Goal: Task Accomplishment & Management: Use online tool/utility

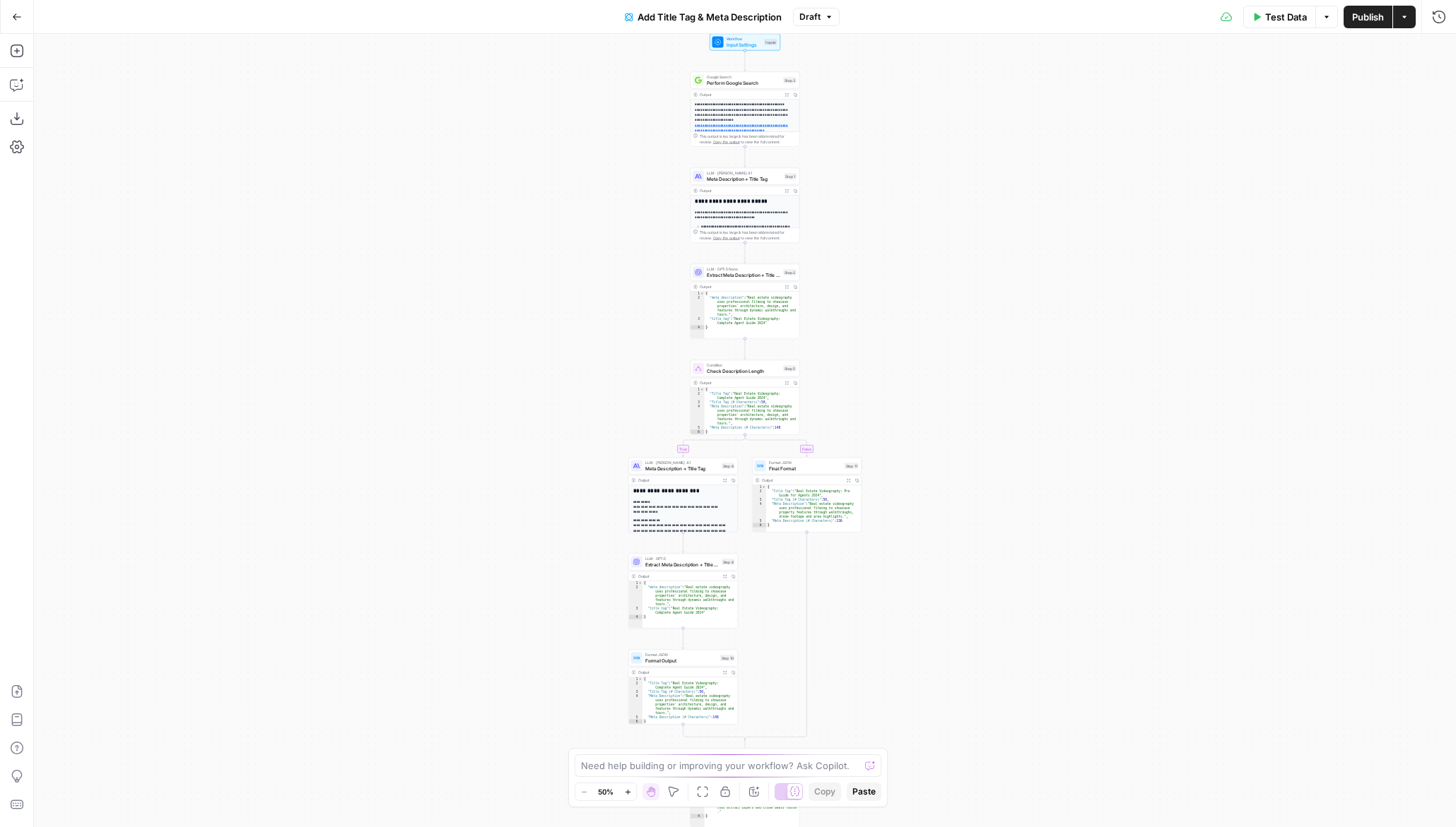
drag, startPoint x: 865, startPoint y: 216, endPoint x: 864, endPoint y: 413, distance: 197.0
click at [864, 412] on div "**********" at bounding box center [745, 430] width 1422 height 793
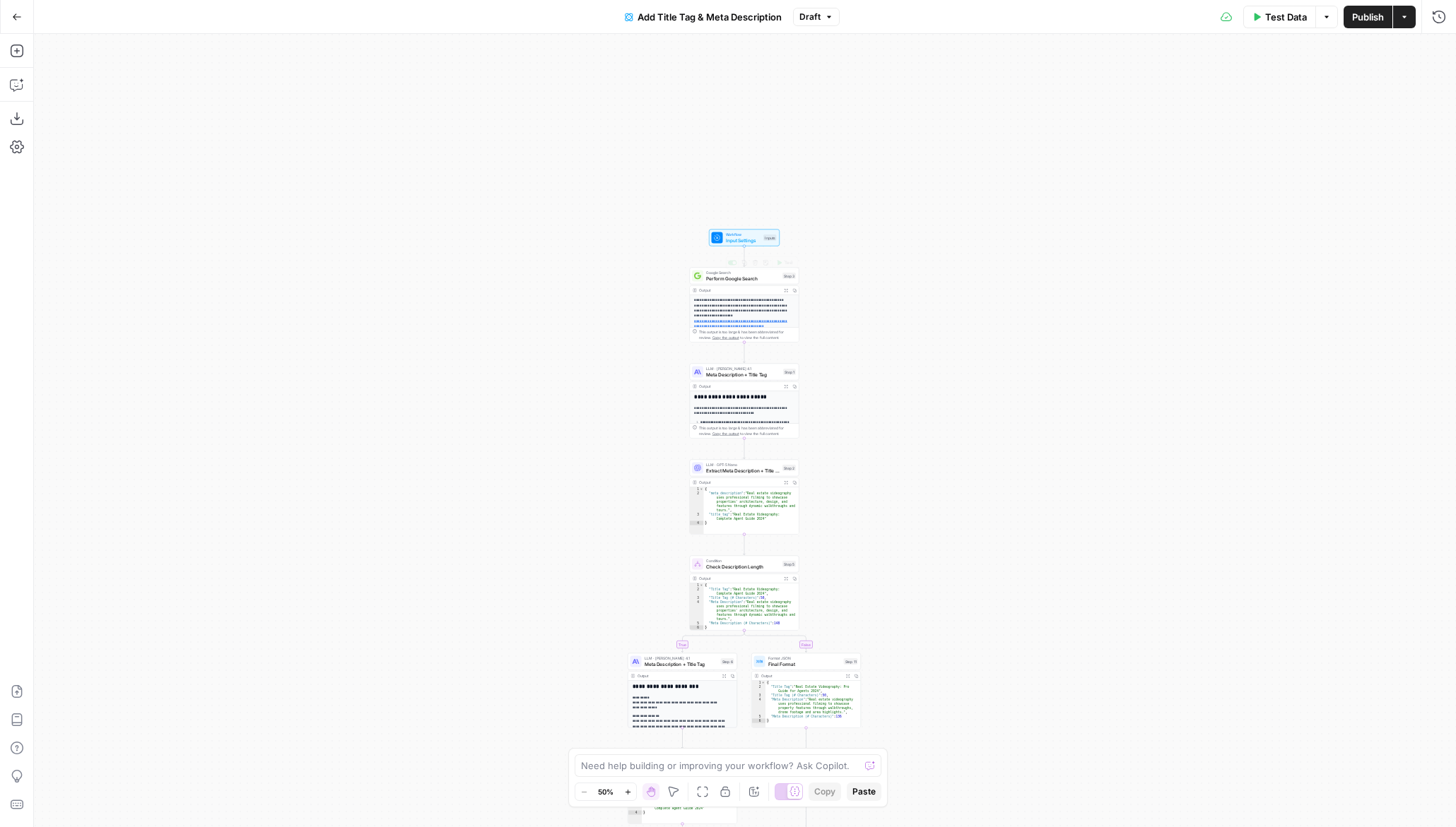
click at [734, 238] on span "Input Settings" at bounding box center [743, 240] width 35 height 7
click at [12, 52] on icon "button" at bounding box center [17, 51] width 14 height 14
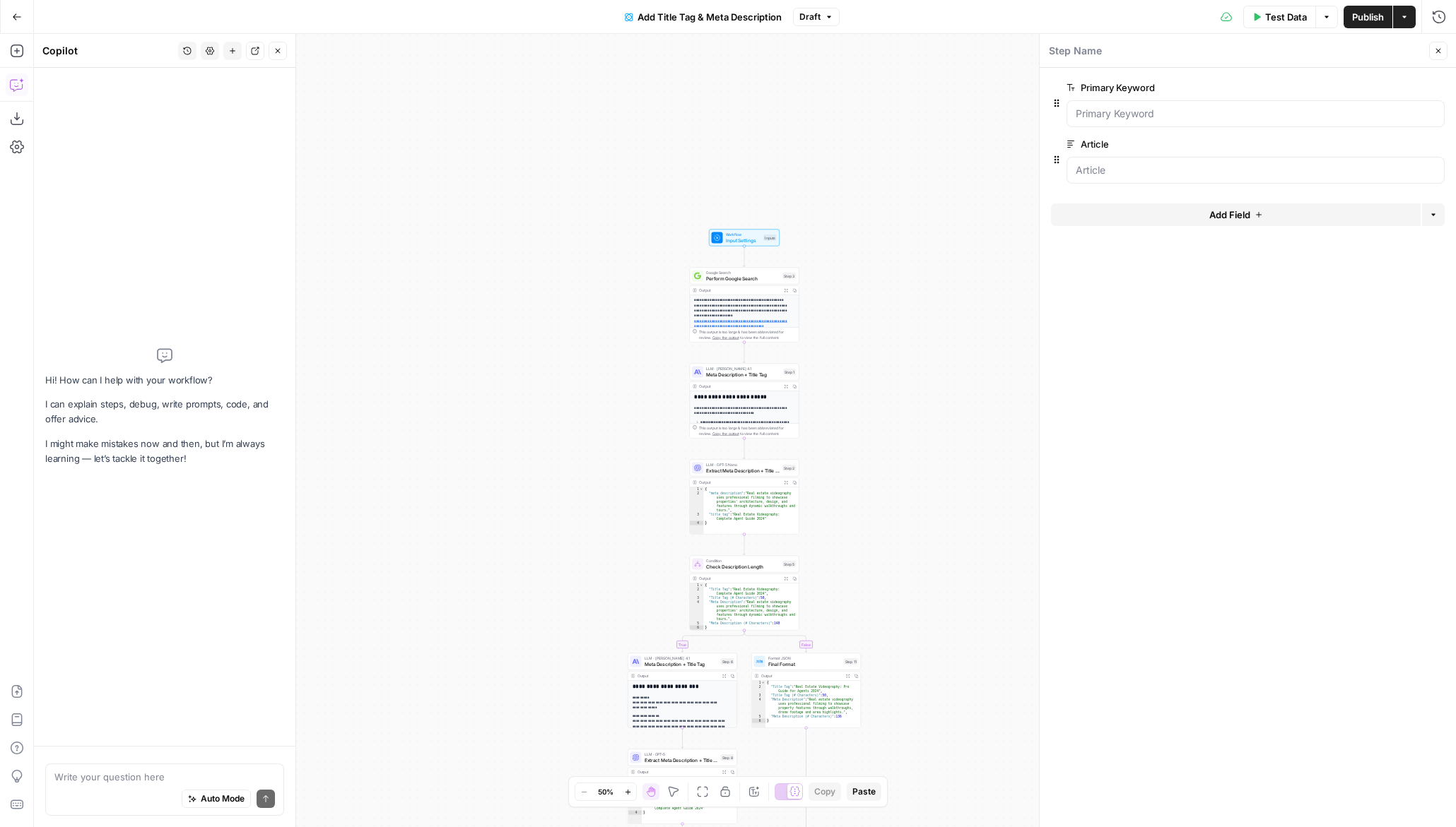
click at [125, 795] on div "Auto Mode Send" at bounding box center [165, 800] width 220 height 31
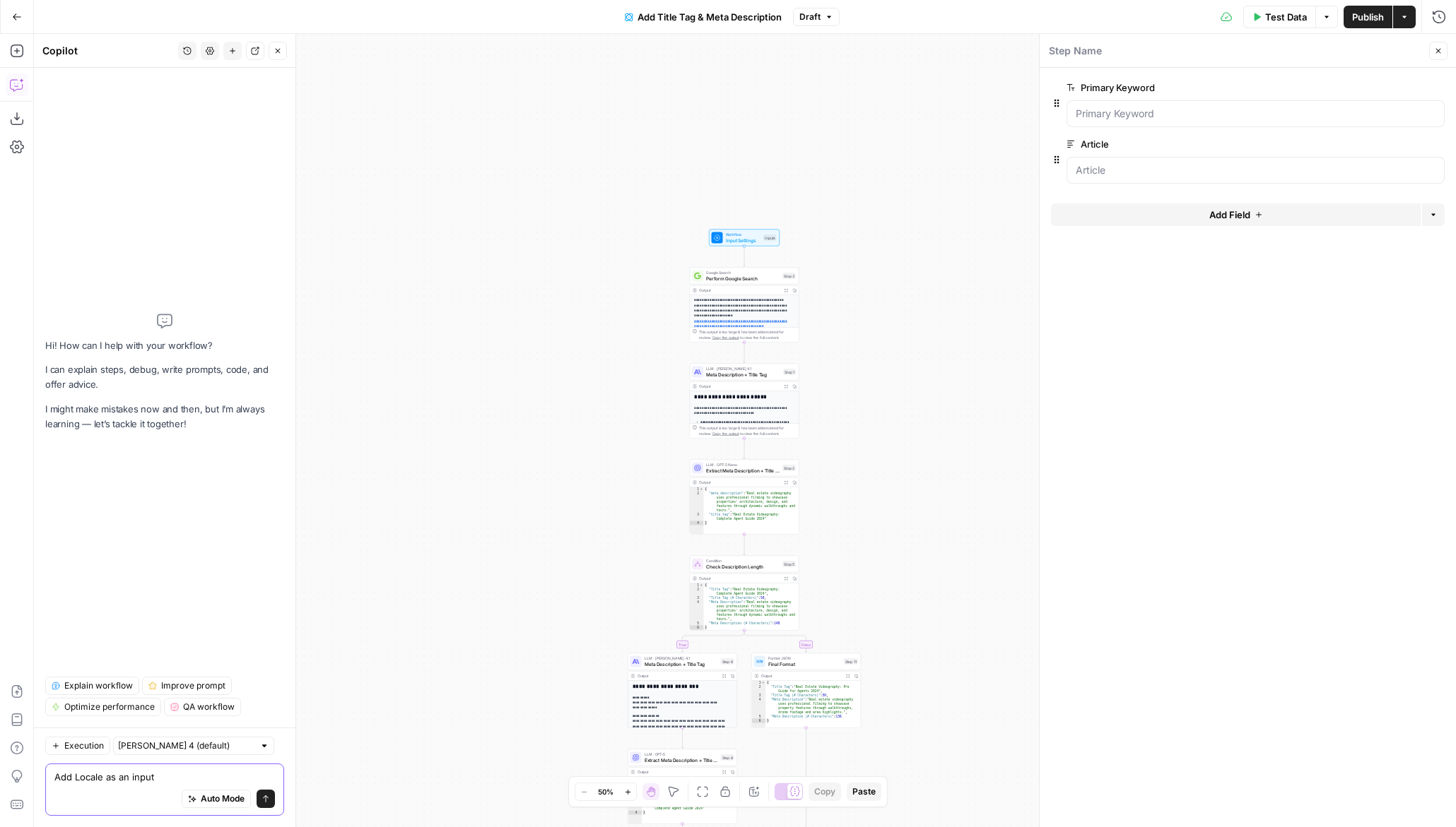
click at [177, 781] on textarea "Add Locale as an input" at bounding box center [165, 777] width 220 height 14
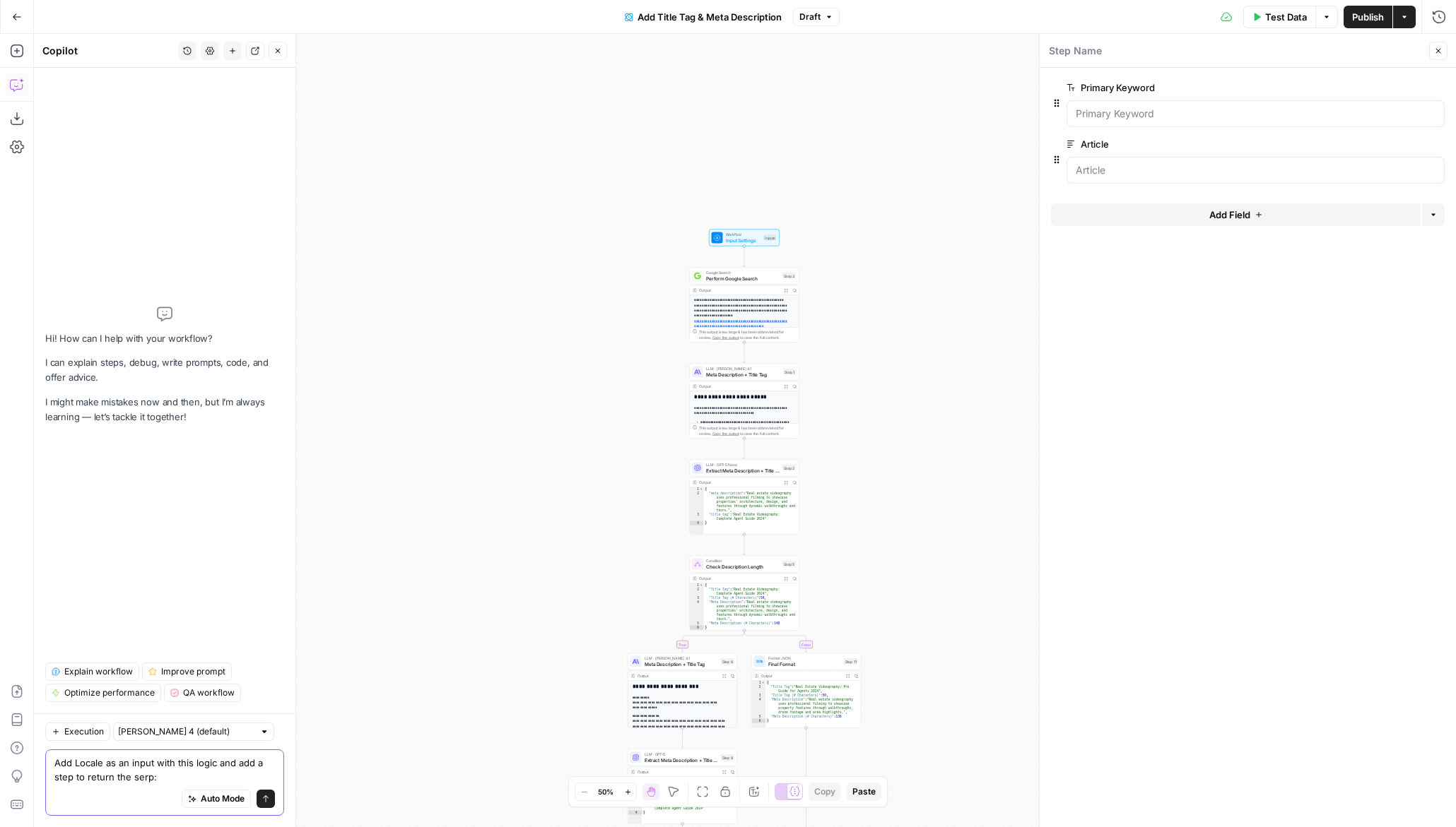
paste textarea "# Check locale and return appropriate SERP API parameters if locale and locale …"
type textarea "Add Locale as an input with this logic and add a step to return the serp: # Che…"
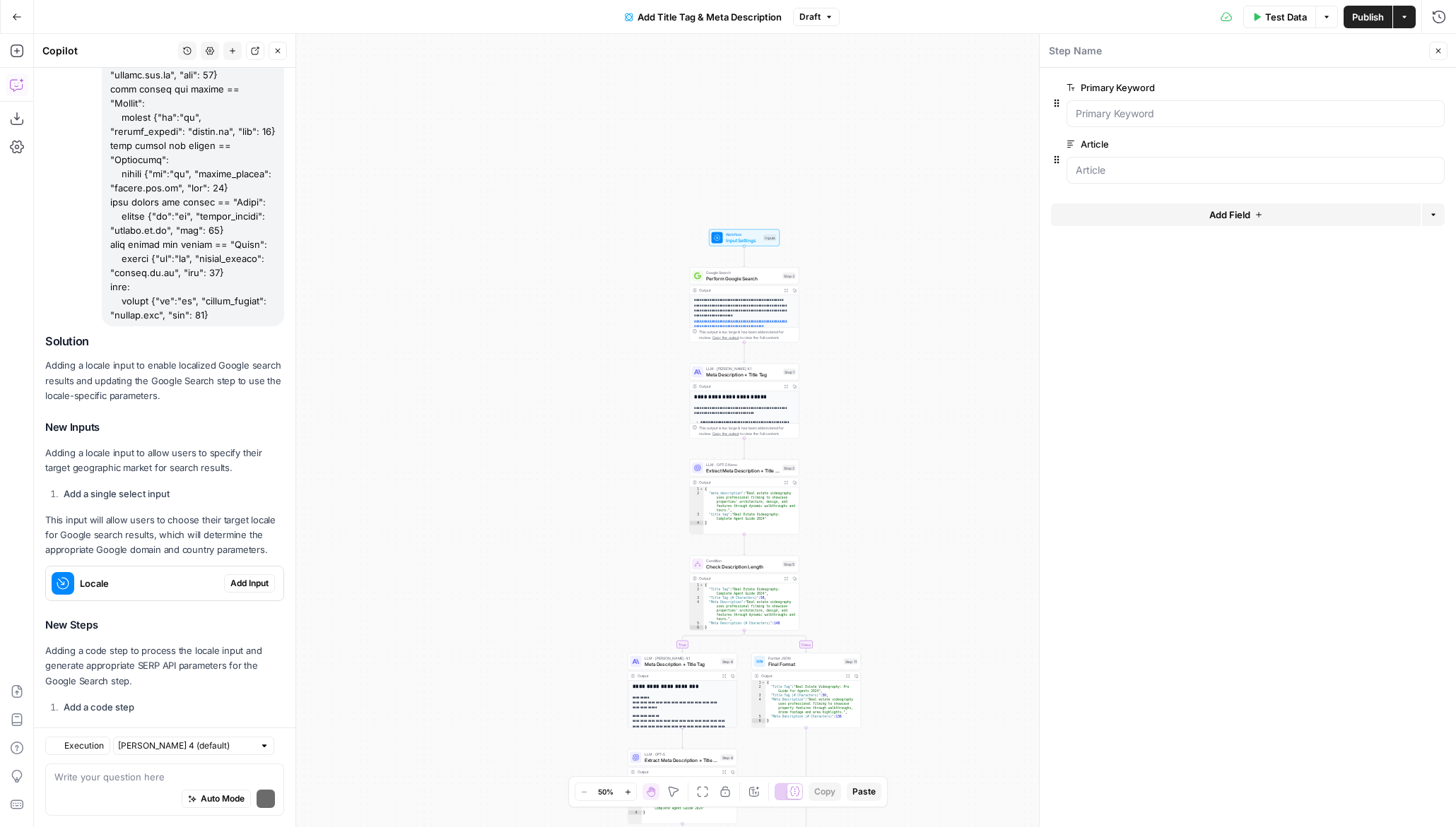
scroll to position [635, 0]
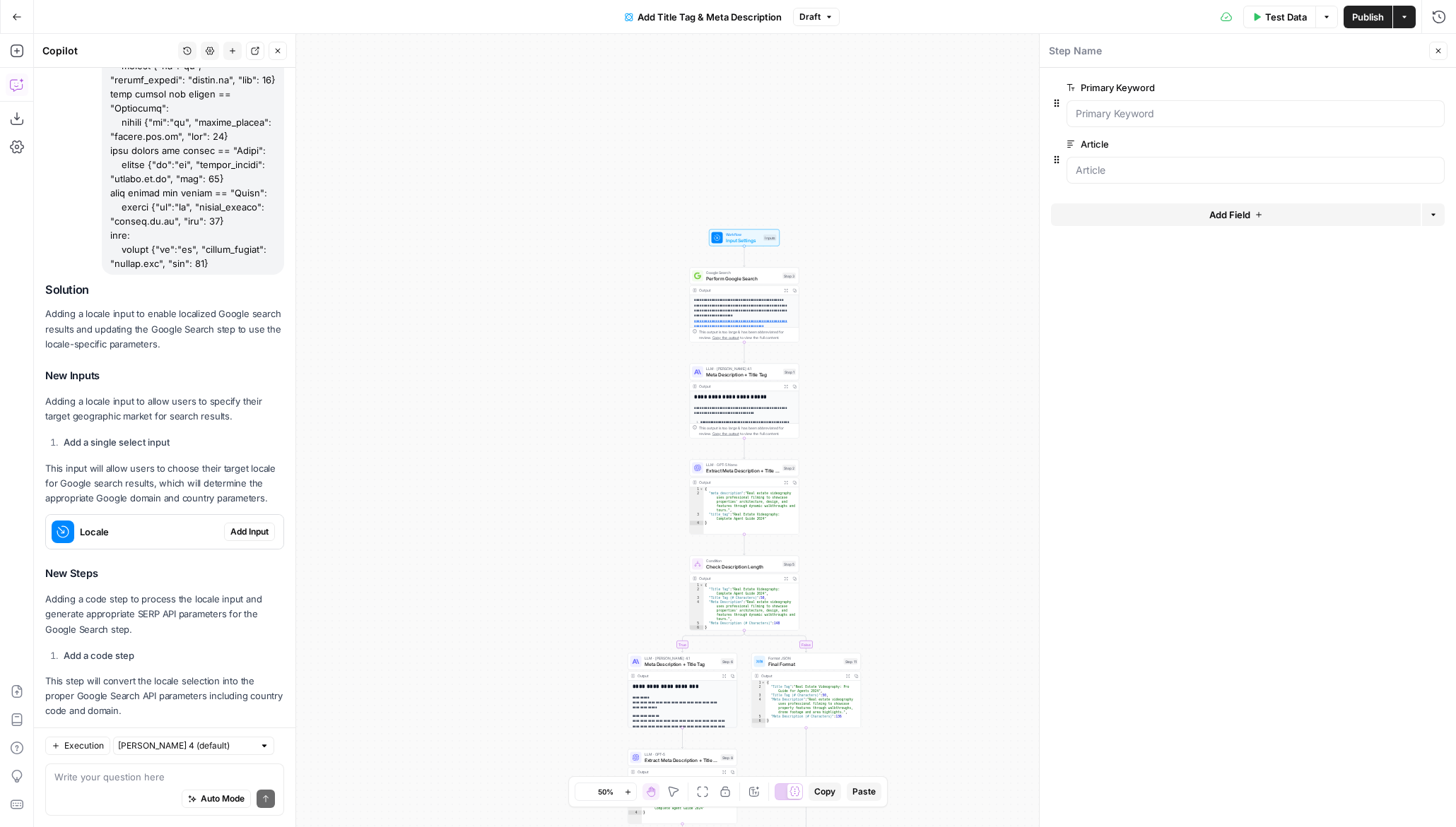
click at [246, 525] on span "Add Input" at bounding box center [249, 532] width 38 height 13
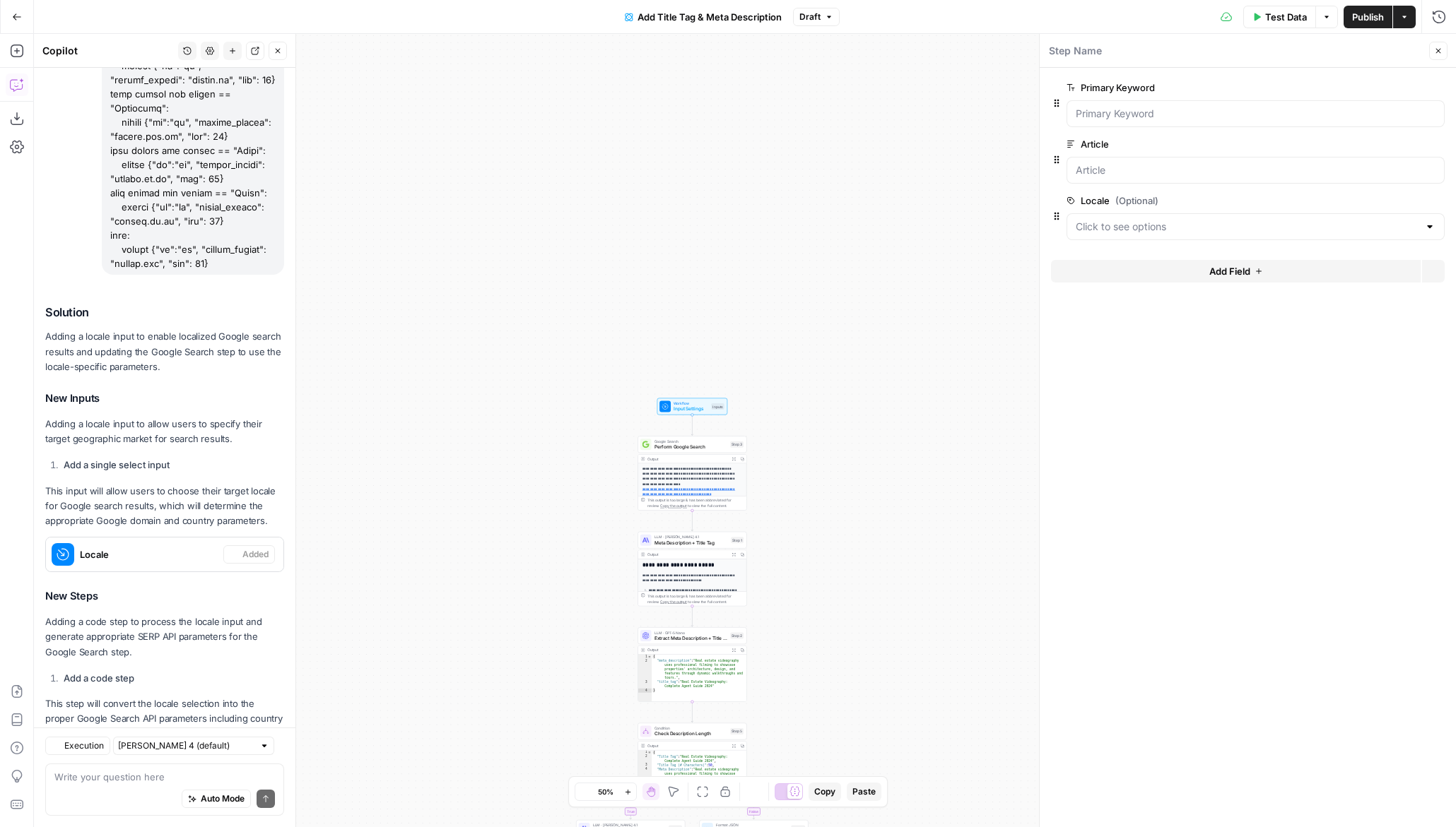
scroll to position [658, 0]
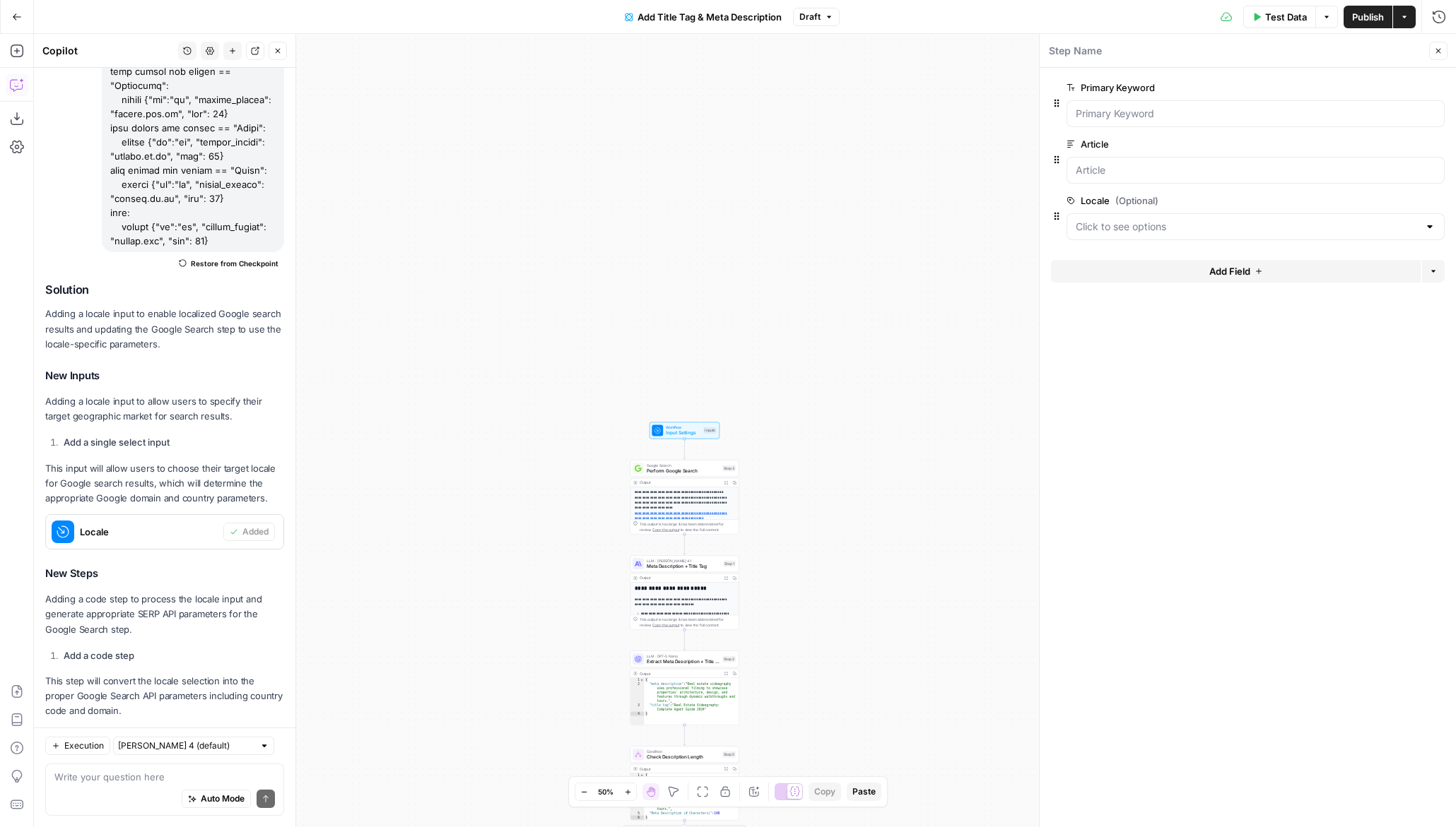
click at [1433, 224] on div at bounding box center [1430, 227] width 12 height 14
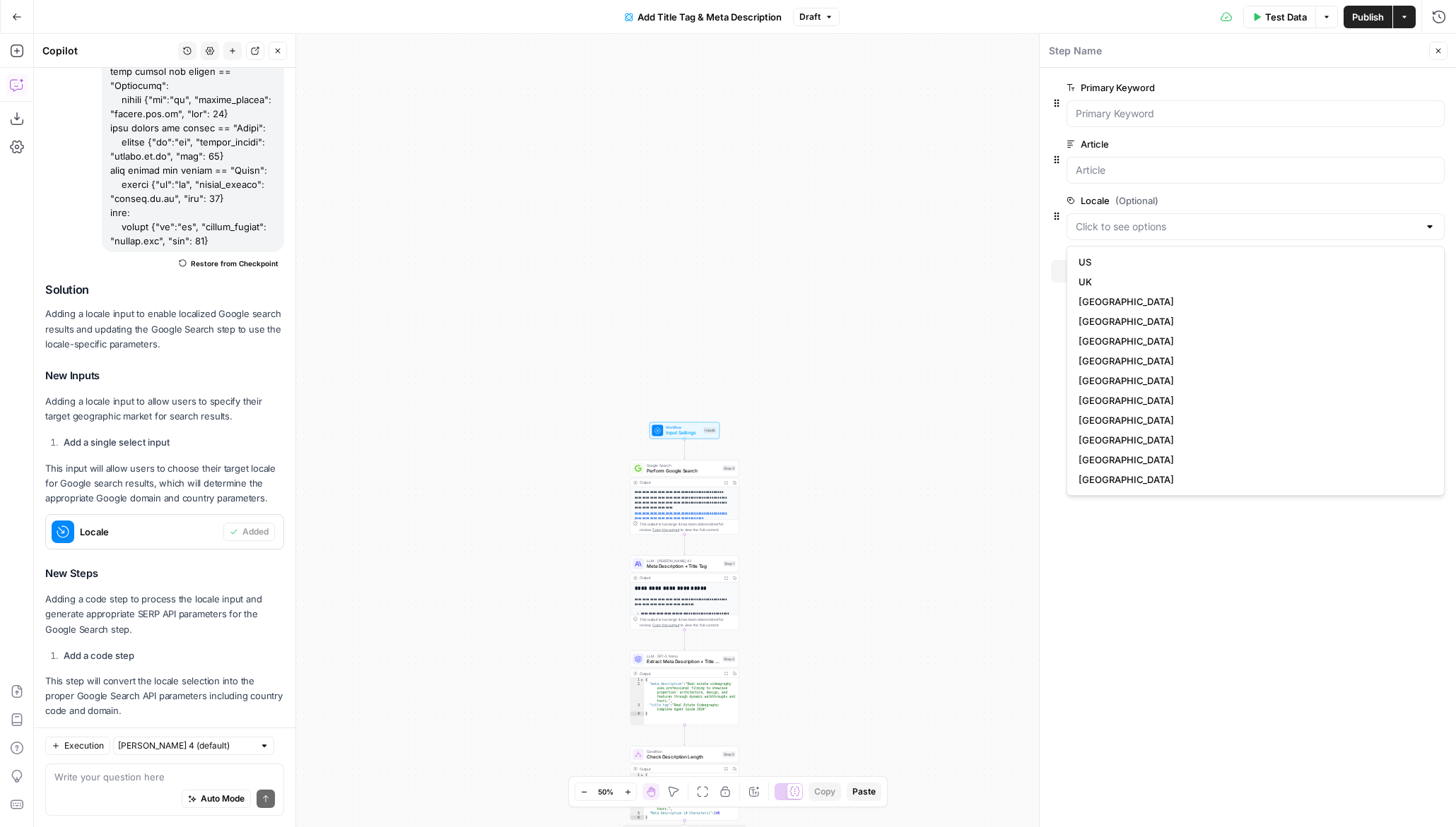
click at [1105, 570] on form "Primary Keyword edit field Delete group Article edit field Delete group Locale …" at bounding box center [1248, 447] width 416 height 759
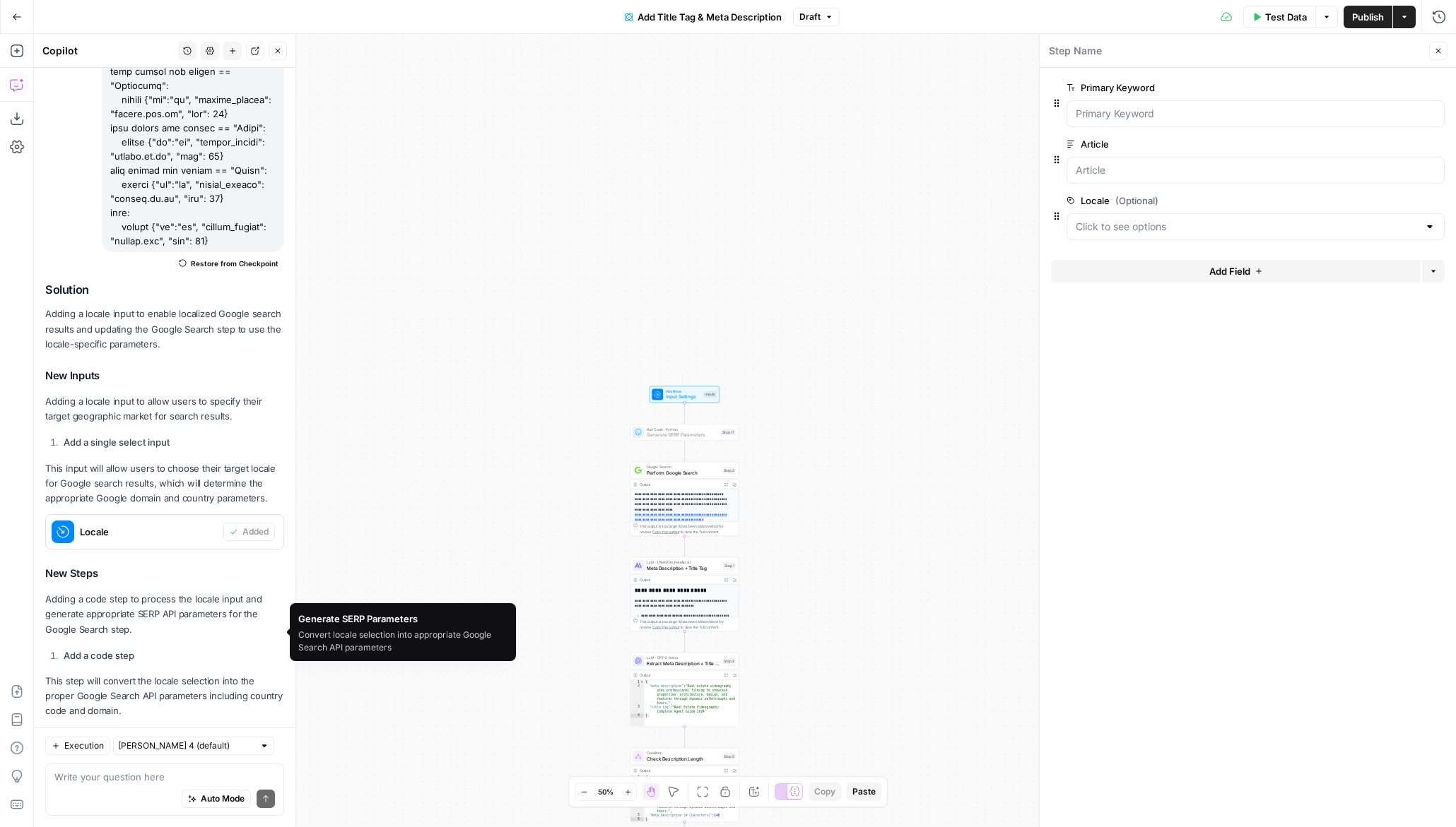
click at [245, 739] on span "Add Step" at bounding box center [250, 746] width 37 height 13
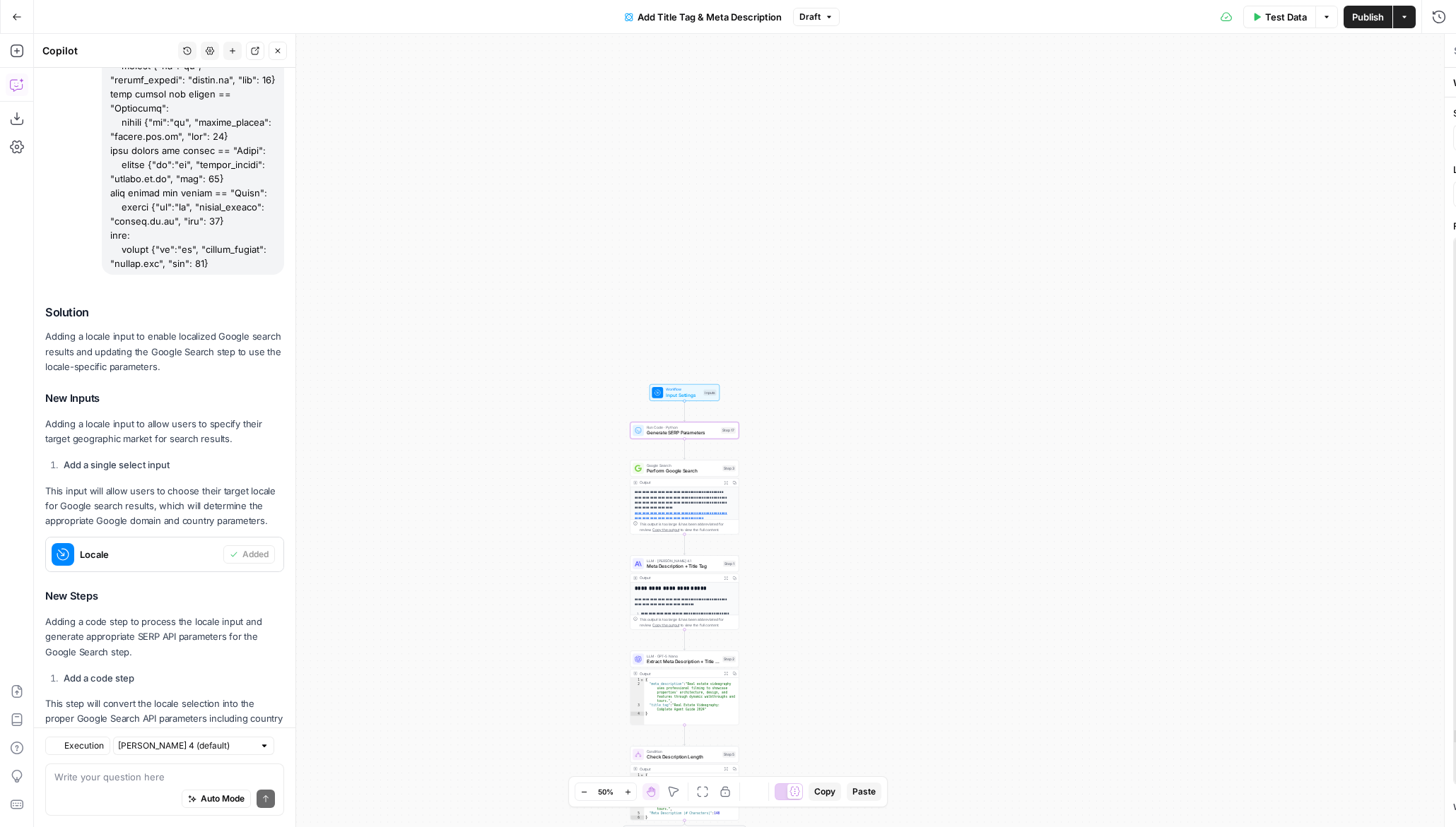
type textarea "Generate SERP Parameters"
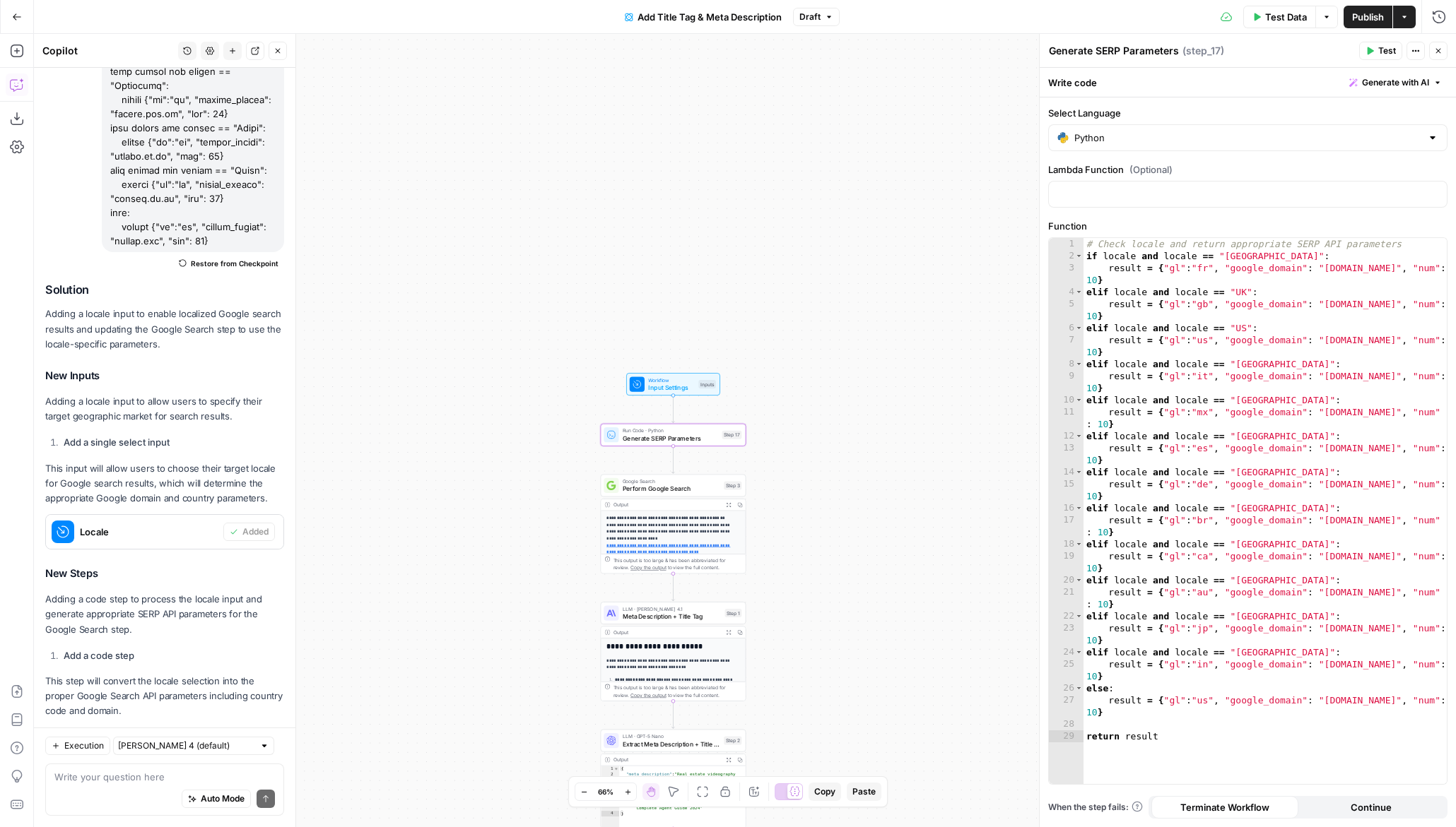
click at [735, 419] on span "Test" at bounding box center [732, 417] width 12 height 9
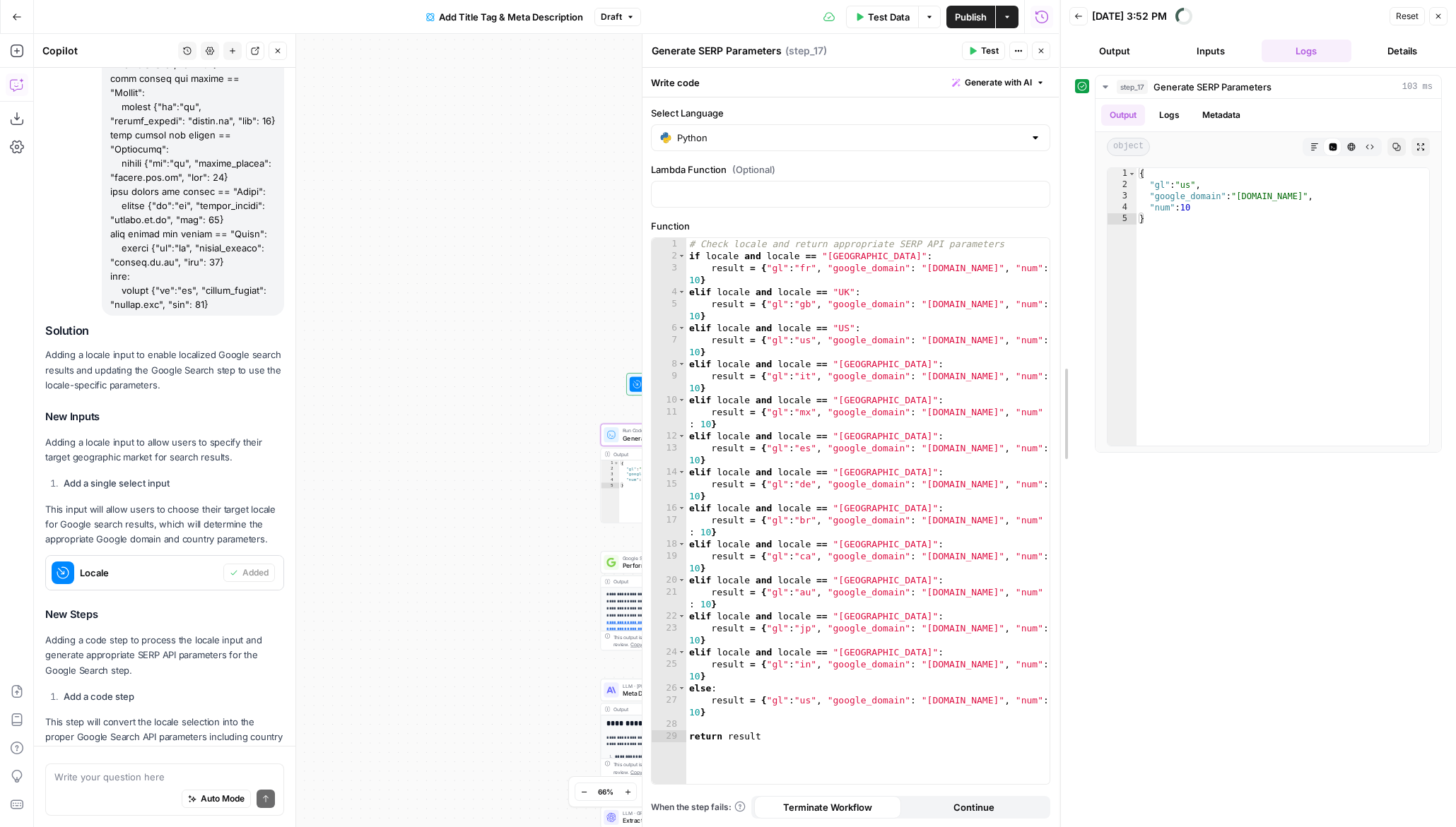
drag, startPoint x: 1062, startPoint y: 209, endPoint x: 1084, endPoint y: 209, distance: 22.0
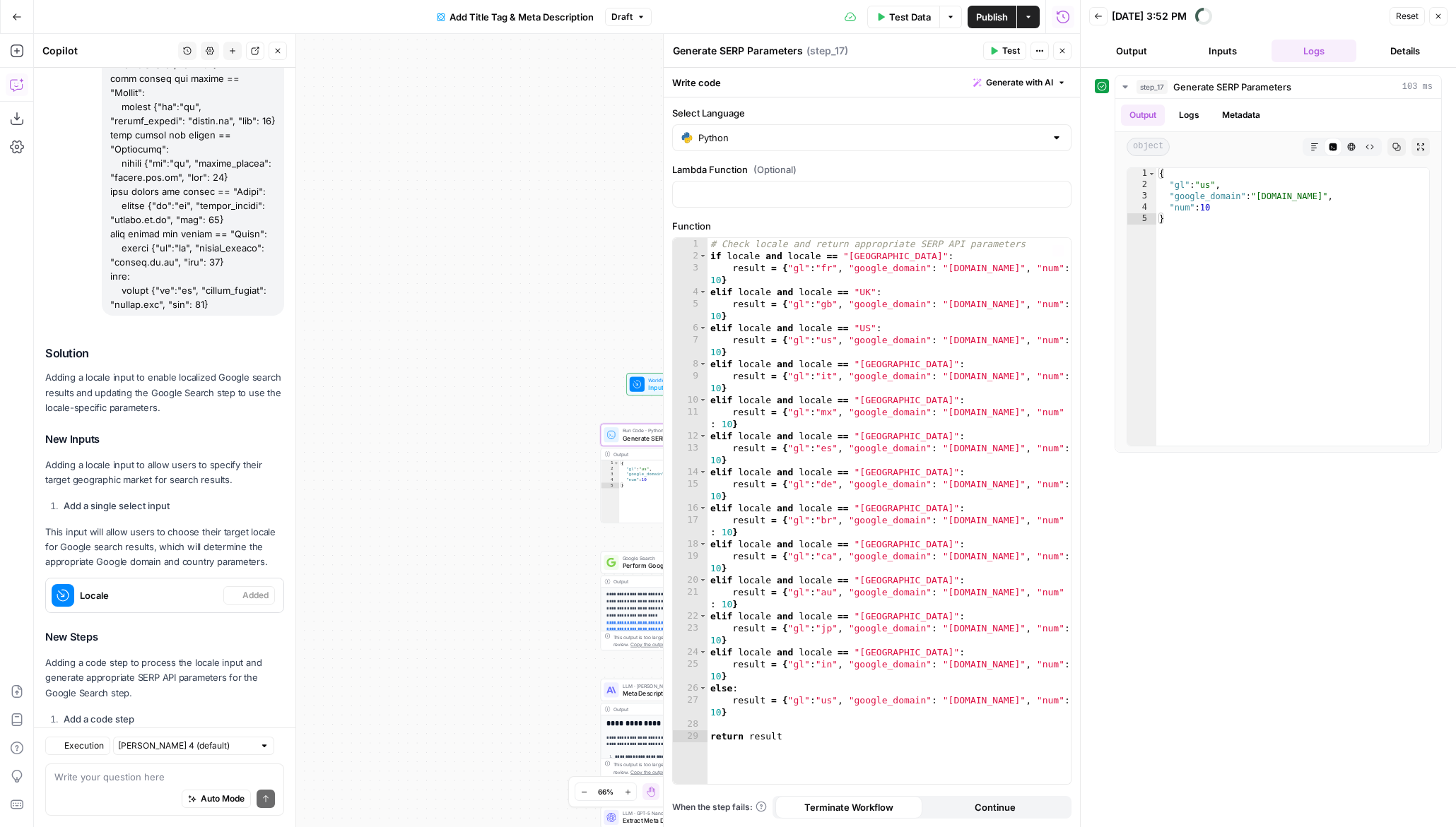
scroll to position [658, 0]
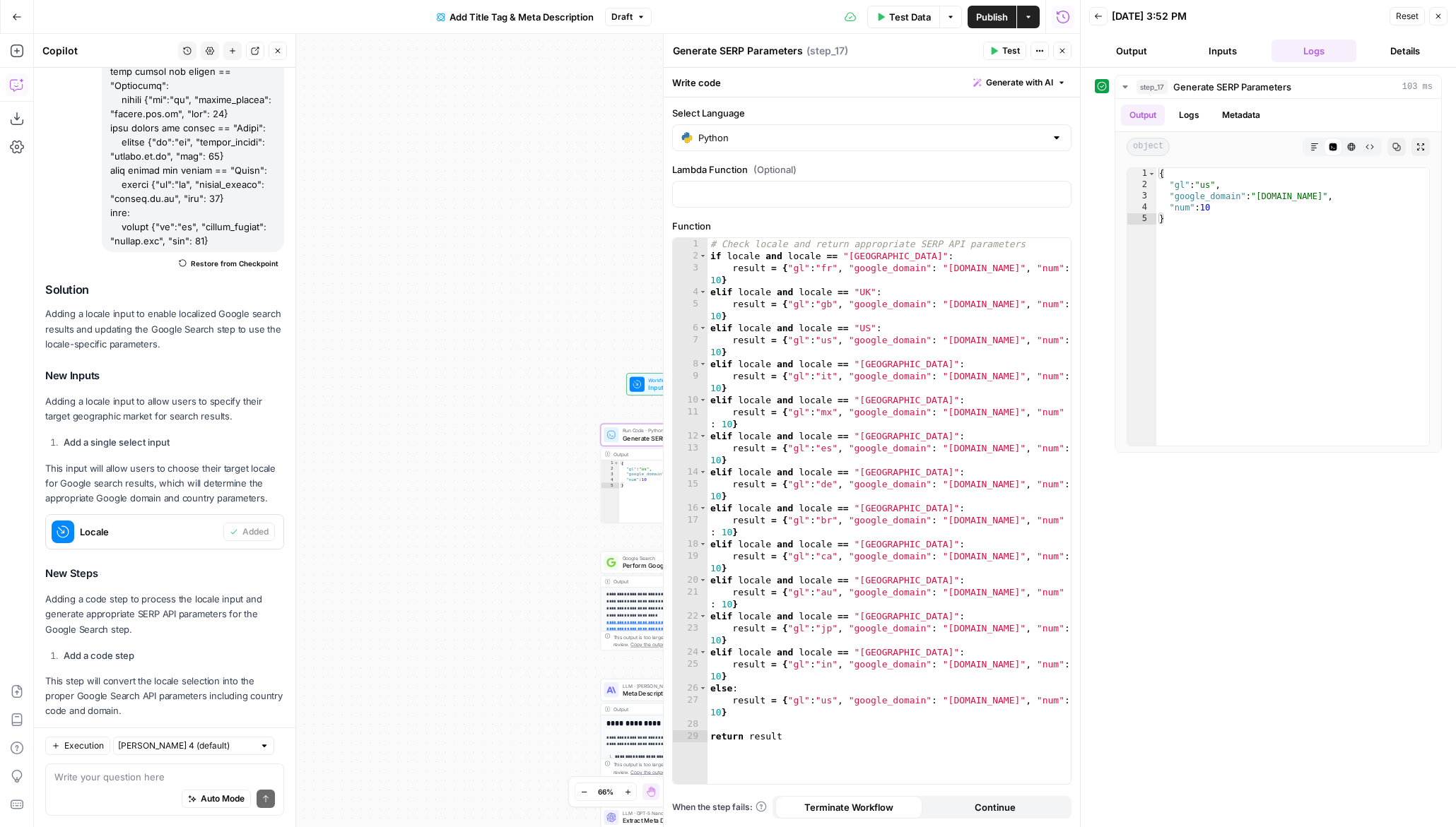
drag, startPoint x: 490, startPoint y: 415, endPoint x: 339, endPoint y: 415, distance: 151.0
click at [339, 415] on div "**********" at bounding box center [557, 430] width 1046 height 793
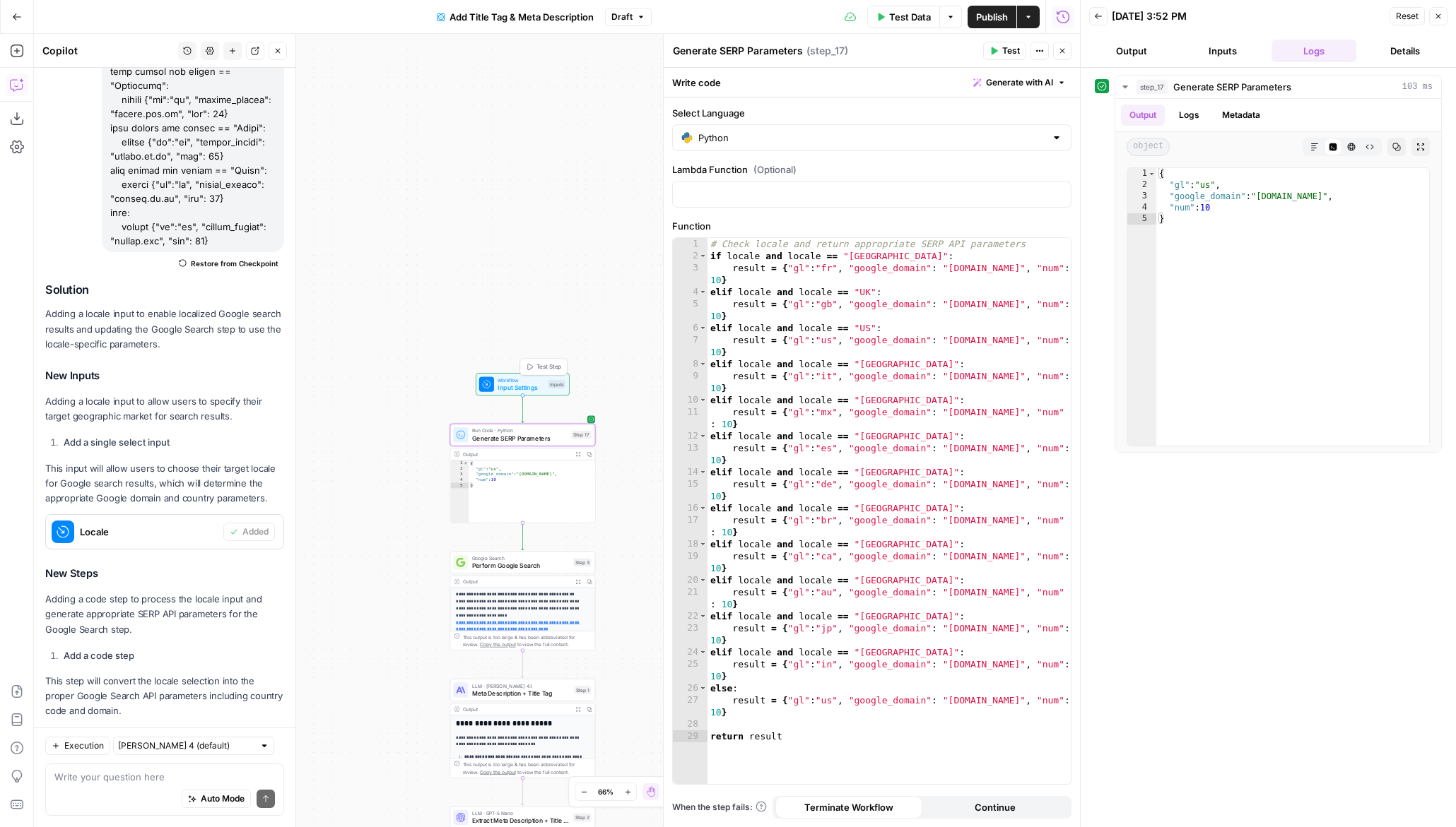
click at [543, 367] on span "Test Step" at bounding box center [549, 368] width 24 height 9
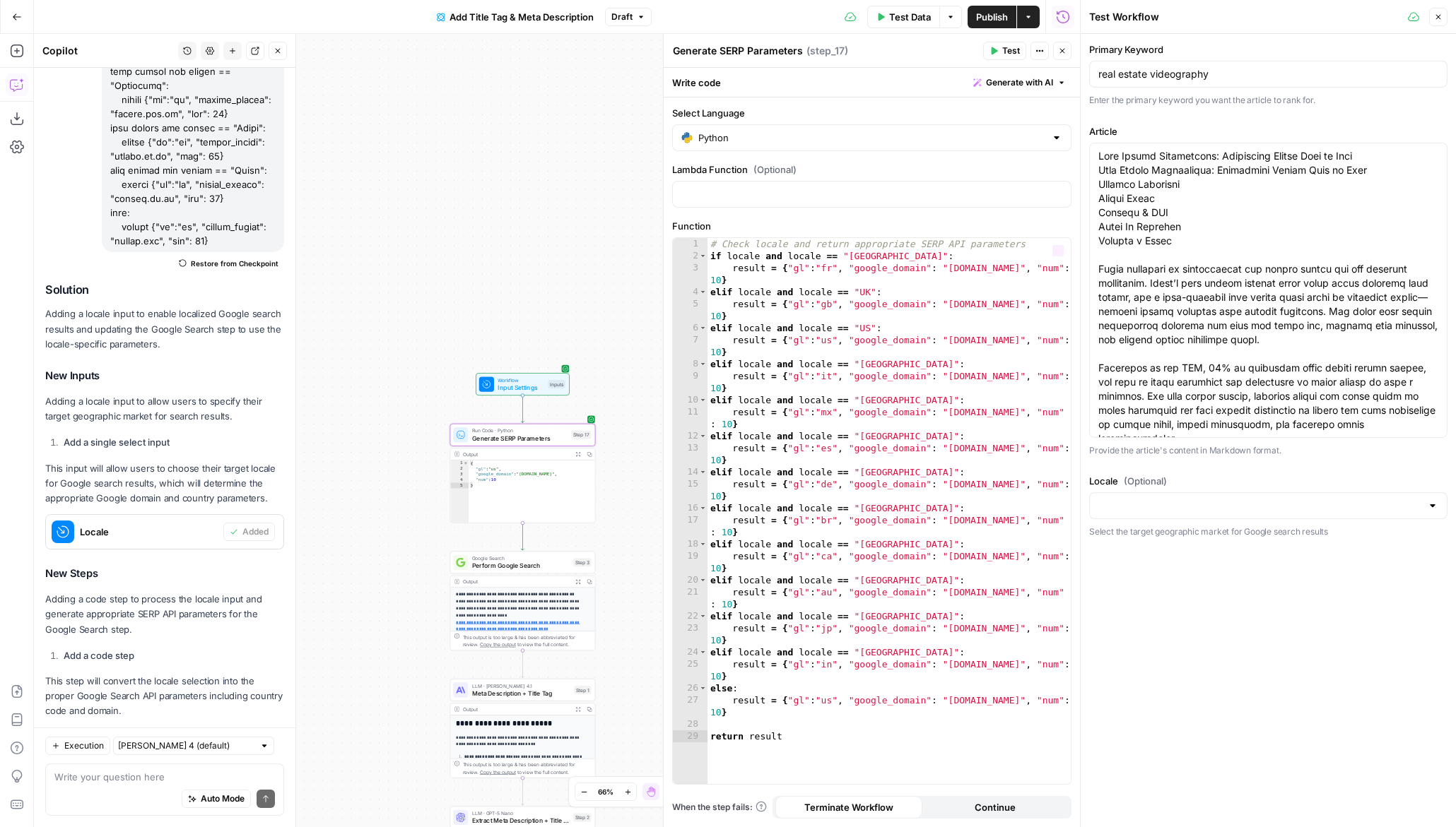
click at [1138, 518] on div at bounding box center [1269, 505] width 359 height 27
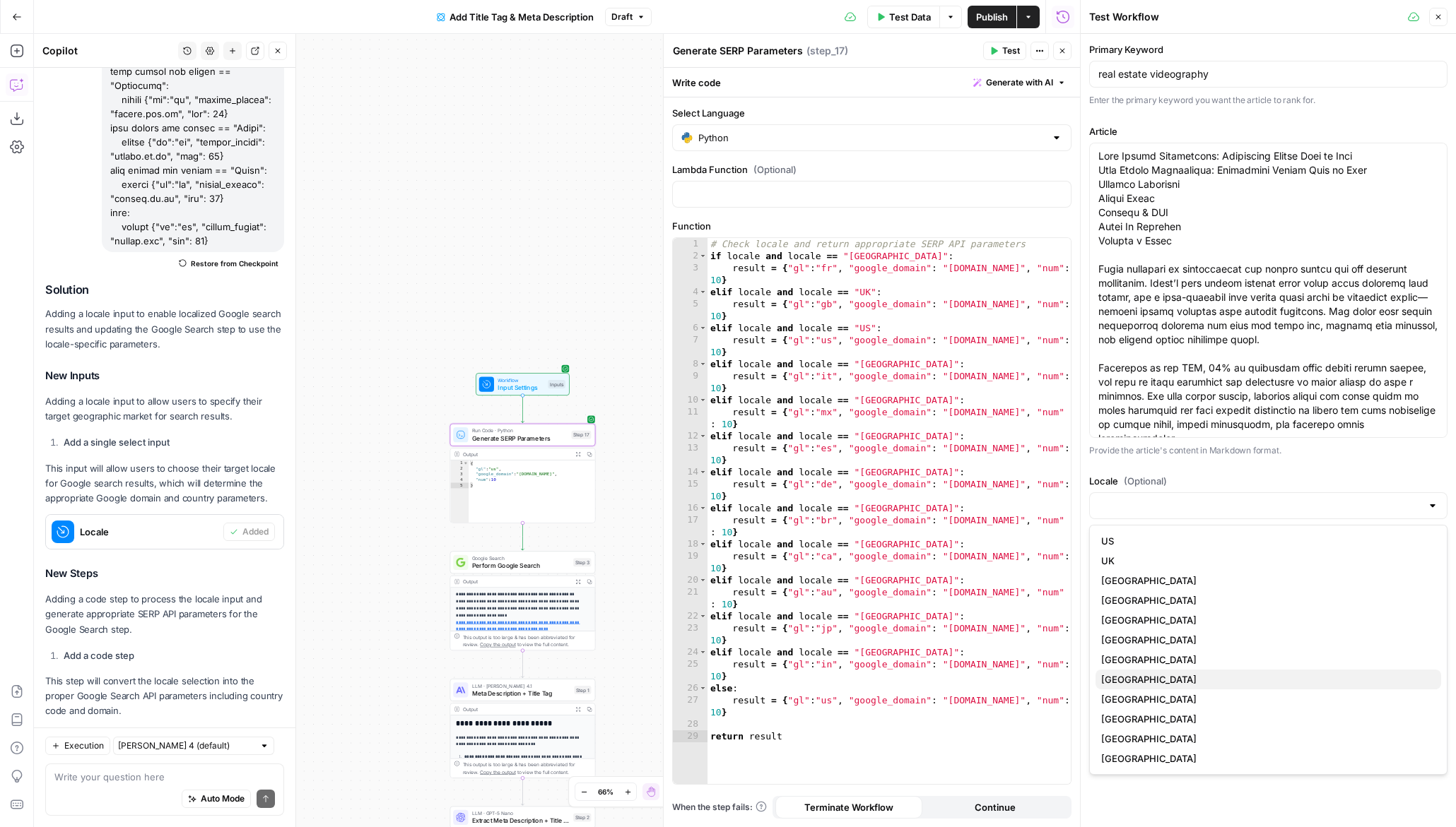
click at [1131, 675] on span "[GEOGRAPHIC_DATA]" at bounding box center [1265, 679] width 328 height 14
type input "[GEOGRAPHIC_DATA]"
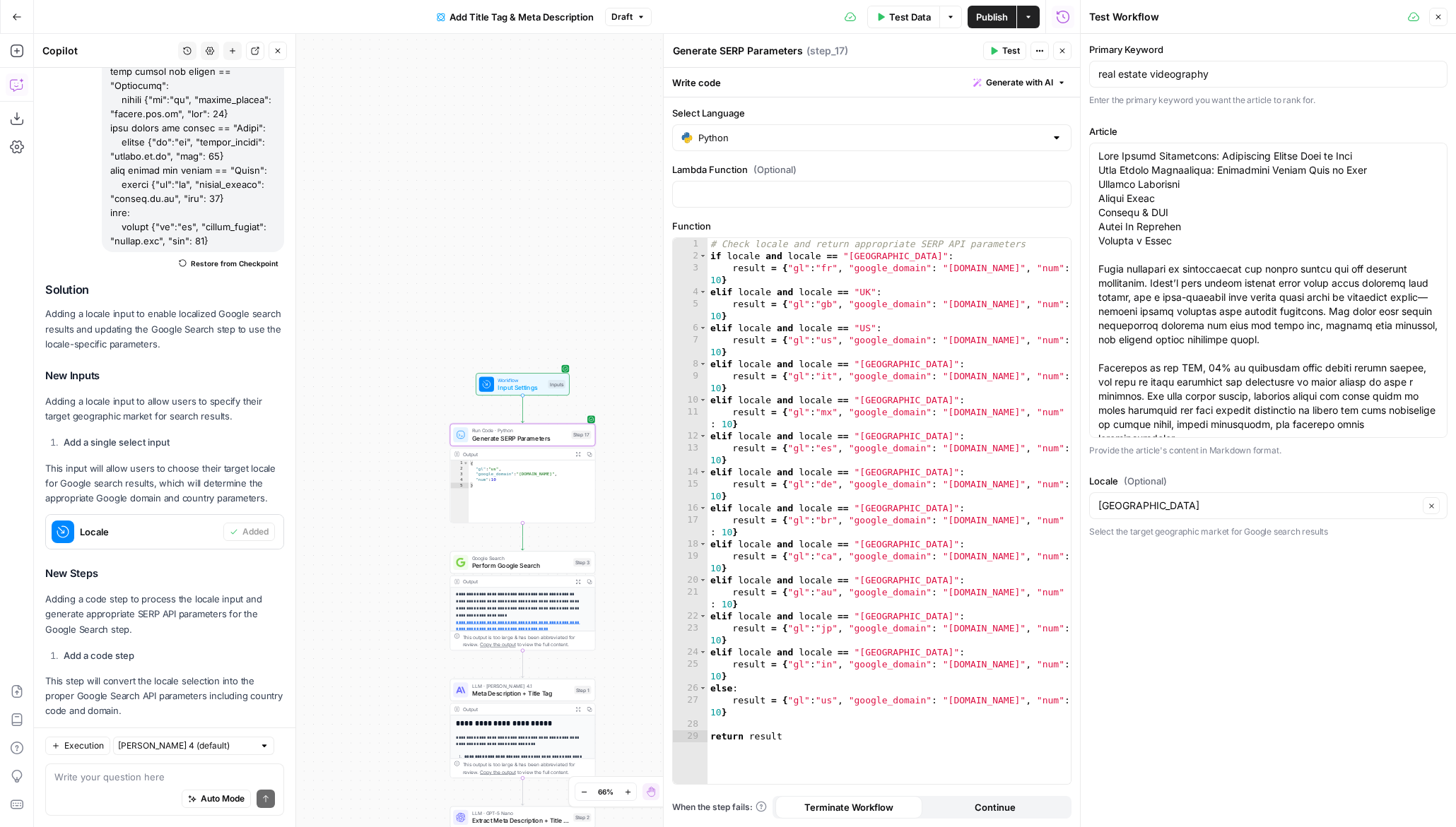
click at [573, 419] on button "Test" at bounding box center [576, 417] width 29 height 12
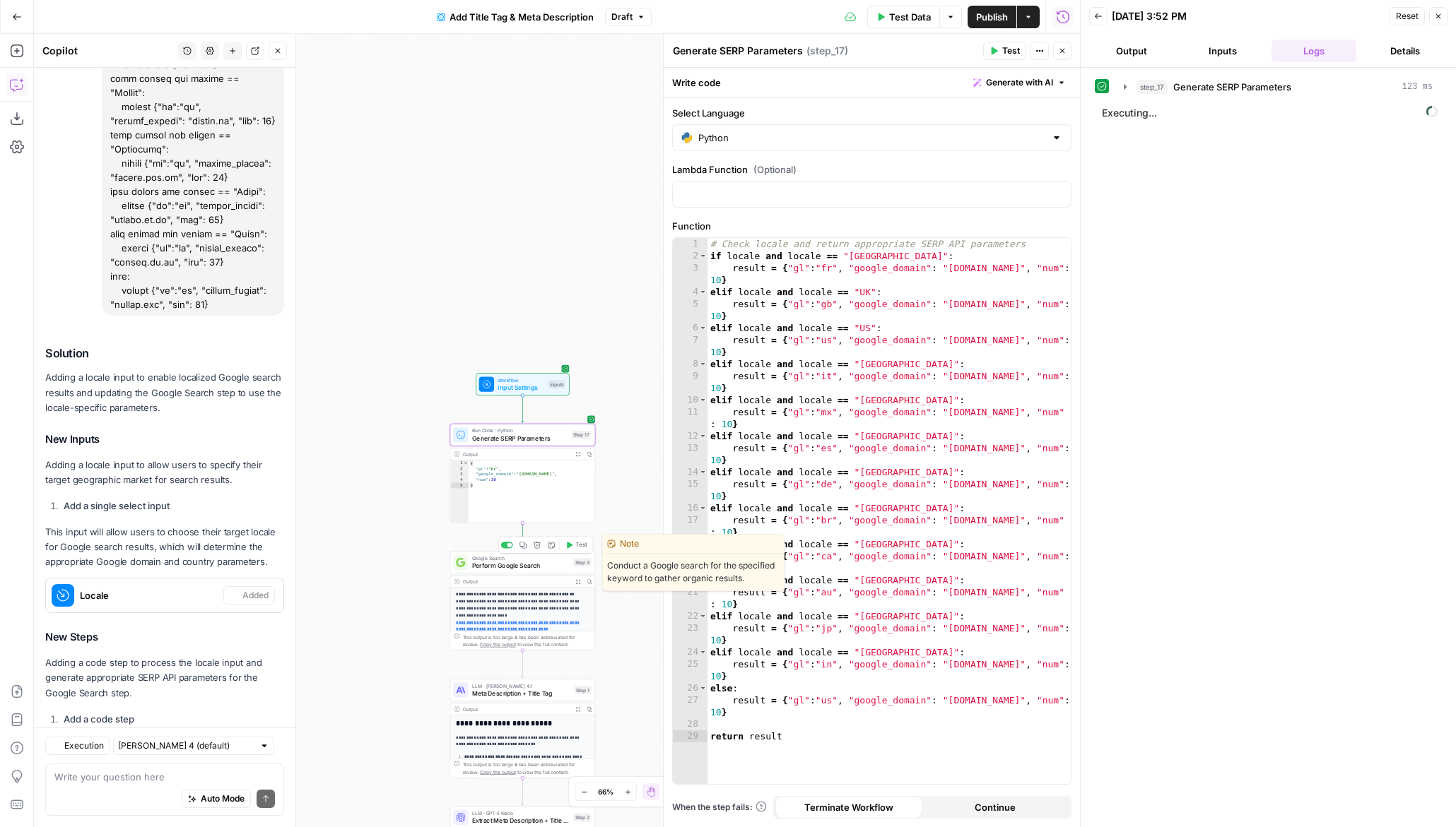
scroll to position [658, 0]
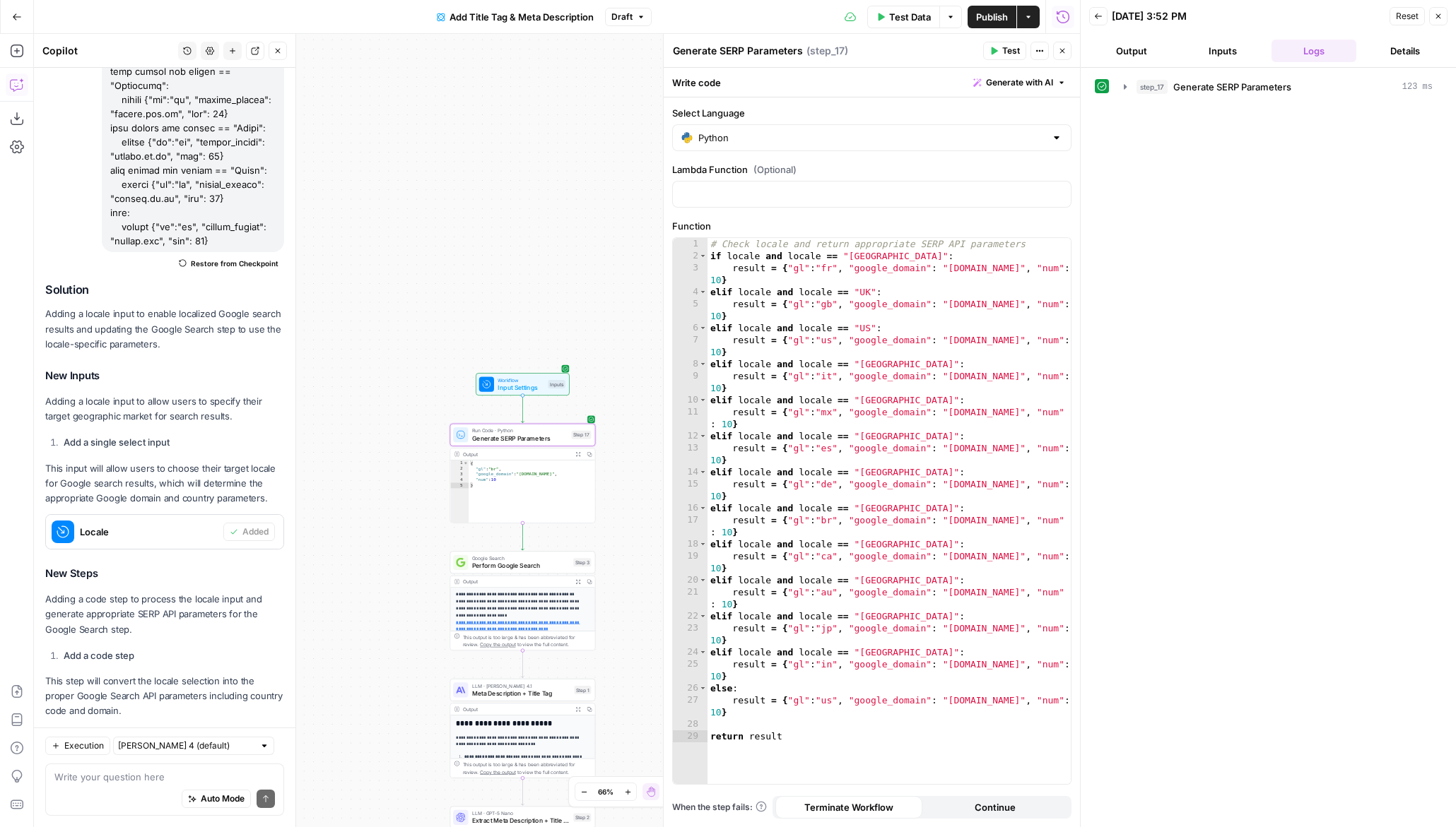
click at [1150, 57] on button "Output" at bounding box center [1132, 50] width 86 height 22
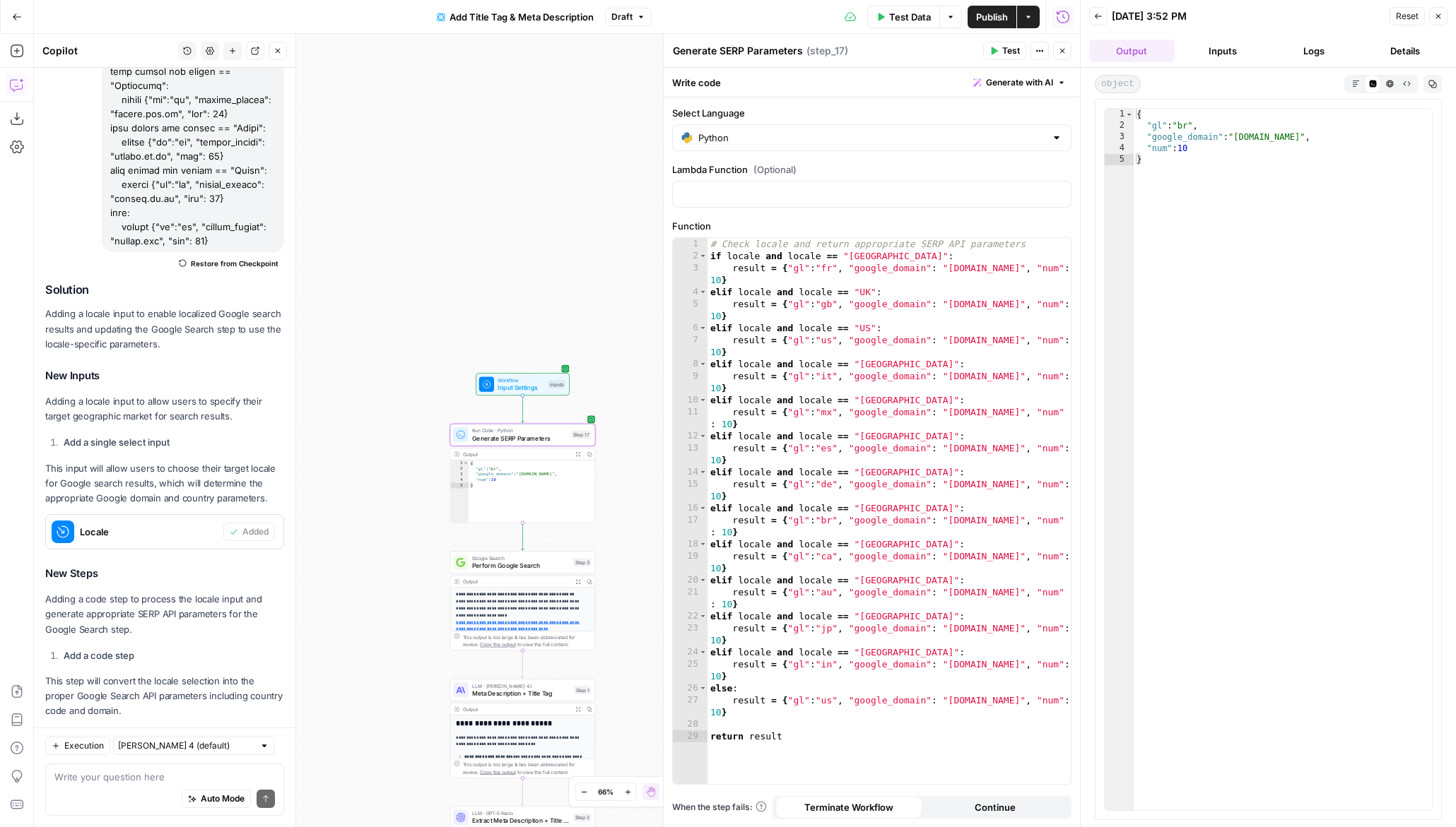
click at [493, 573] on div "Google Search Perform Google Search Step 3 Copy step Delete step Edit Note Test" at bounding box center [523, 562] width 145 height 22
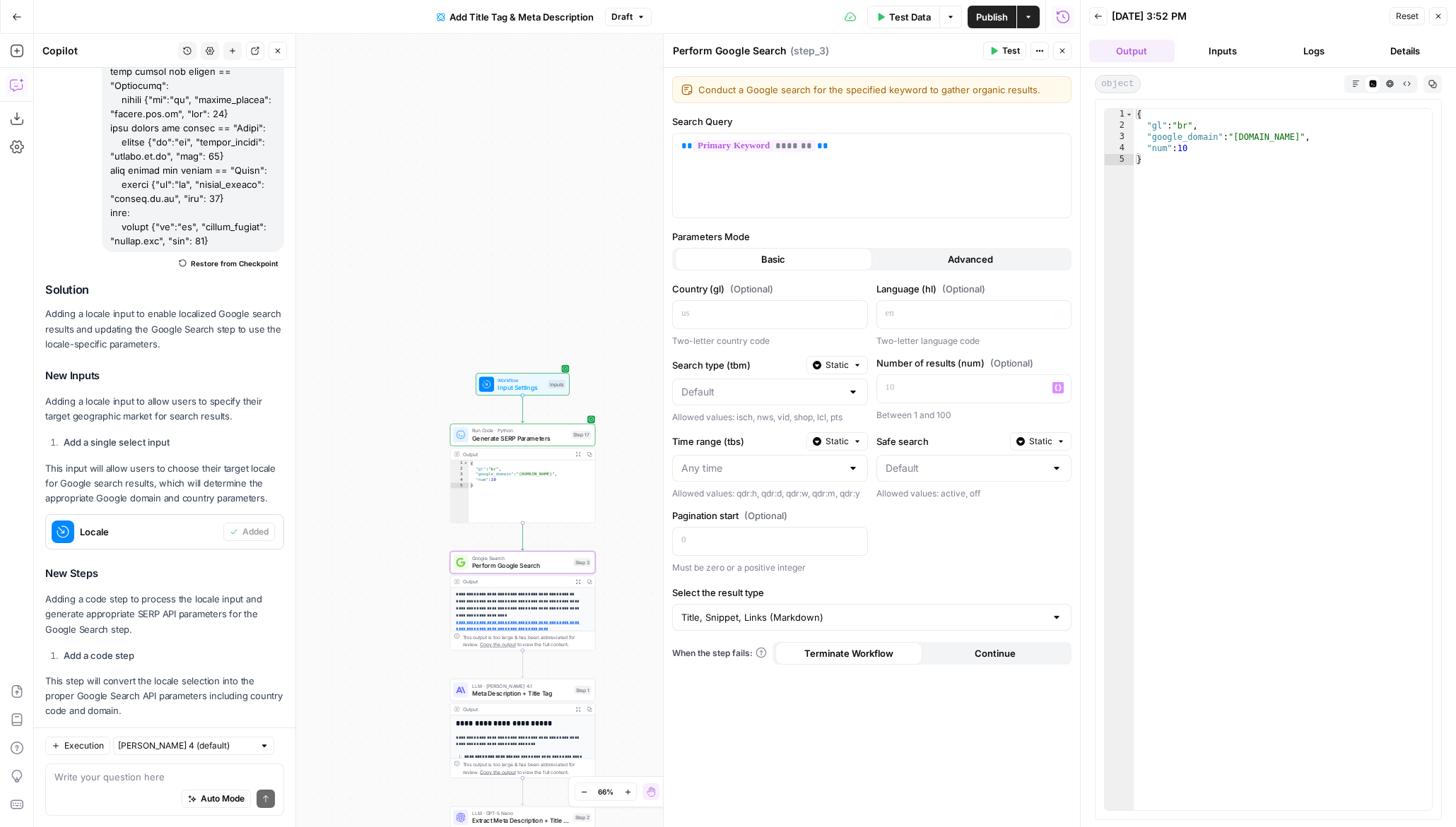
click at [987, 256] on span "Advanced" at bounding box center [970, 259] width 45 height 14
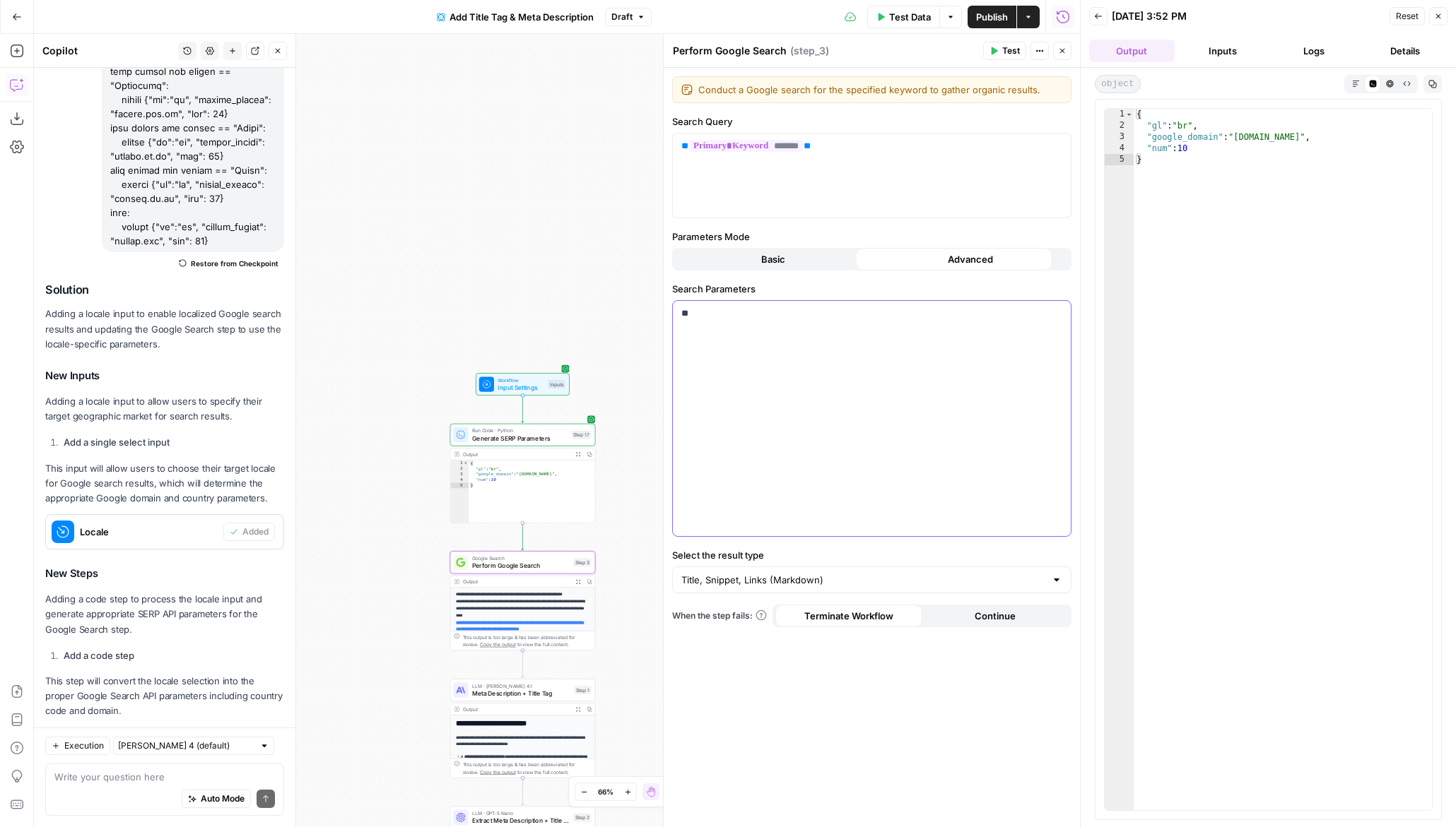
click at [883, 357] on div "**" at bounding box center [871, 418] width 398 height 235
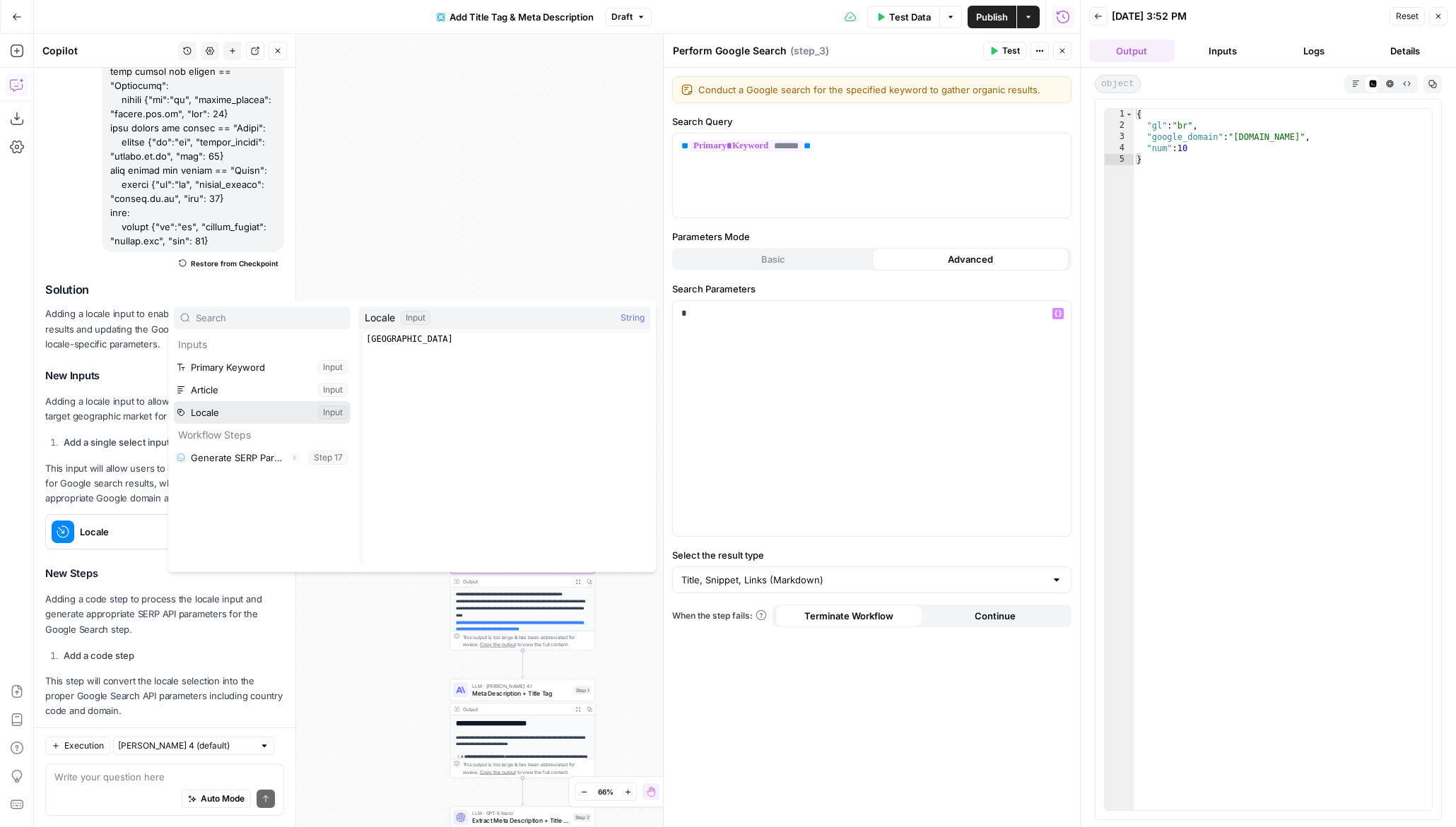
click at [192, 413] on button "Select variable Locale" at bounding box center [261, 412] width 176 height 22
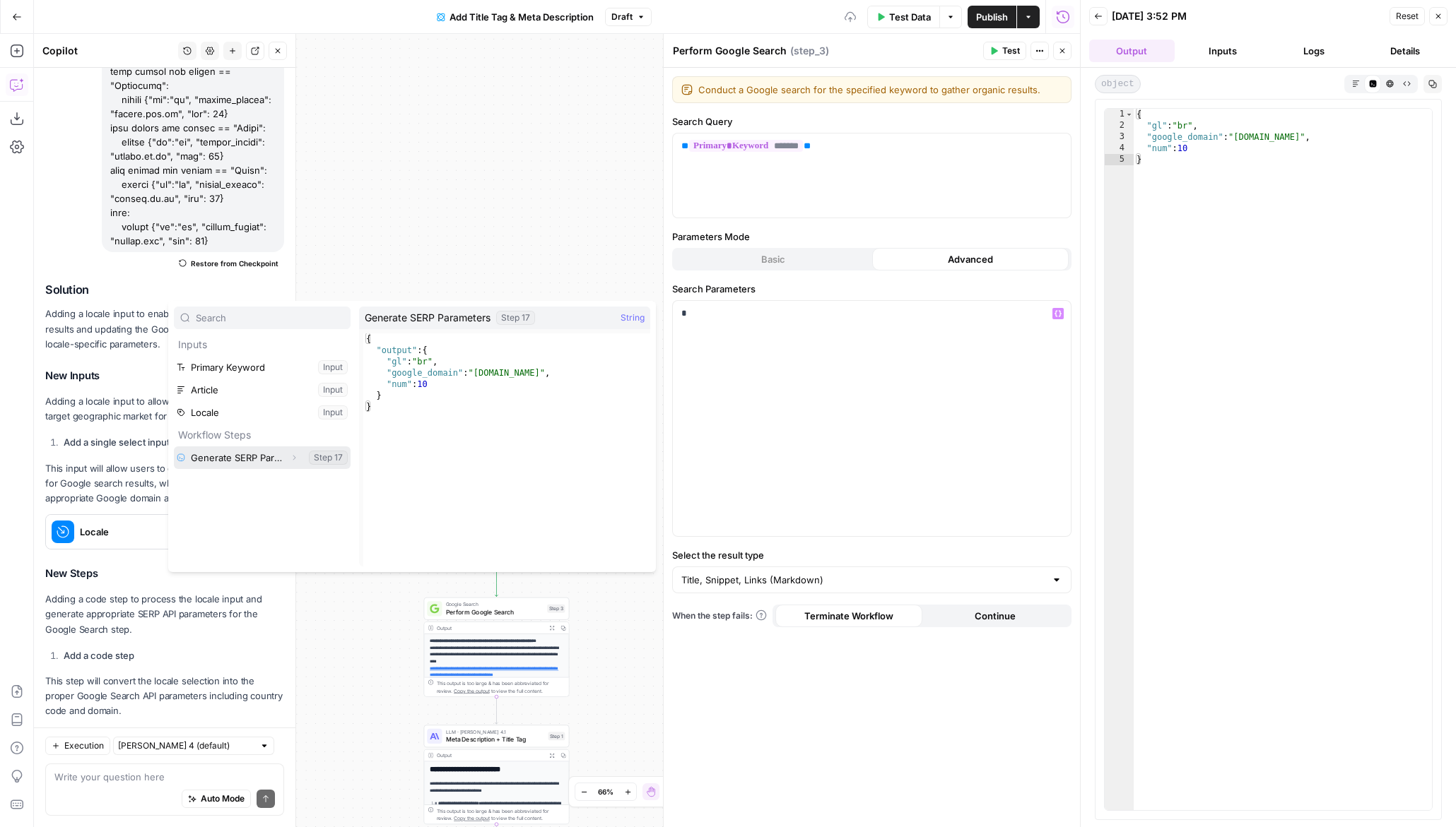
click at [233, 459] on button "Select variable Generate SERP Parameters" at bounding box center [261, 457] width 176 height 22
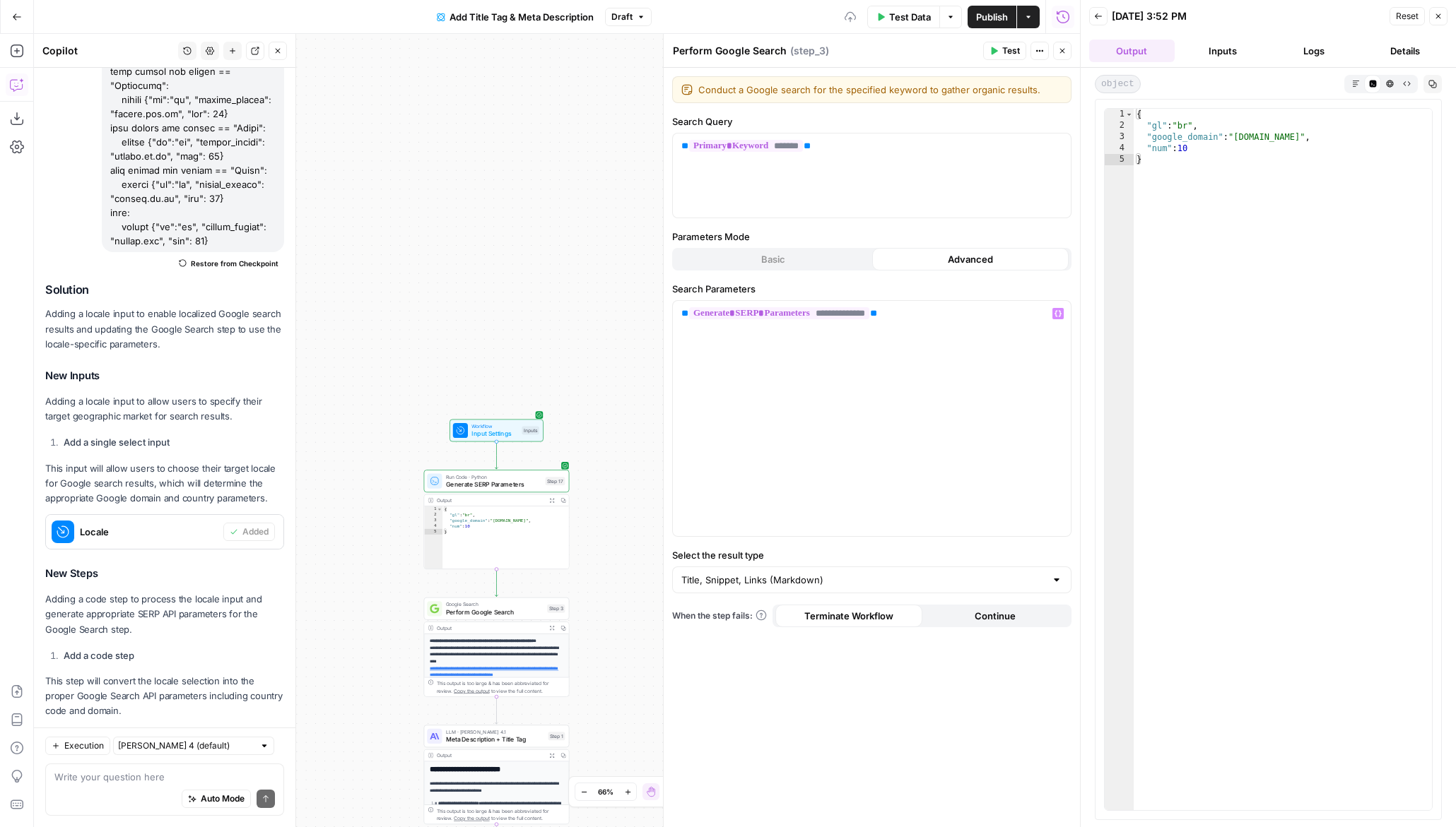
click at [998, 51] on button "Test" at bounding box center [1005, 51] width 43 height 19
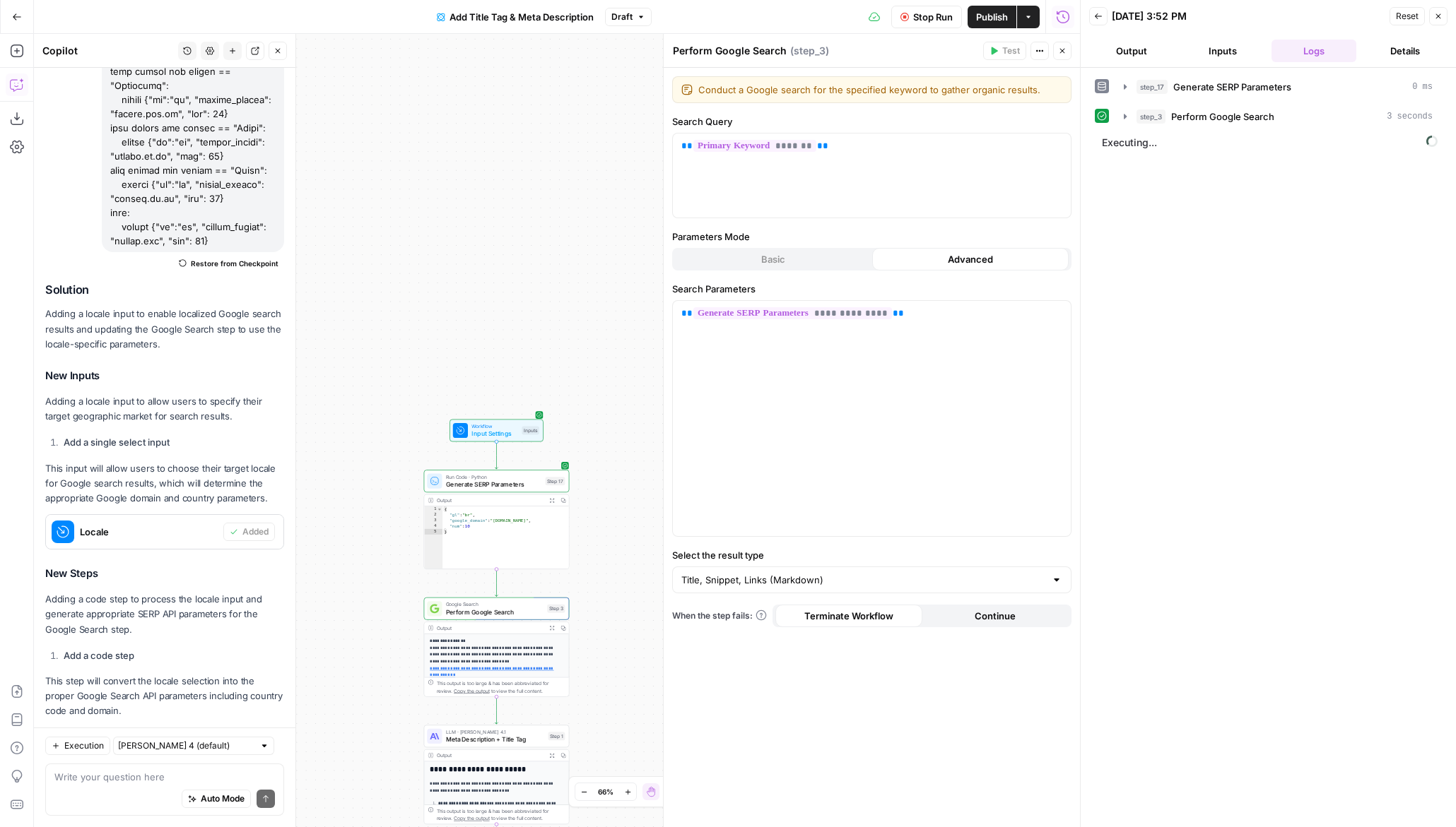
drag, startPoint x: 626, startPoint y: 549, endPoint x: 626, endPoint y: 360, distance: 189.0
click at [626, 360] on div "**********" at bounding box center [557, 430] width 1046 height 793
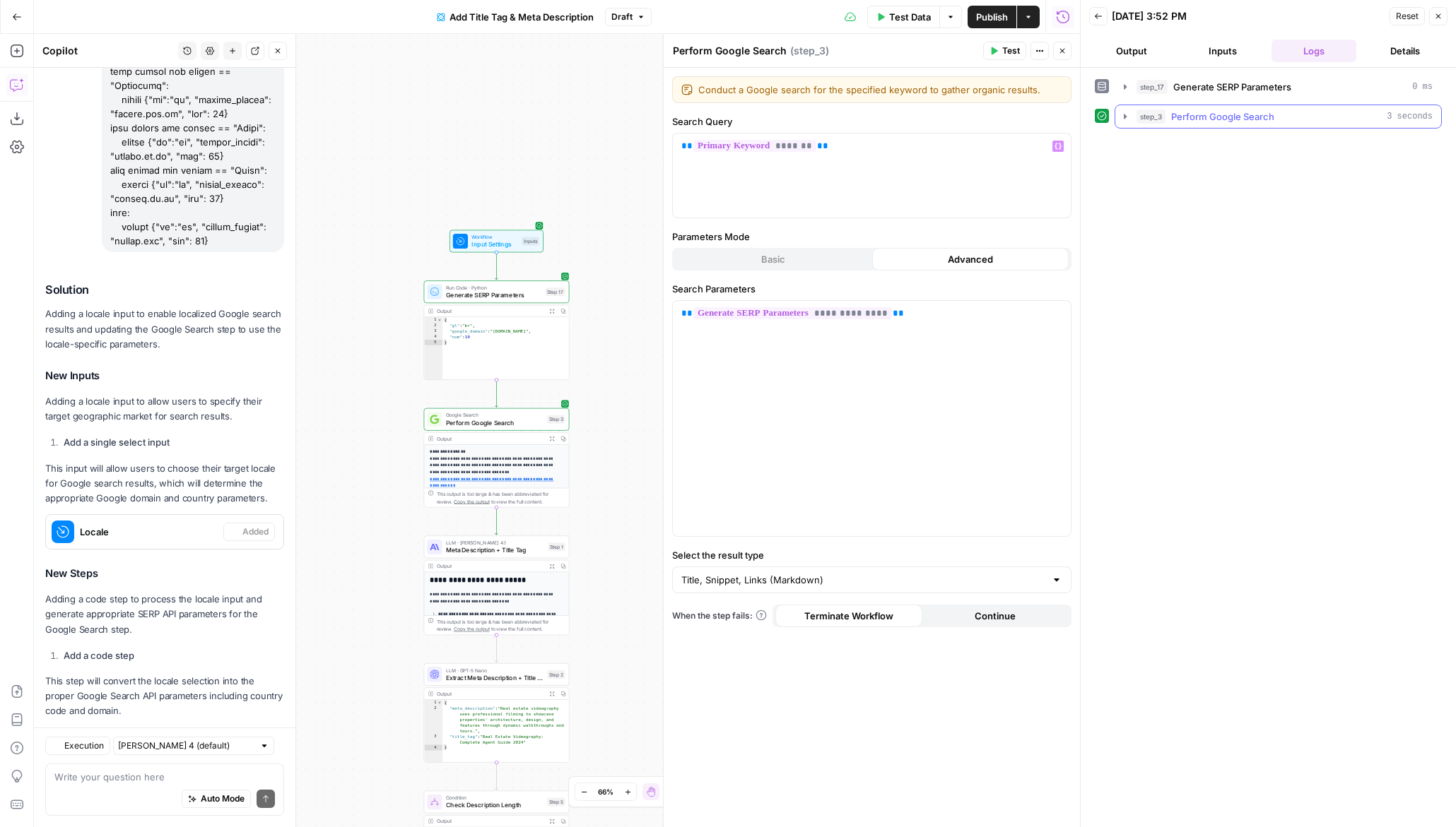
click at [1195, 120] on span "Perform Google Search" at bounding box center [1222, 117] width 103 height 14
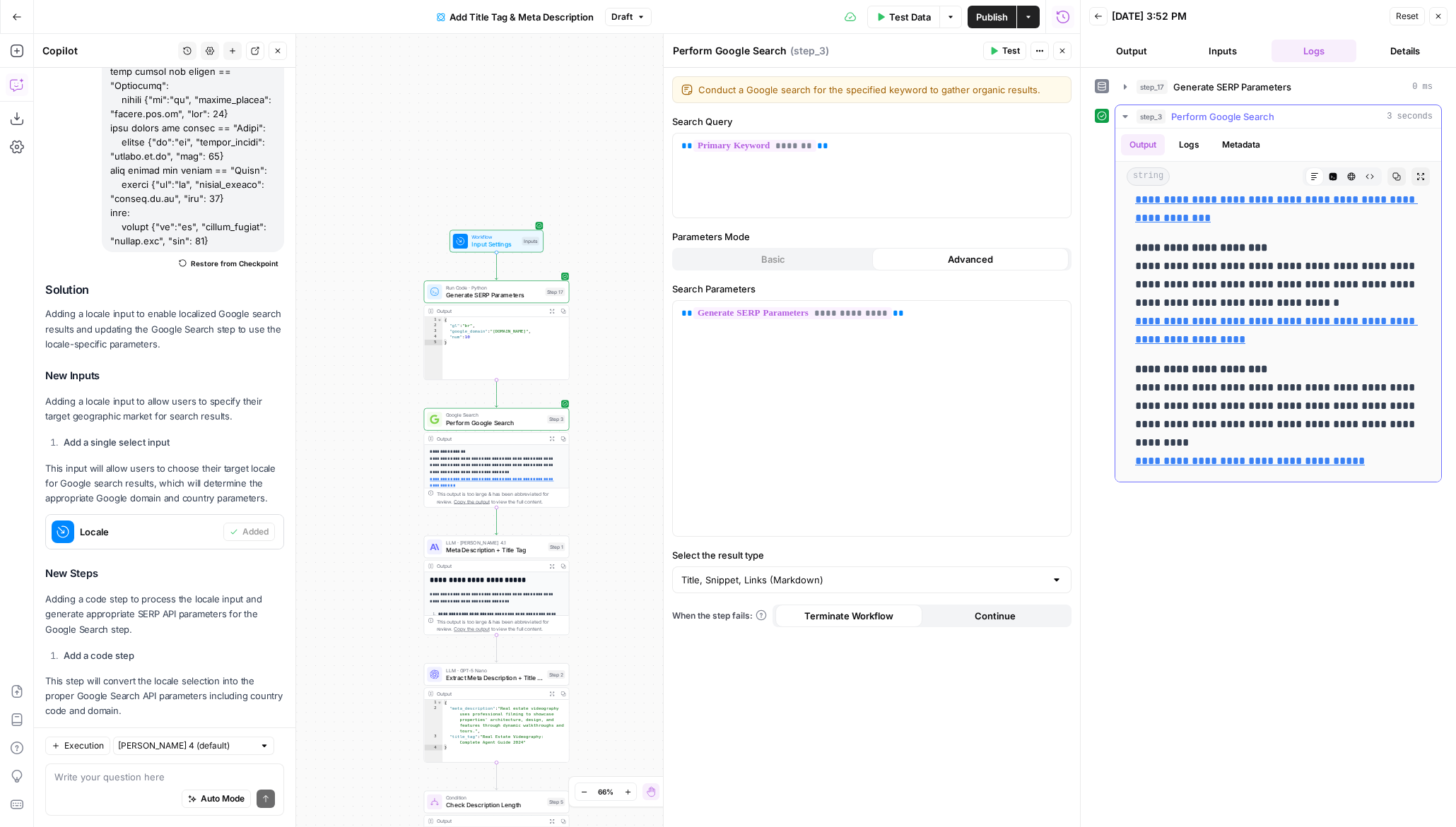
scroll to position [146, 0]
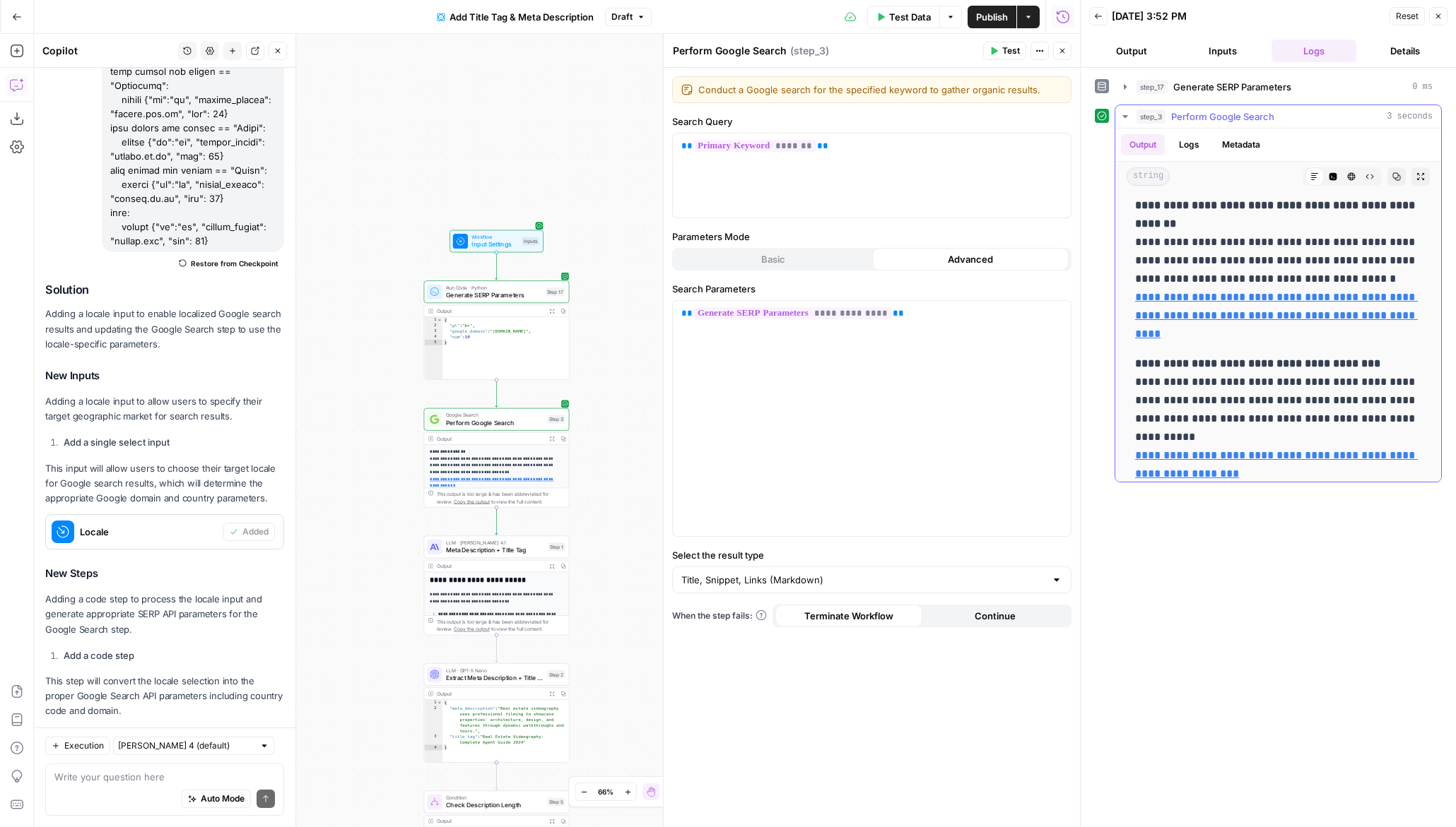
click at [1186, 149] on button "Logs" at bounding box center [1189, 144] width 37 height 21
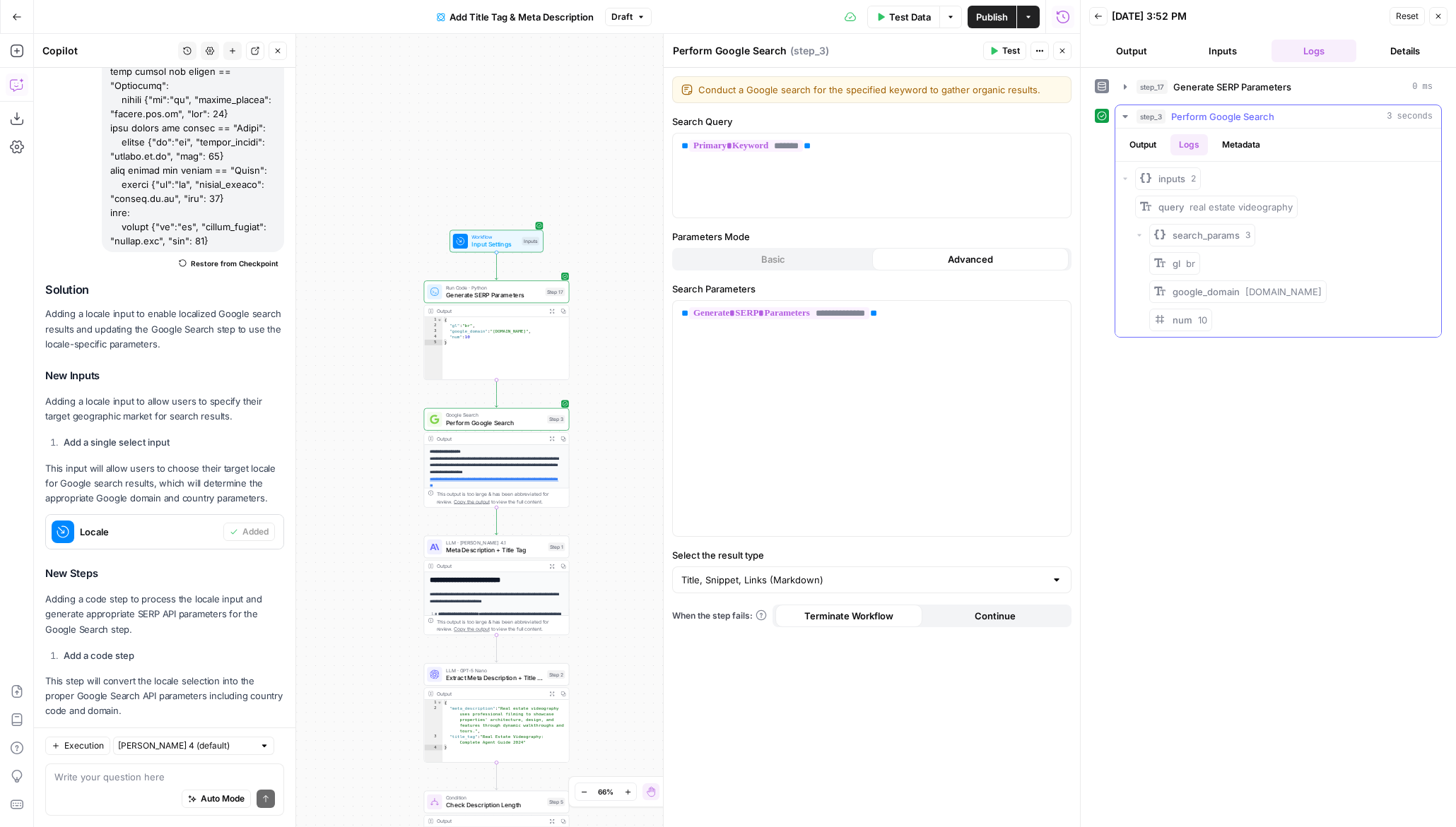
click at [1138, 146] on button "Output" at bounding box center [1143, 144] width 44 height 21
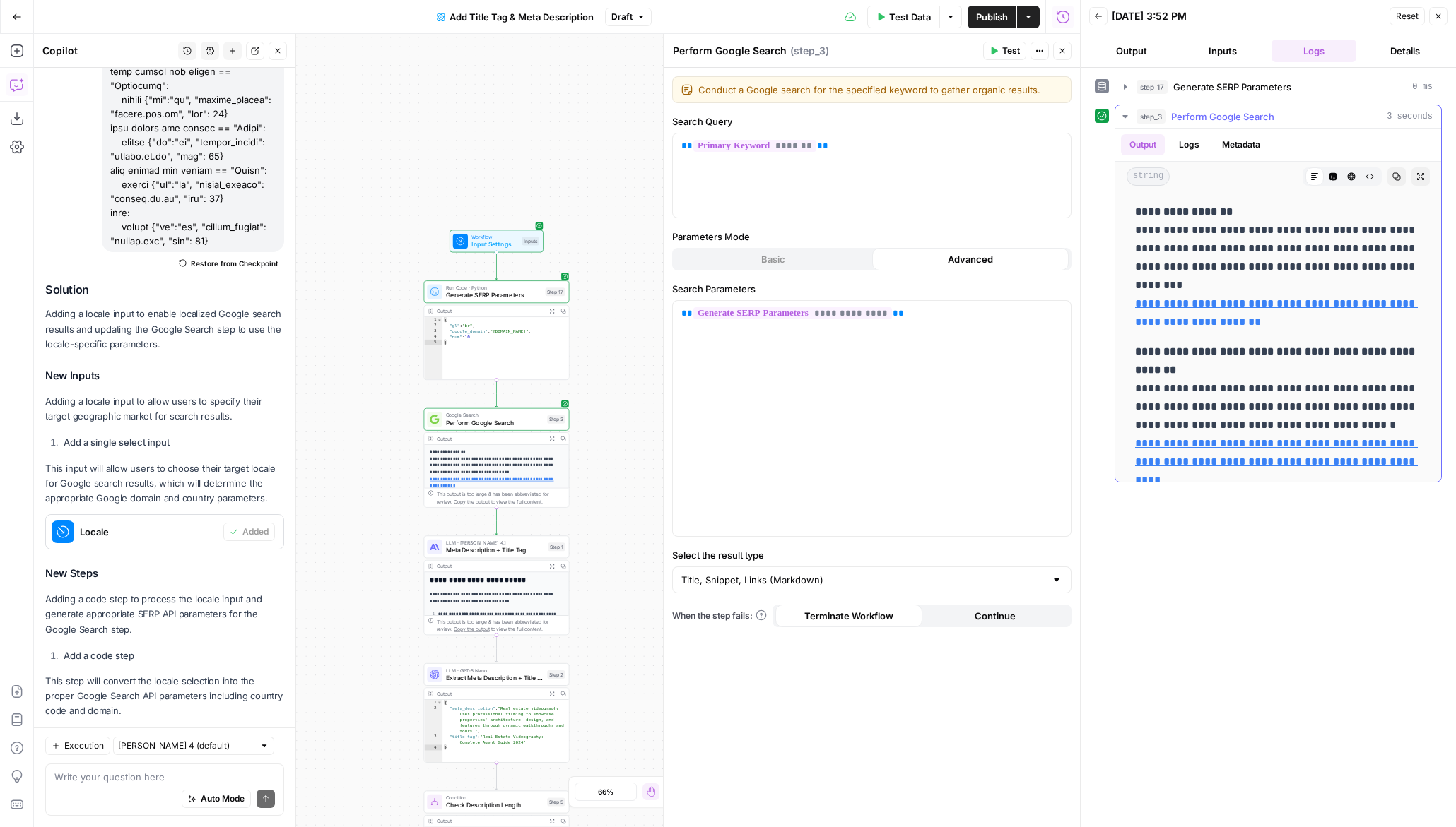
click at [1337, 174] on button "Code Editor" at bounding box center [1333, 177] width 19 height 19
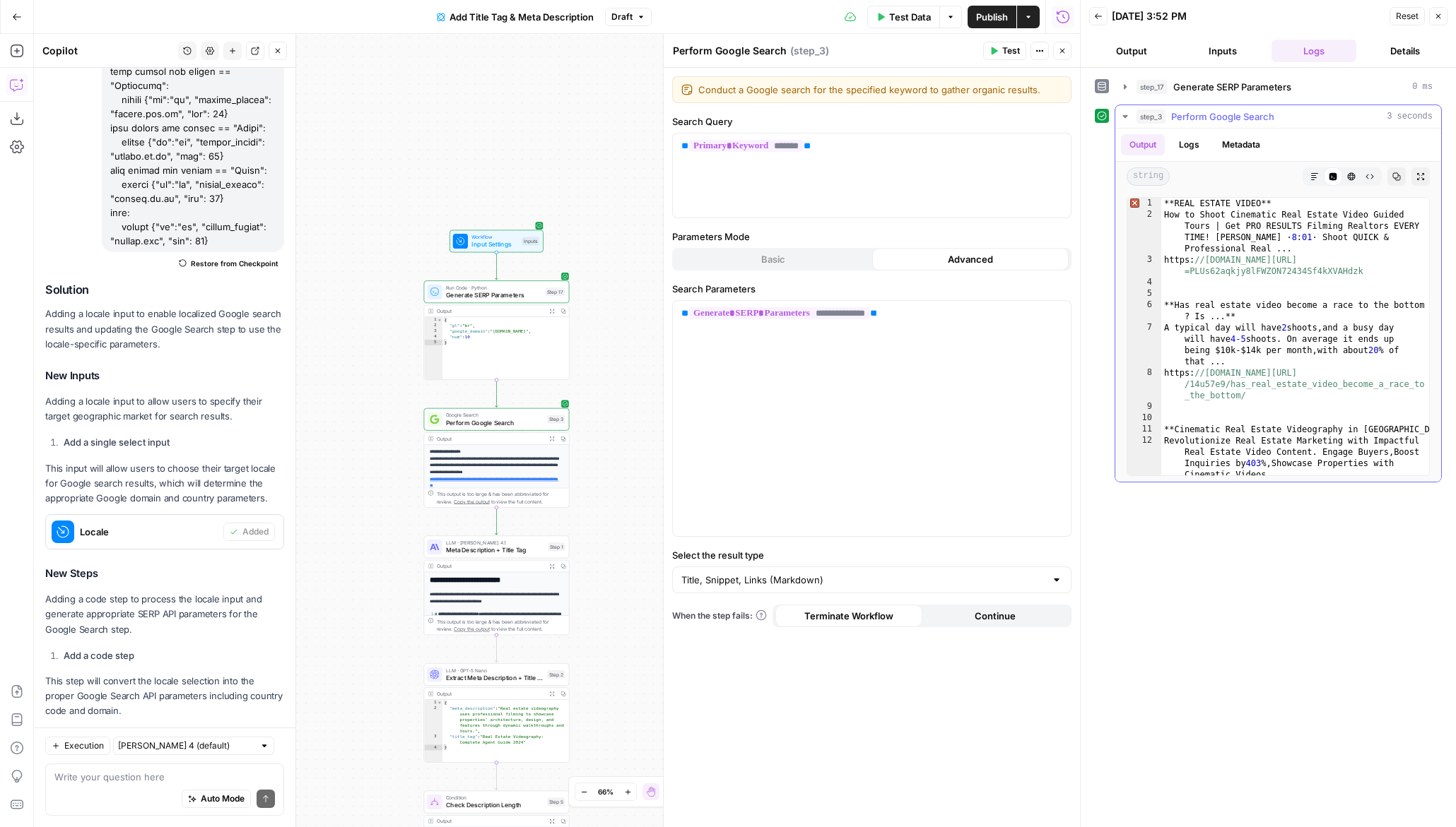
click at [1357, 174] on button "HTML Viewer" at bounding box center [1352, 177] width 19 height 19
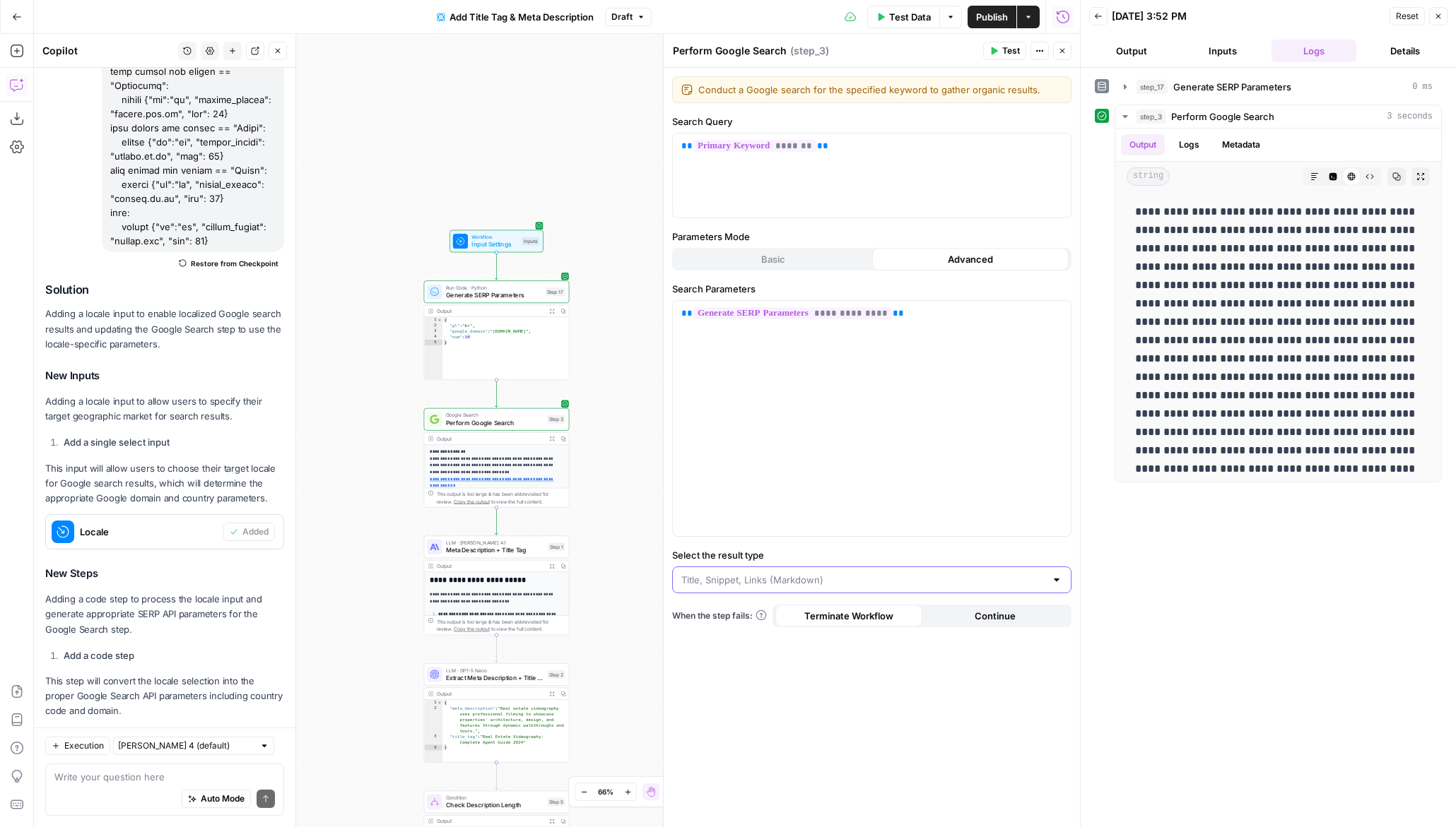
click at [786, 586] on input "Select the result type" at bounding box center [863, 580] width 364 height 14
click at [787, 648] on span "Organic Results (JSON)" at bounding box center [868, 655] width 369 height 14
type input "Organic Results (JSON)"
click at [998, 48] on button "Test" at bounding box center [1005, 51] width 43 height 19
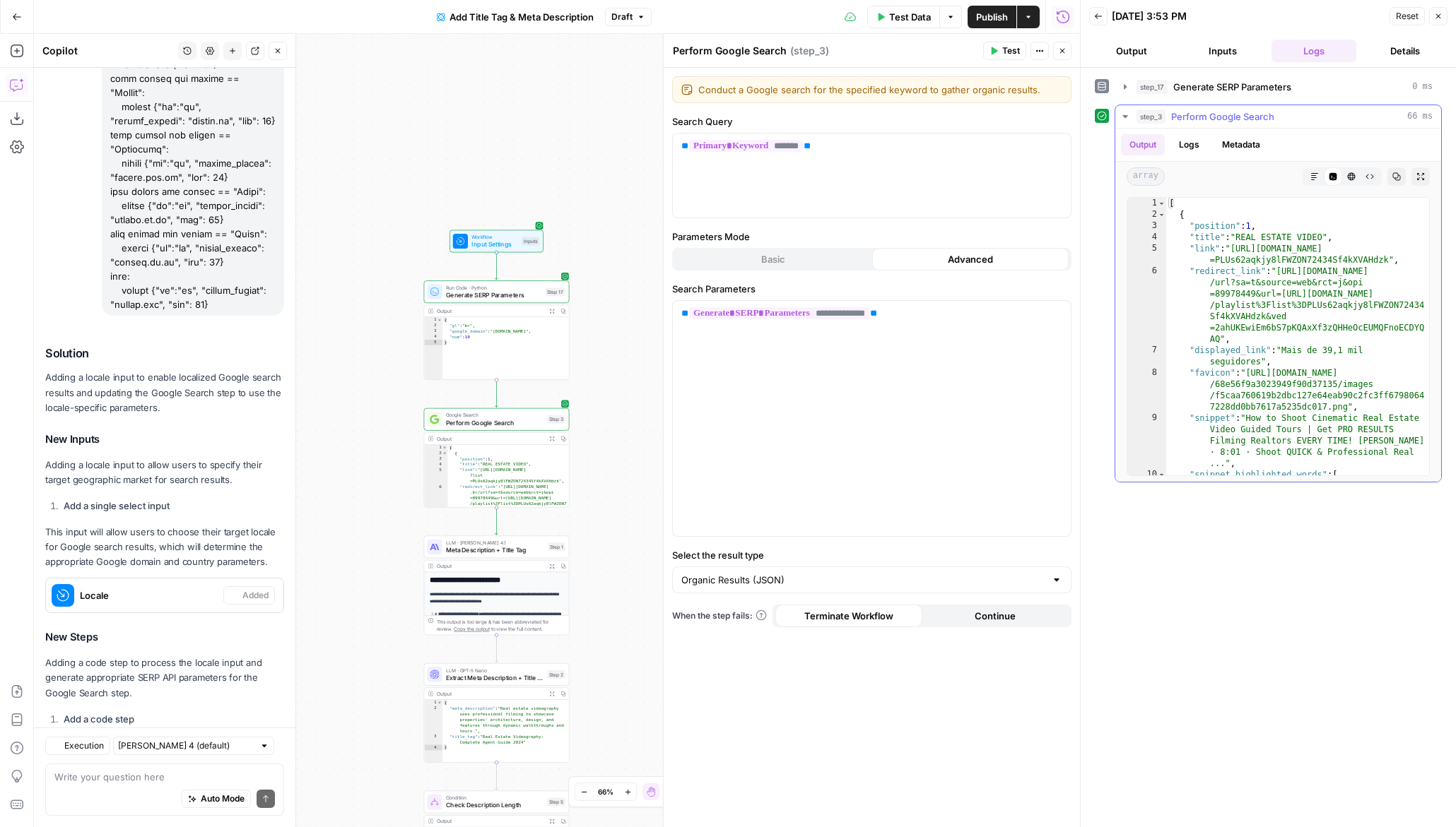
scroll to position [658, 0]
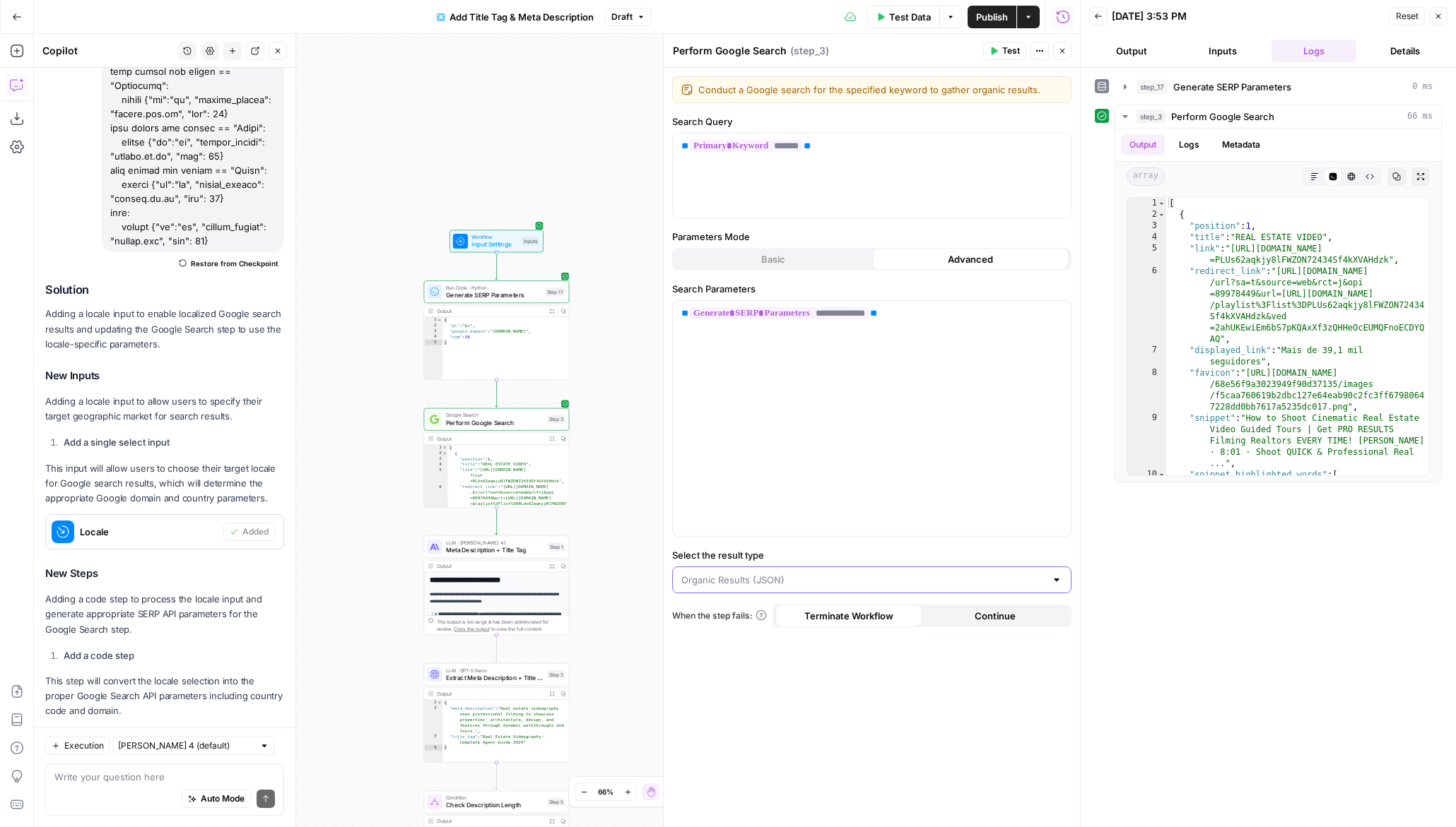
click at [810, 579] on input "Select the result type" at bounding box center [863, 580] width 364 height 14
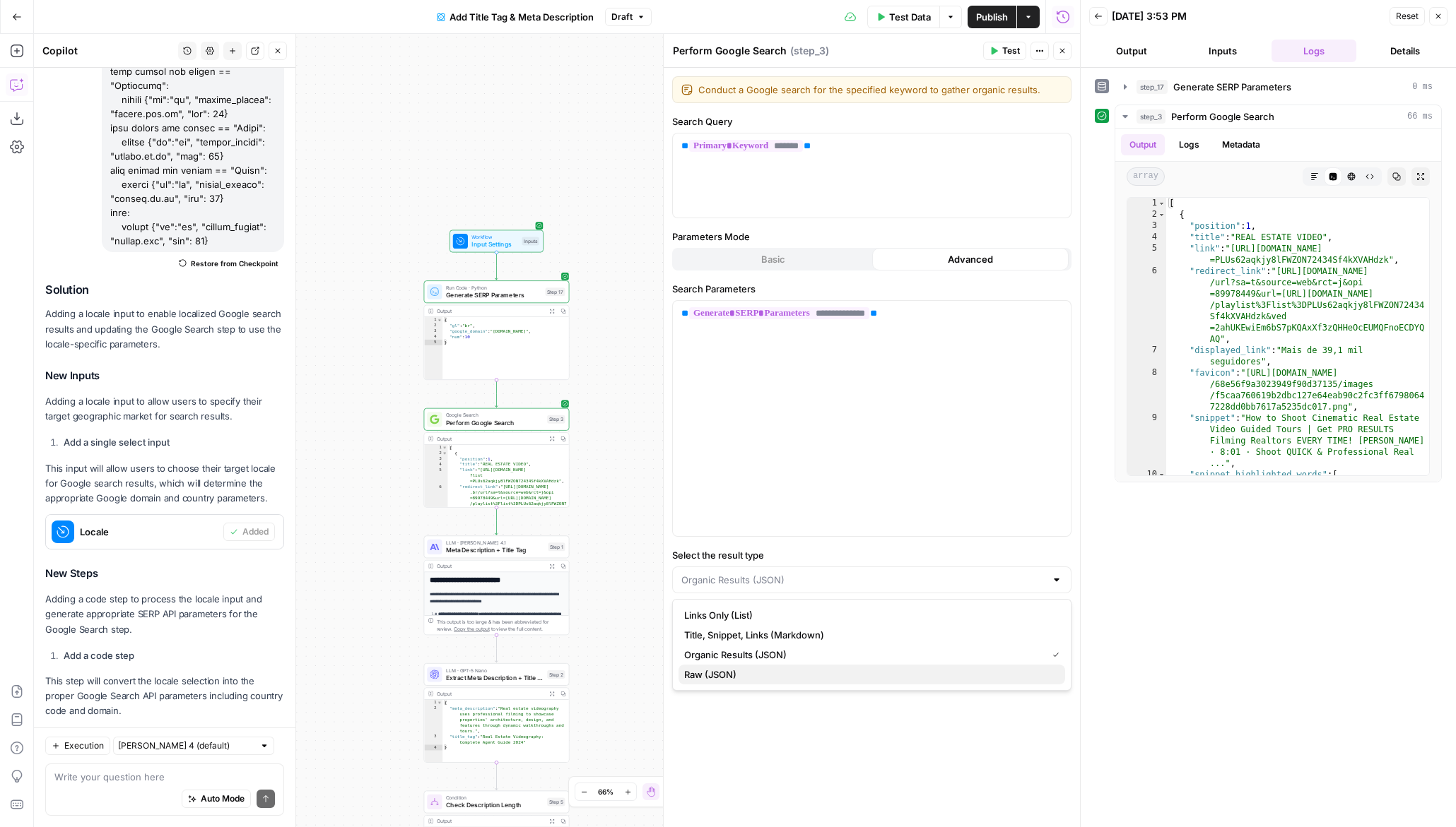
click at [806, 671] on span "Raw (JSON)" at bounding box center [868, 675] width 369 height 14
type input "Raw (JSON)"
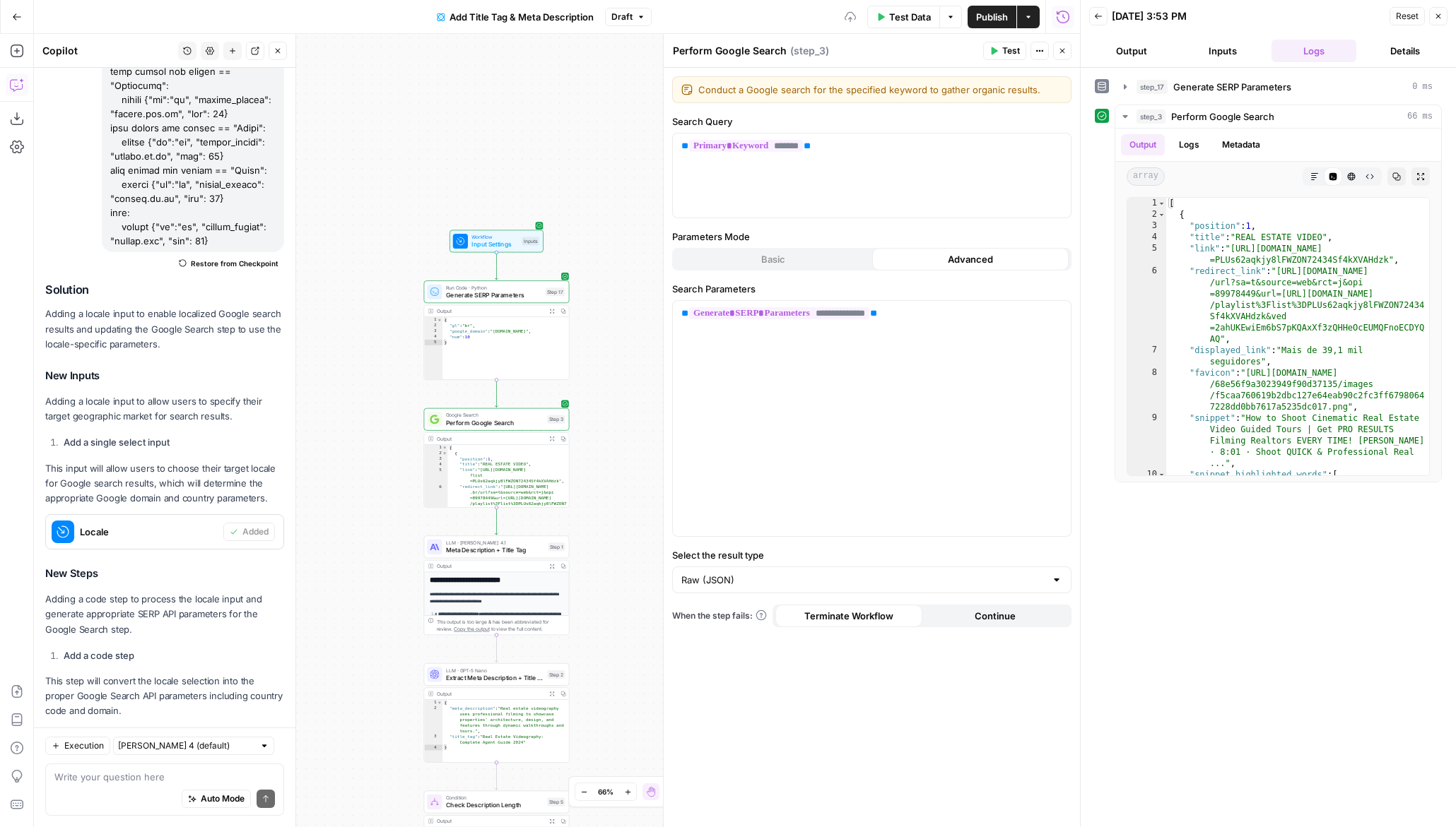
click at [1002, 50] on span "Test" at bounding box center [1011, 51] width 18 height 13
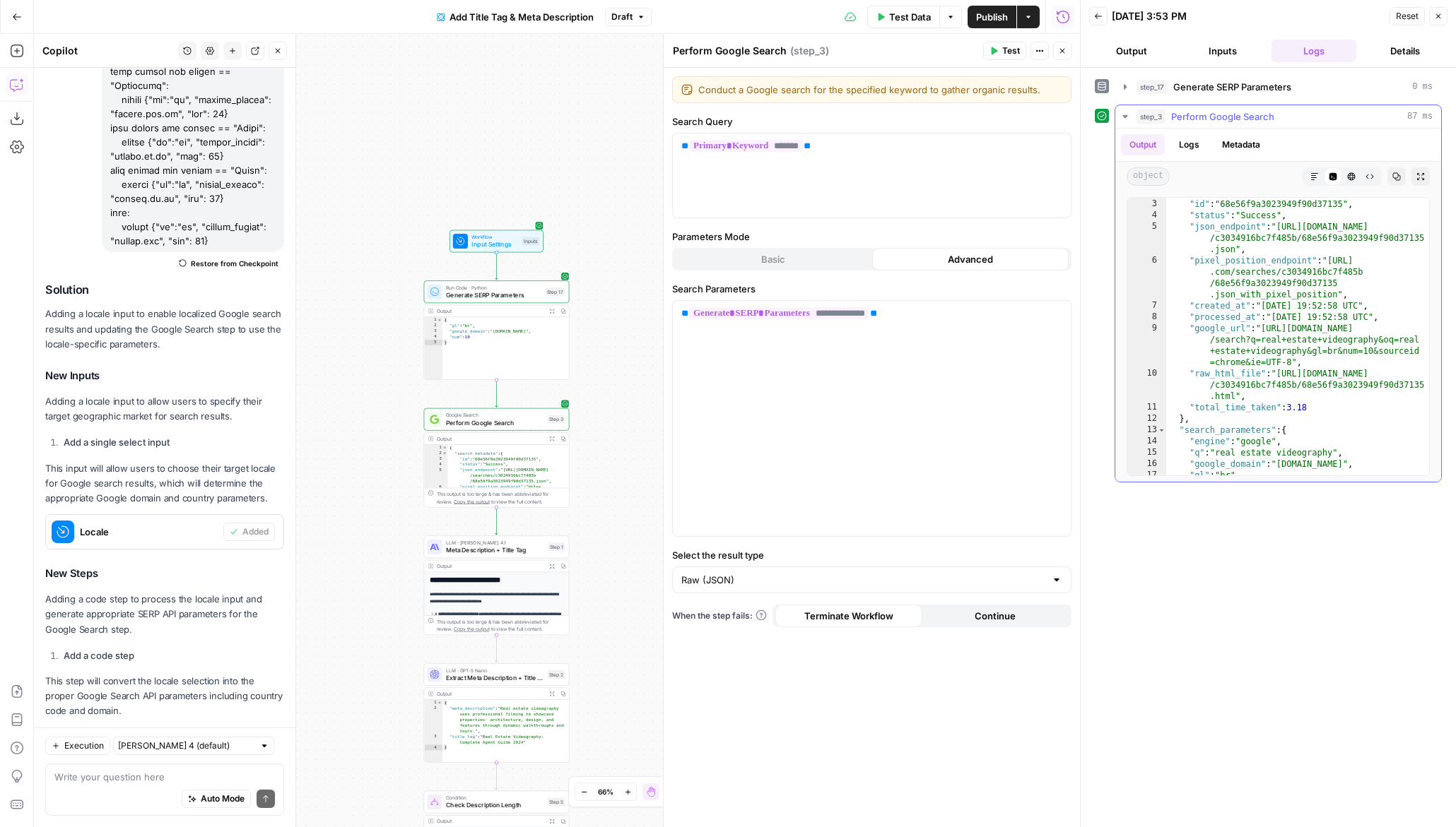
scroll to position [125, 0]
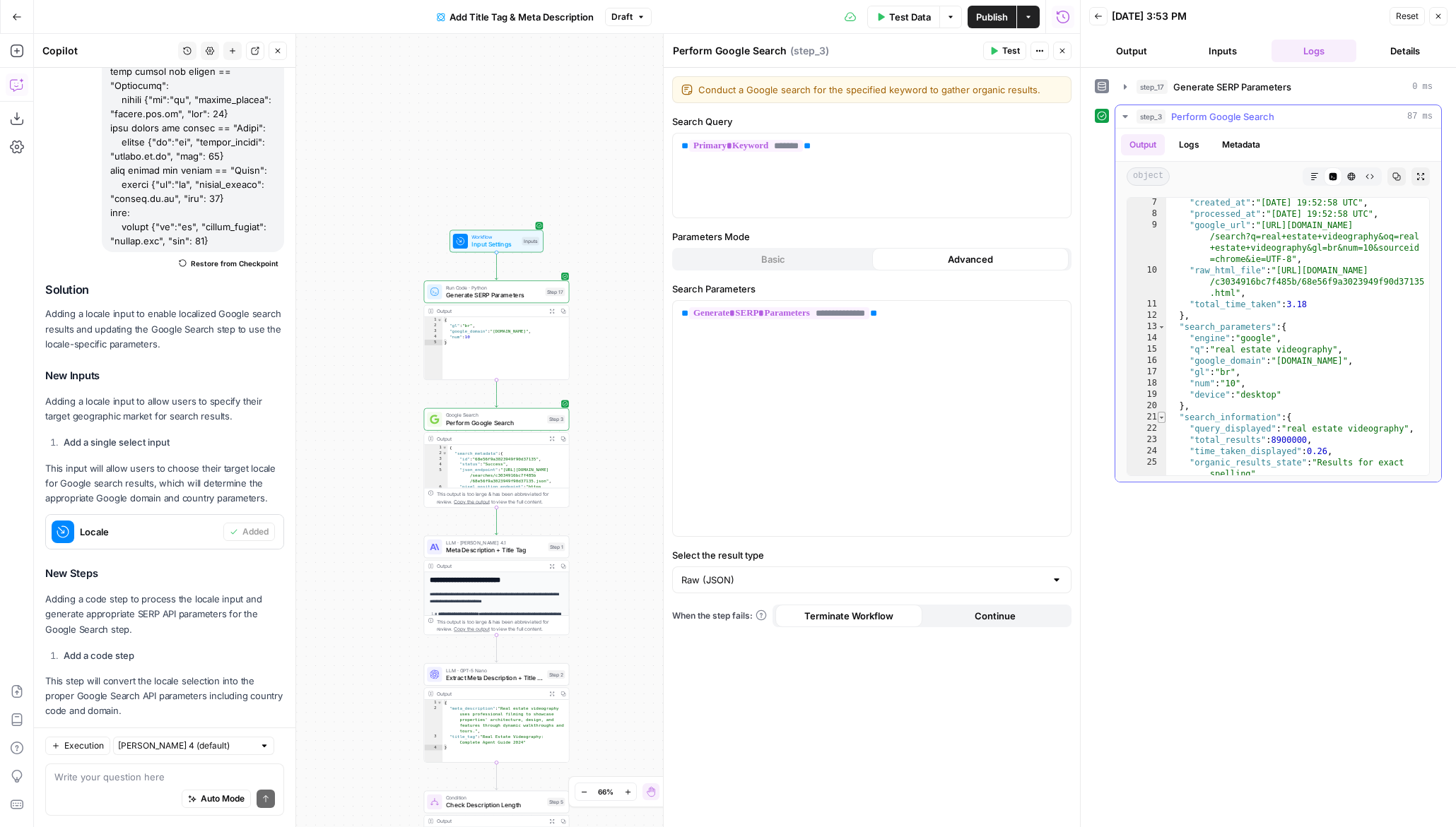
type textarea "*"
click at [1164, 416] on span "Toggle code folding, rows 21 through 26" at bounding box center [1161, 417] width 8 height 12
click at [1160, 428] on span "Toggle code folding, rows 27 through 48" at bounding box center [1161, 429] width 8 height 12
click at [1161, 433] on span "Toggle code folding, rows 27 through 48" at bounding box center [1161, 429] width 8 height 12
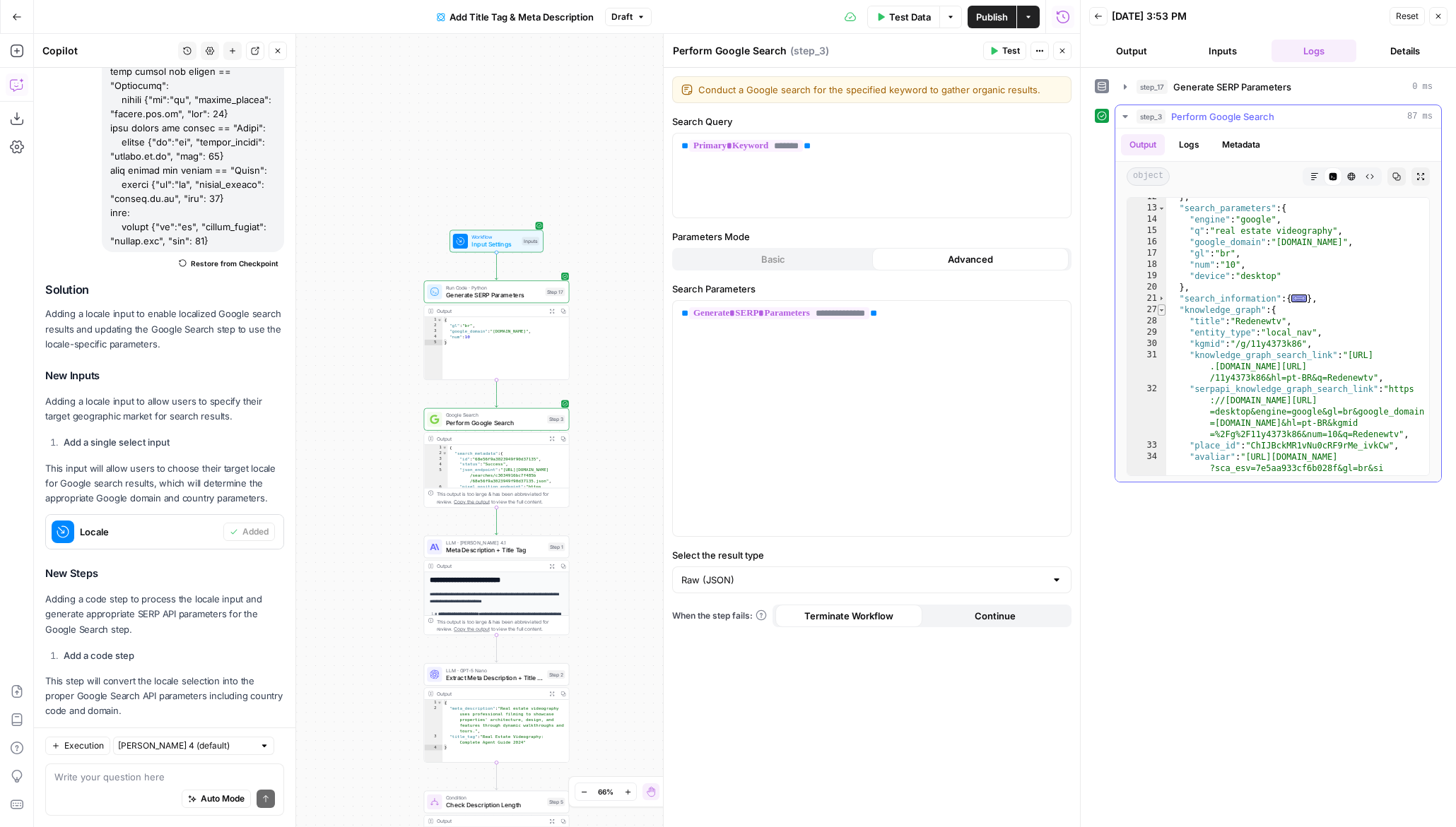
click at [1158, 310] on span "Toggle code folding, rows 27 through 48" at bounding box center [1161, 310] width 8 height 12
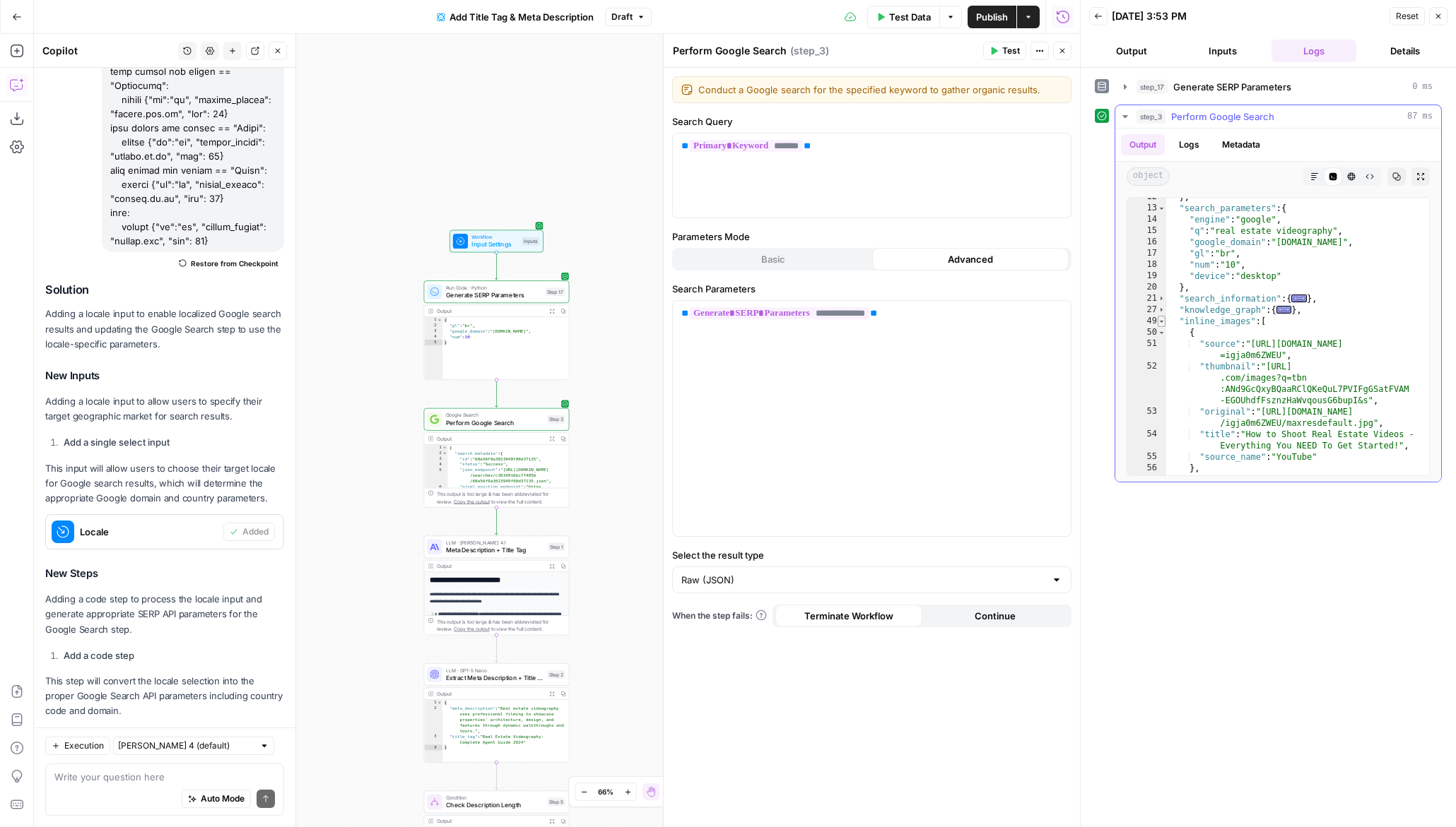
click at [1159, 317] on span "Toggle code folding, rows 49 through 113" at bounding box center [1161, 322] width 8 height 12
click at [1159, 327] on span "Toggle code folding, rows 114 through 201" at bounding box center [1161, 333] width 8 height 12
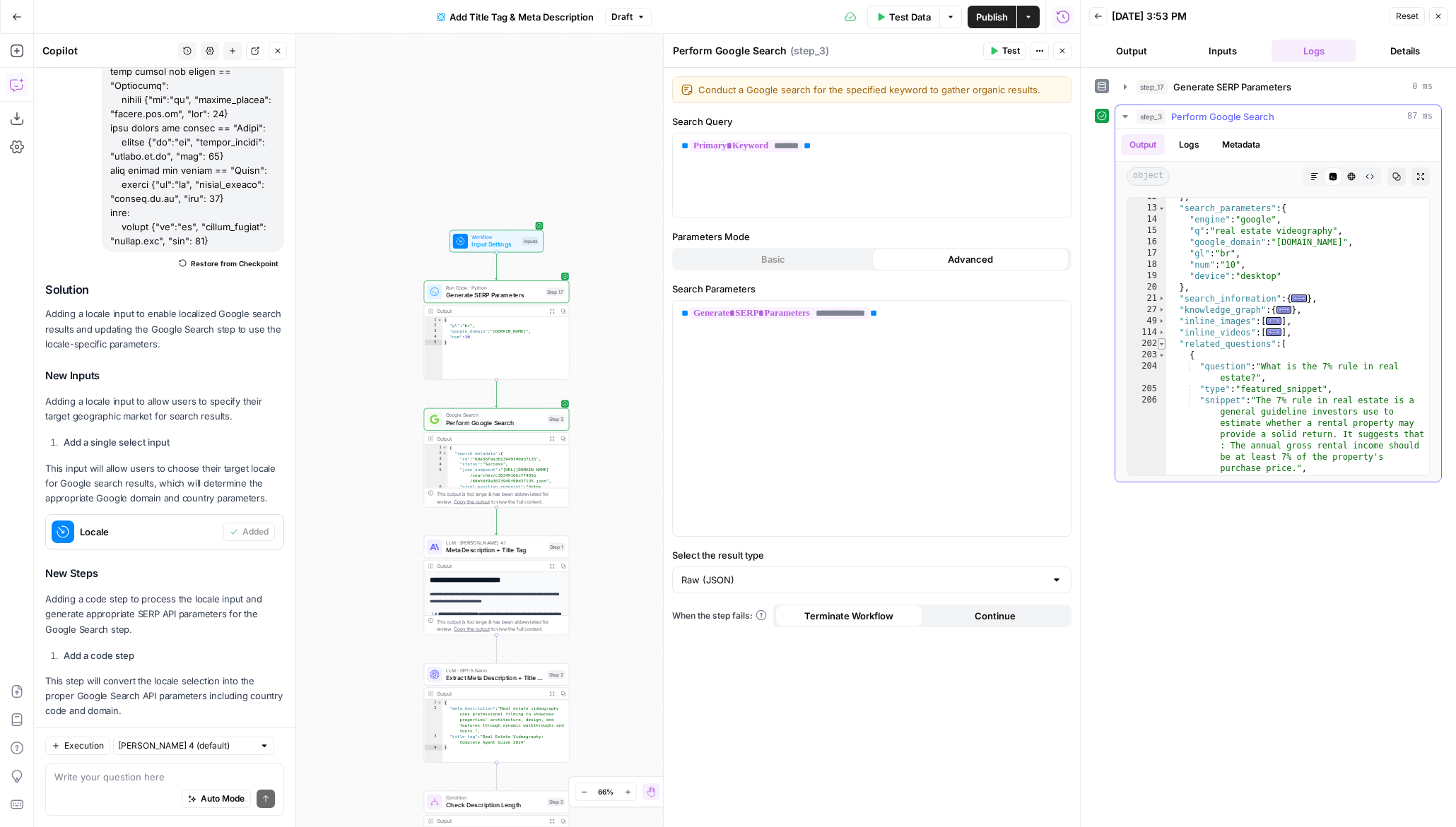
click at [1161, 343] on span "Toggle code folding, rows 202 through 247" at bounding box center [1161, 344] width 8 height 12
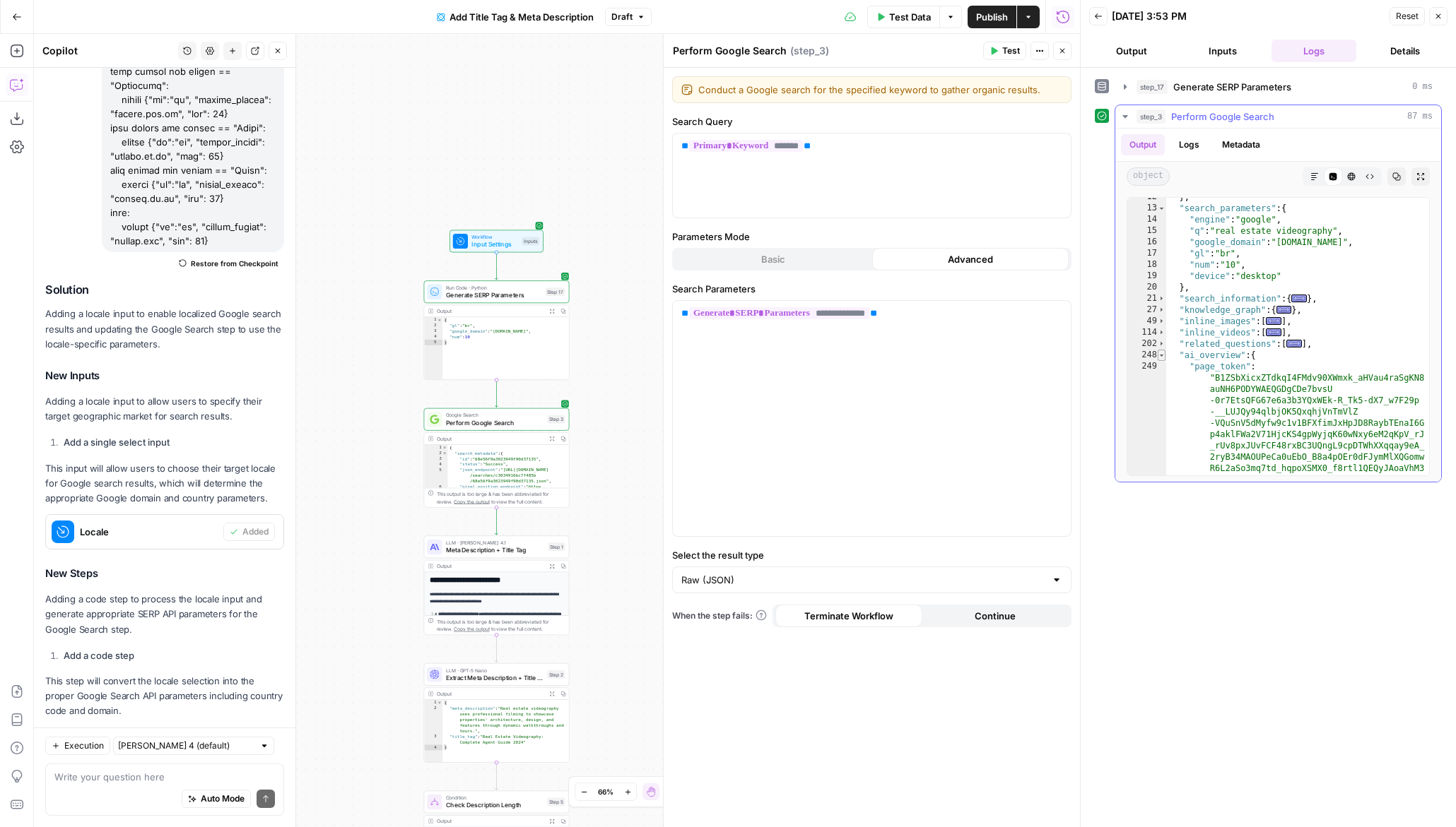
click at [1162, 353] on span "Toggle code folding, rows 248 through 251" at bounding box center [1161, 356] width 8 height 12
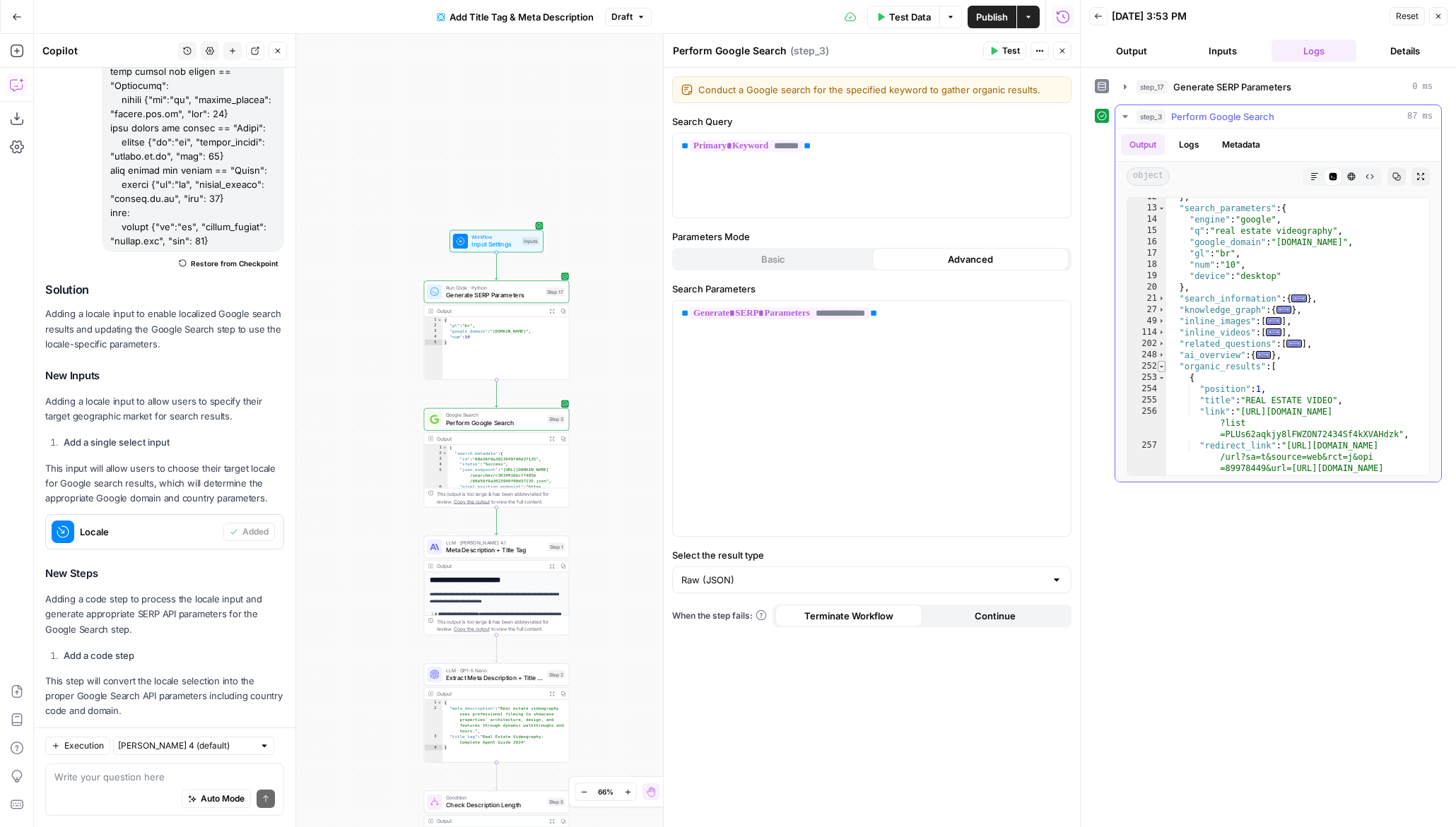
click at [1162, 368] on span "Toggle code folding, rows 252 through 368" at bounding box center [1161, 367] width 8 height 12
click at [1162, 385] on span "Toggle code folding, rows 370 through 419" at bounding box center [1161, 389] width 8 height 12
click at [1159, 361] on span "Toggle code folding, rows 252 through 368" at bounding box center [1161, 367] width 8 height 12
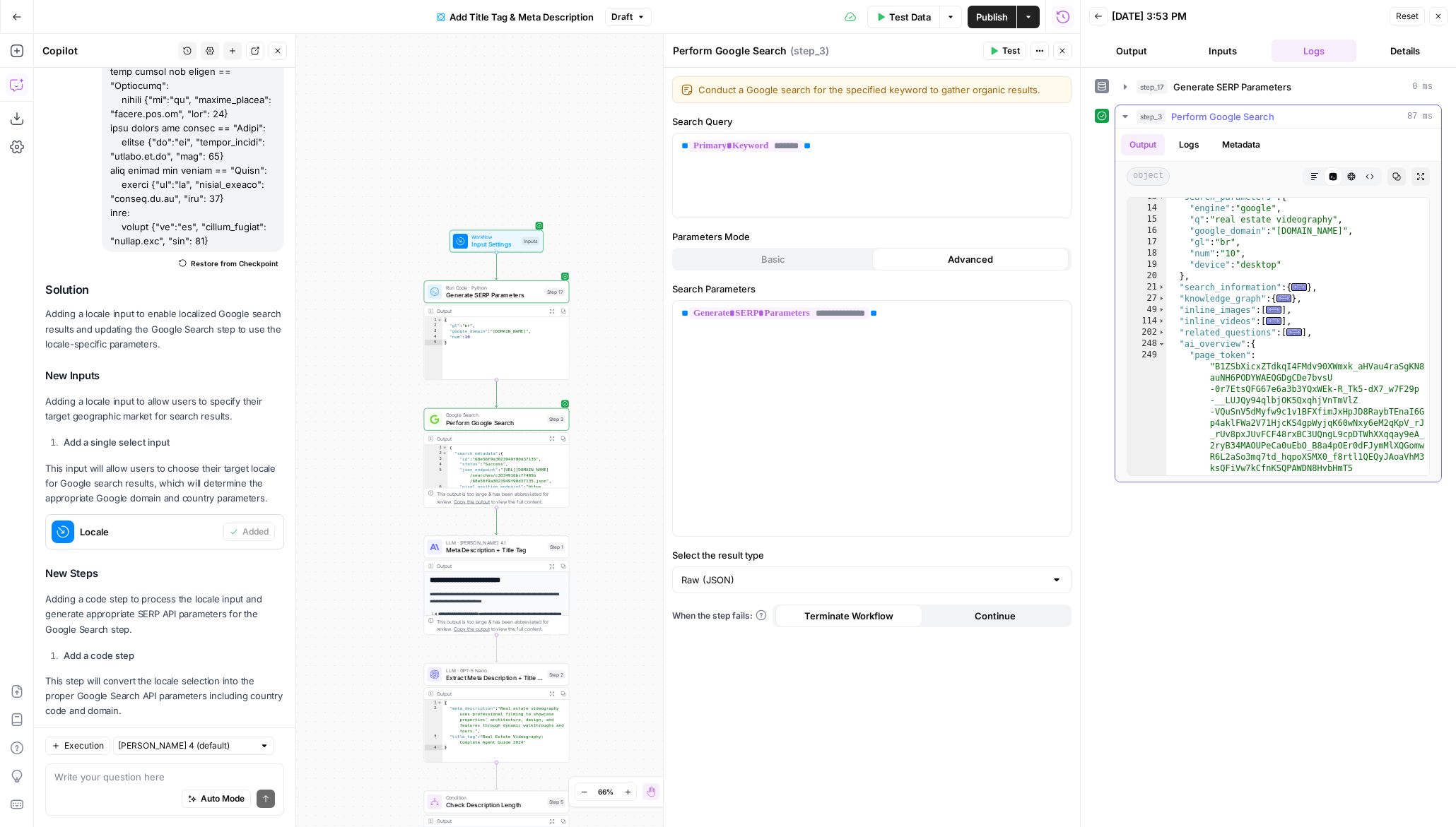
scroll to position [255, 0]
click at [1159, 340] on span "Toggle code folding, rows 248 through 251" at bounding box center [1161, 344] width 8 height 12
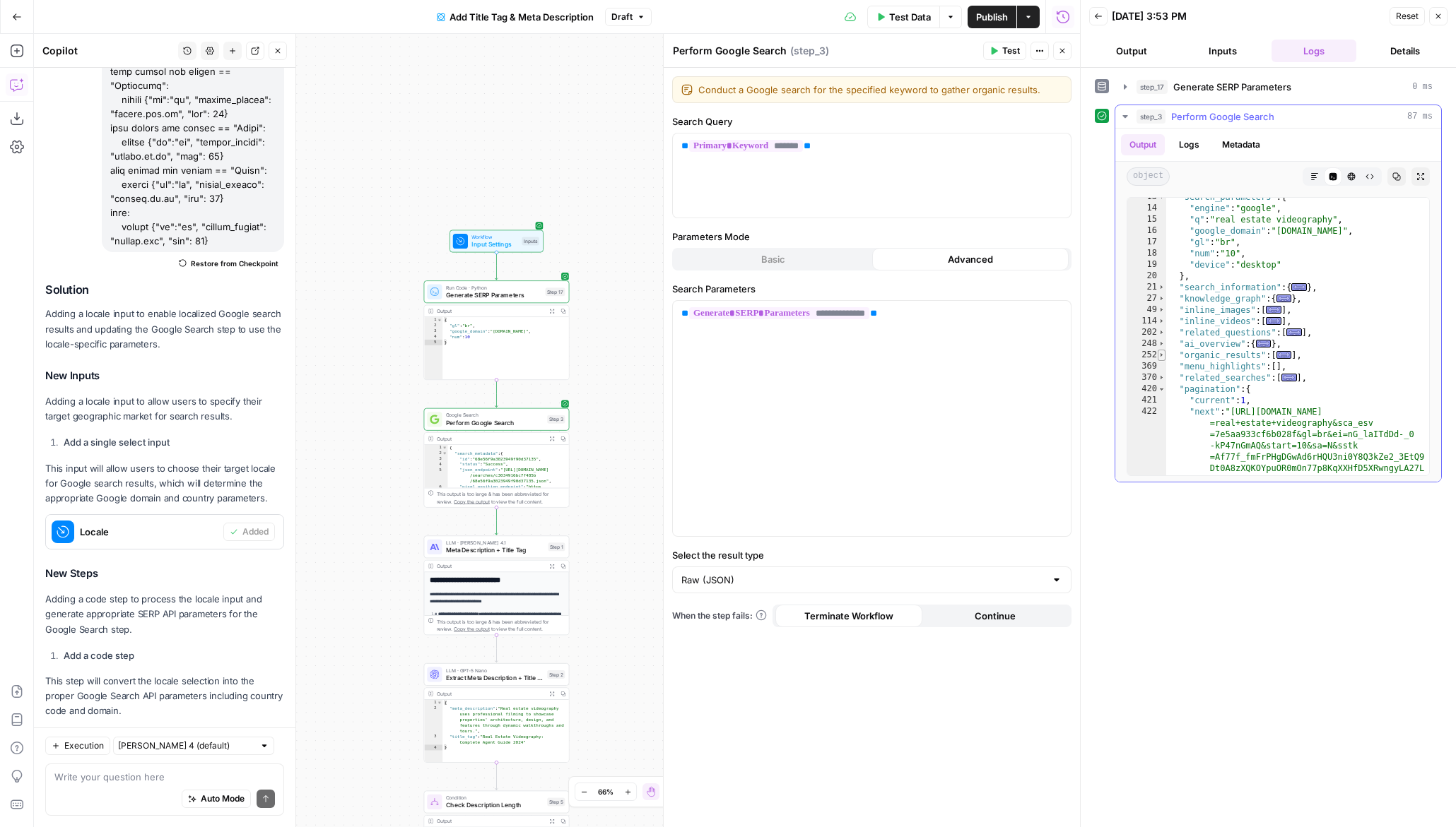
click at [1162, 352] on span "Toggle code folding, rows 252 through 368" at bounding box center [1161, 356] width 8 height 12
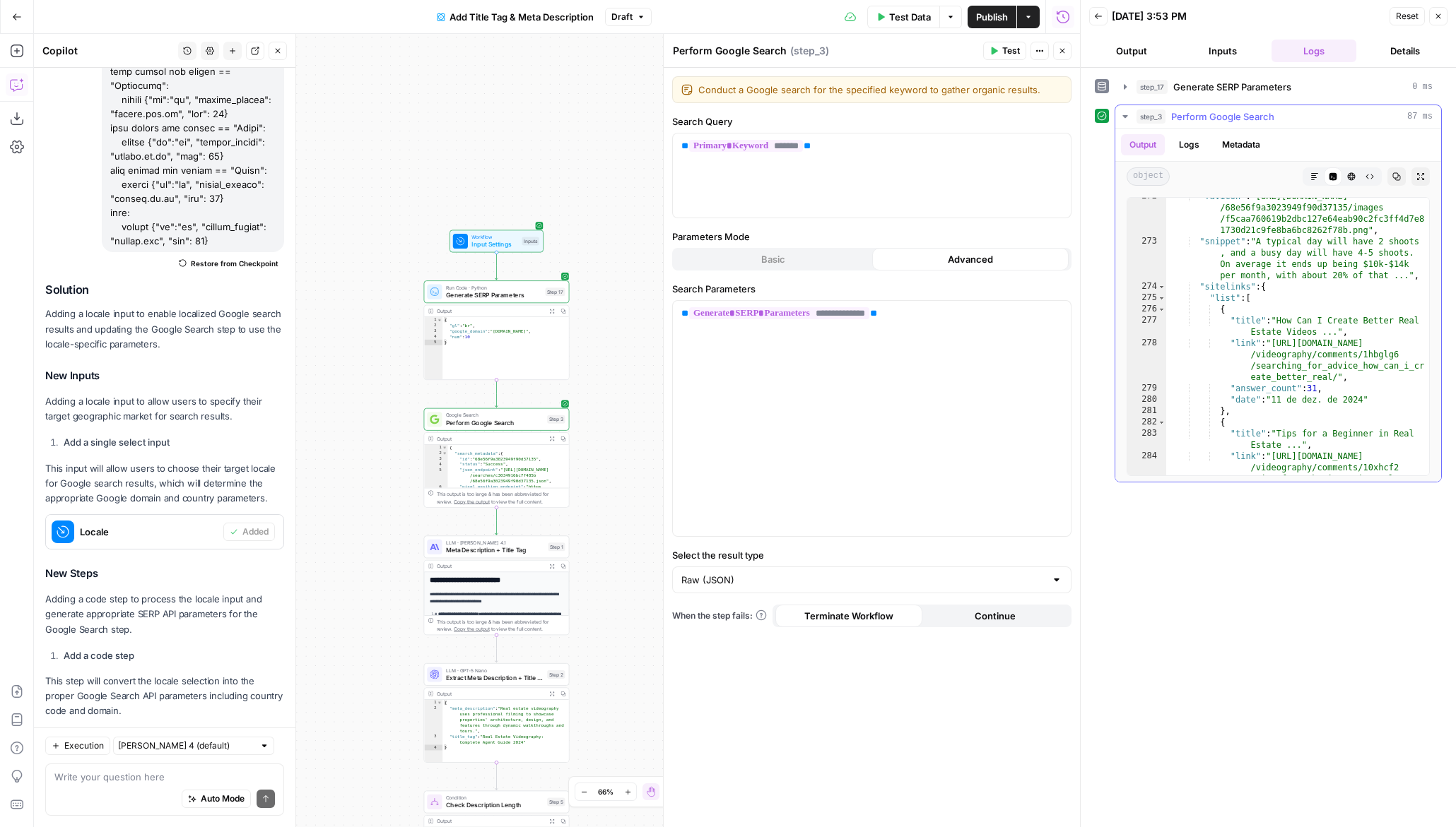
scroll to position [951, 0]
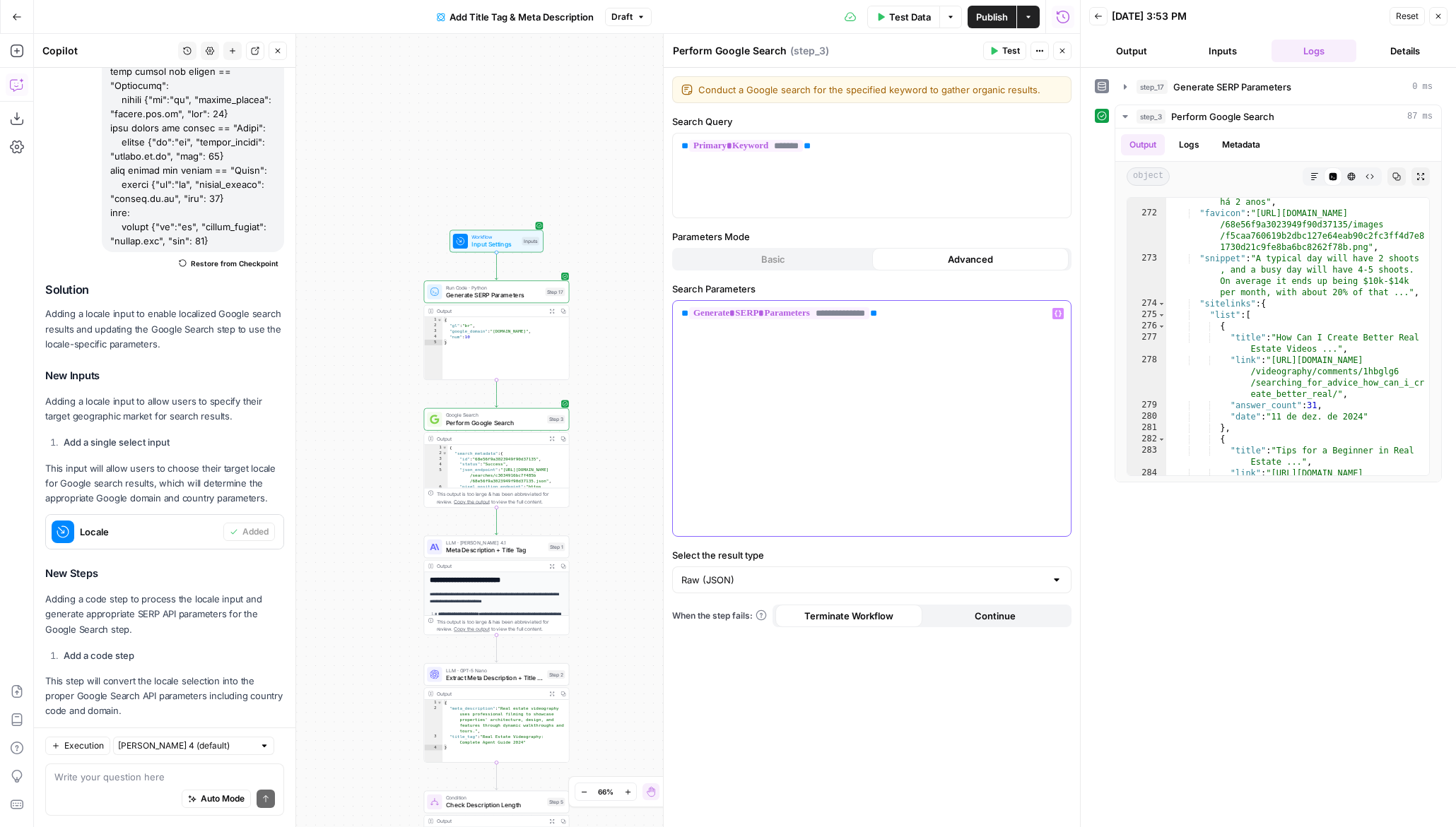
click at [892, 375] on div "**********" at bounding box center [871, 418] width 398 height 235
click at [1016, 48] on span "Test" at bounding box center [1011, 51] width 18 height 13
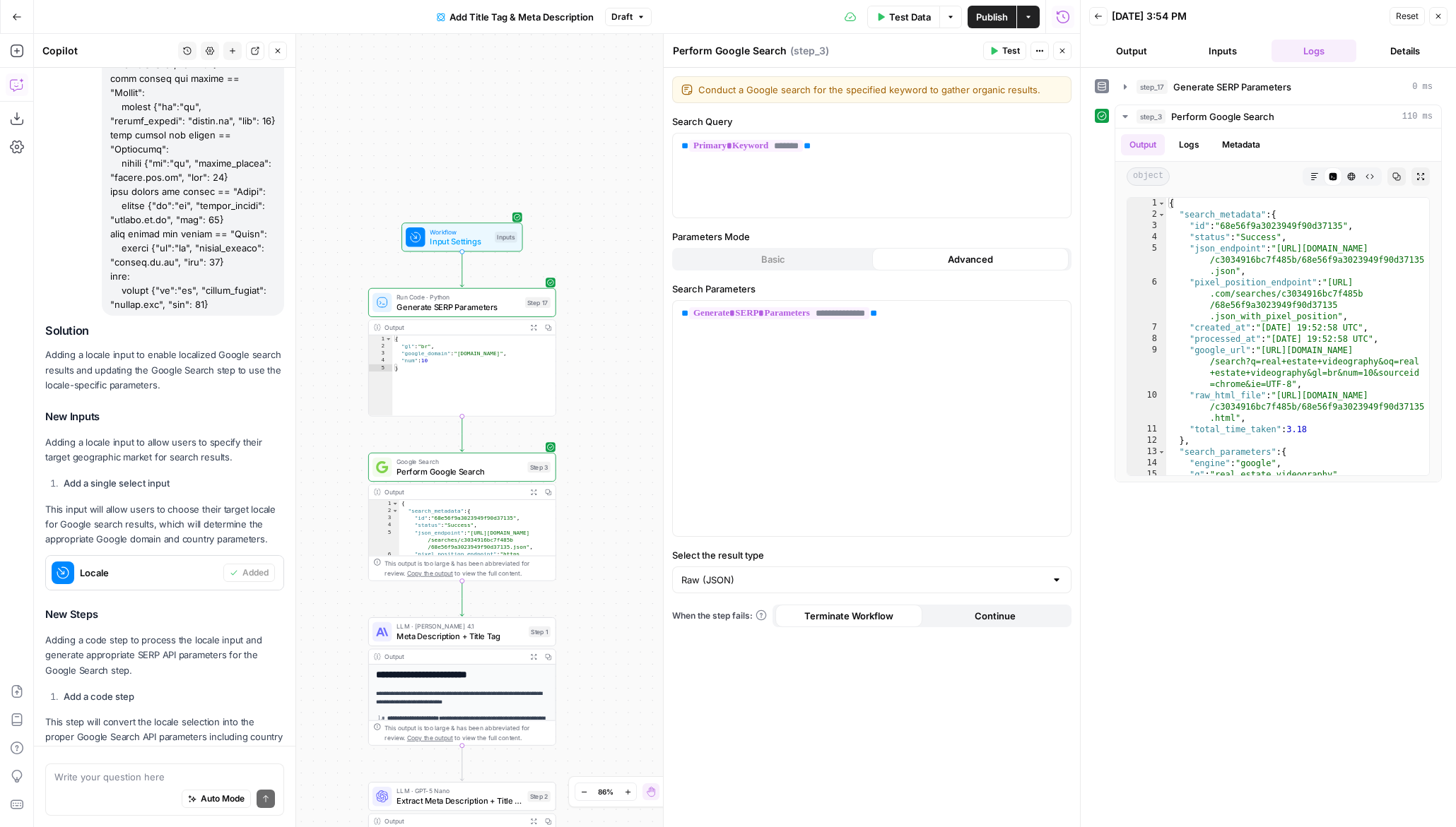
scroll to position [658, 0]
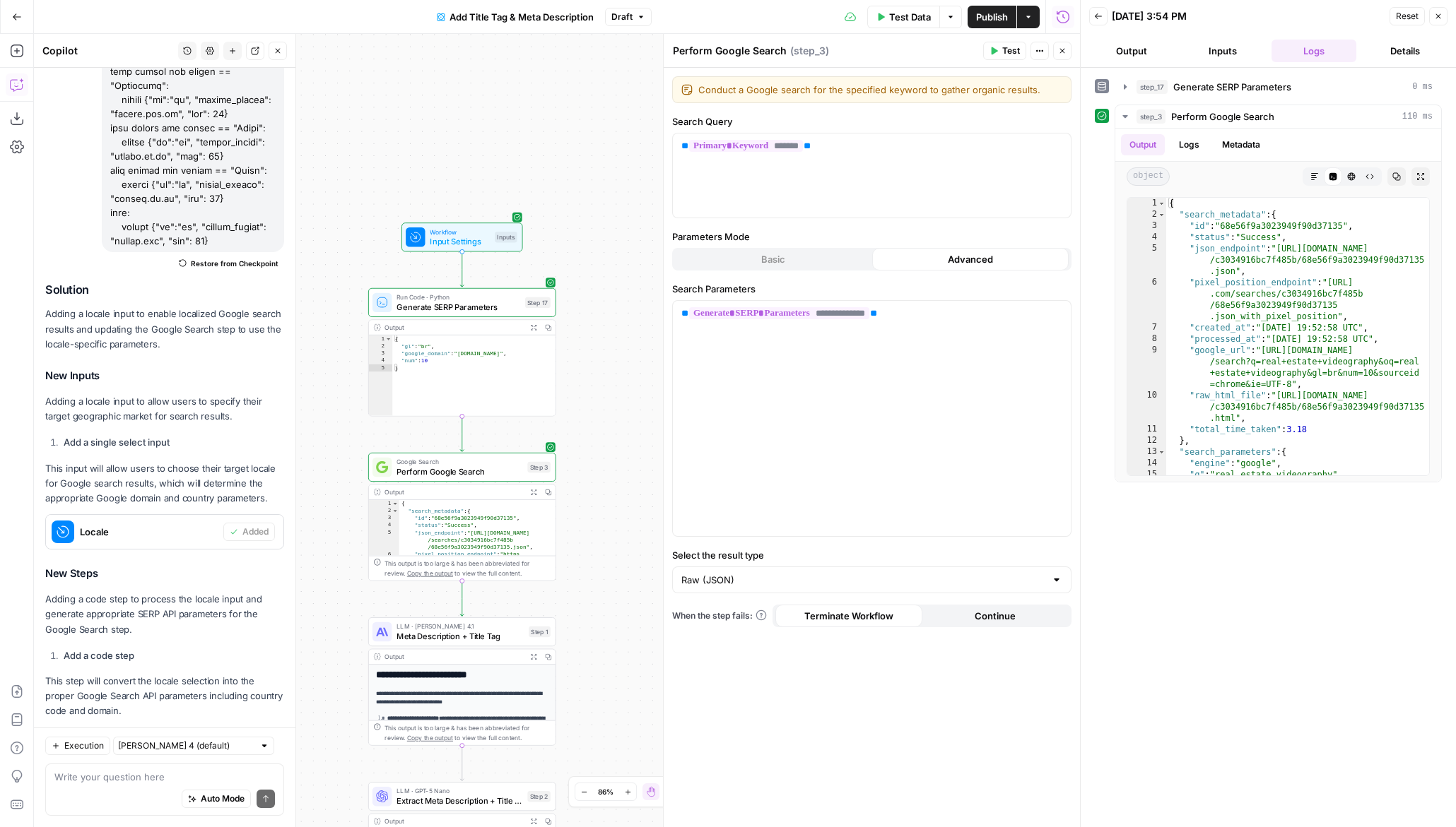
click at [1246, 43] on button "Inputs" at bounding box center [1223, 50] width 86 height 22
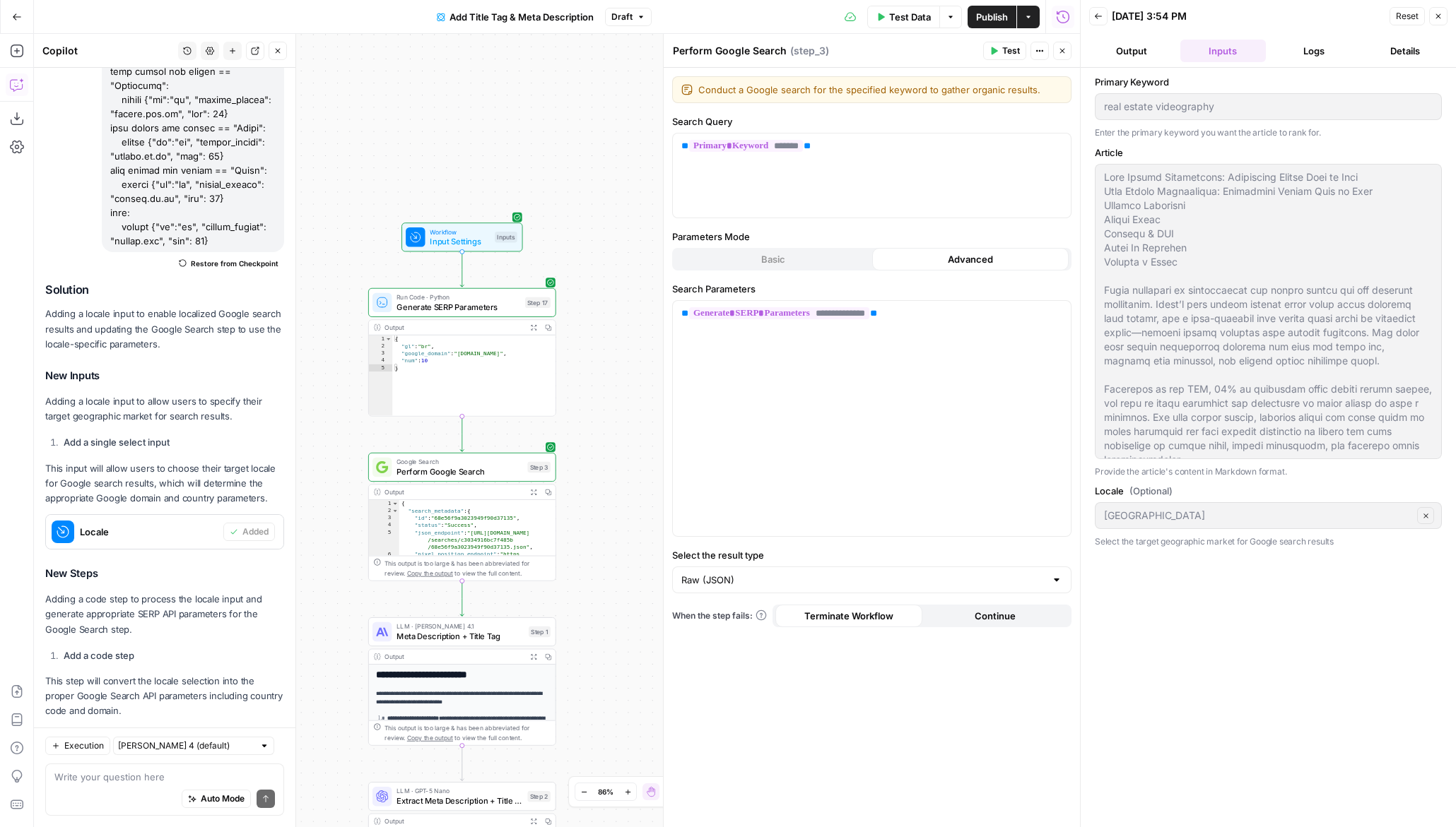
scroll to position [1, 0]
drag, startPoint x: 598, startPoint y: 247, endPoint x: 634, endPoint y: 247, distance: 36.0
click at [634, 247] on div "true false Workflow Input Settings Inputs Run Code · Python Generate SERP Param…" at bounding box center [557, 430] width 1046 height 793
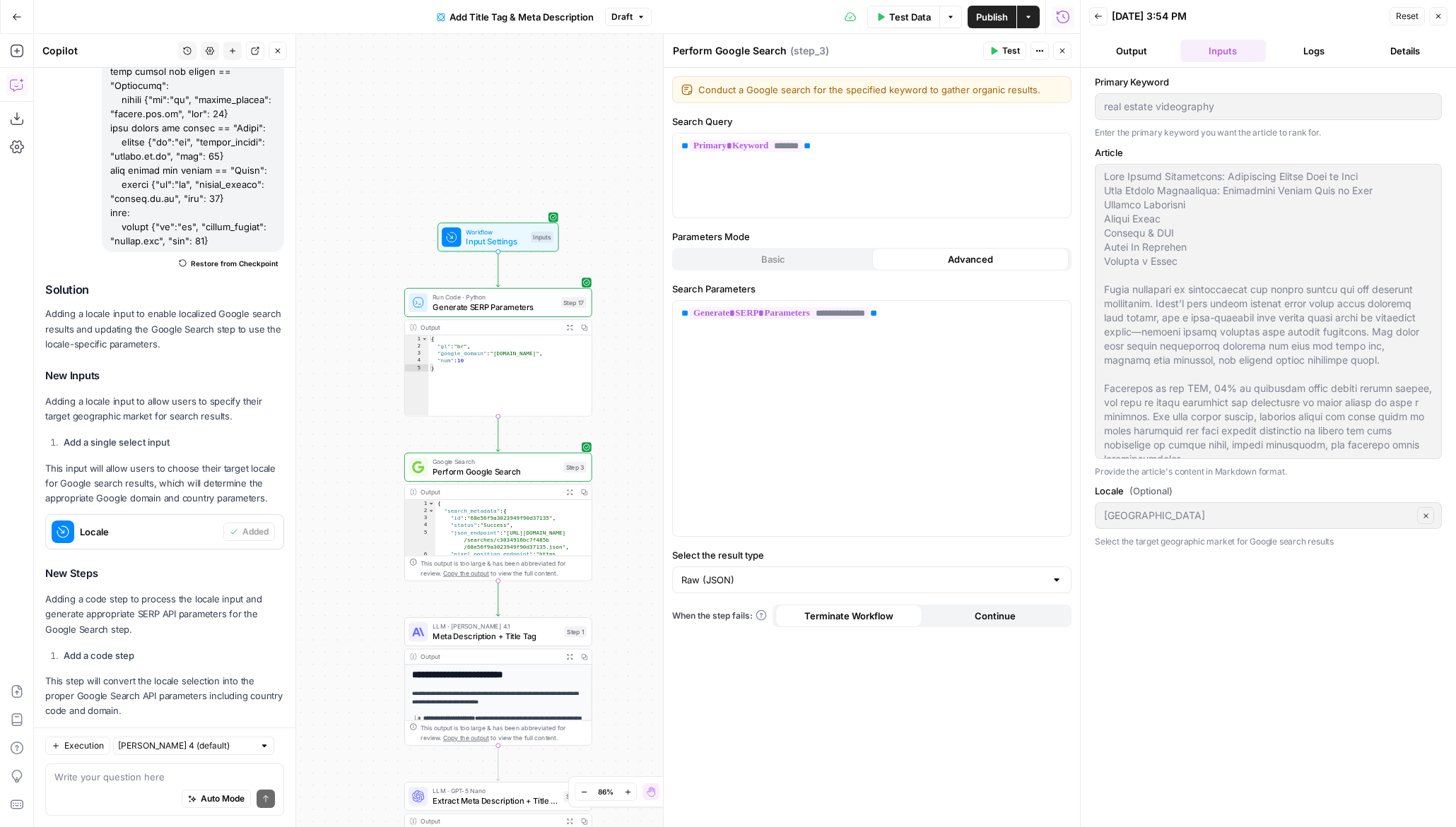
click at [990, 19] on span "Publish" at bounding box center [992, 17] width 32 height 14
click at [650, 28] on div "Go Back Add Title Tag & Meta Description Version 14 Test Data Options Publish A…" at bounding box center [540, 17] width 1080 height 33
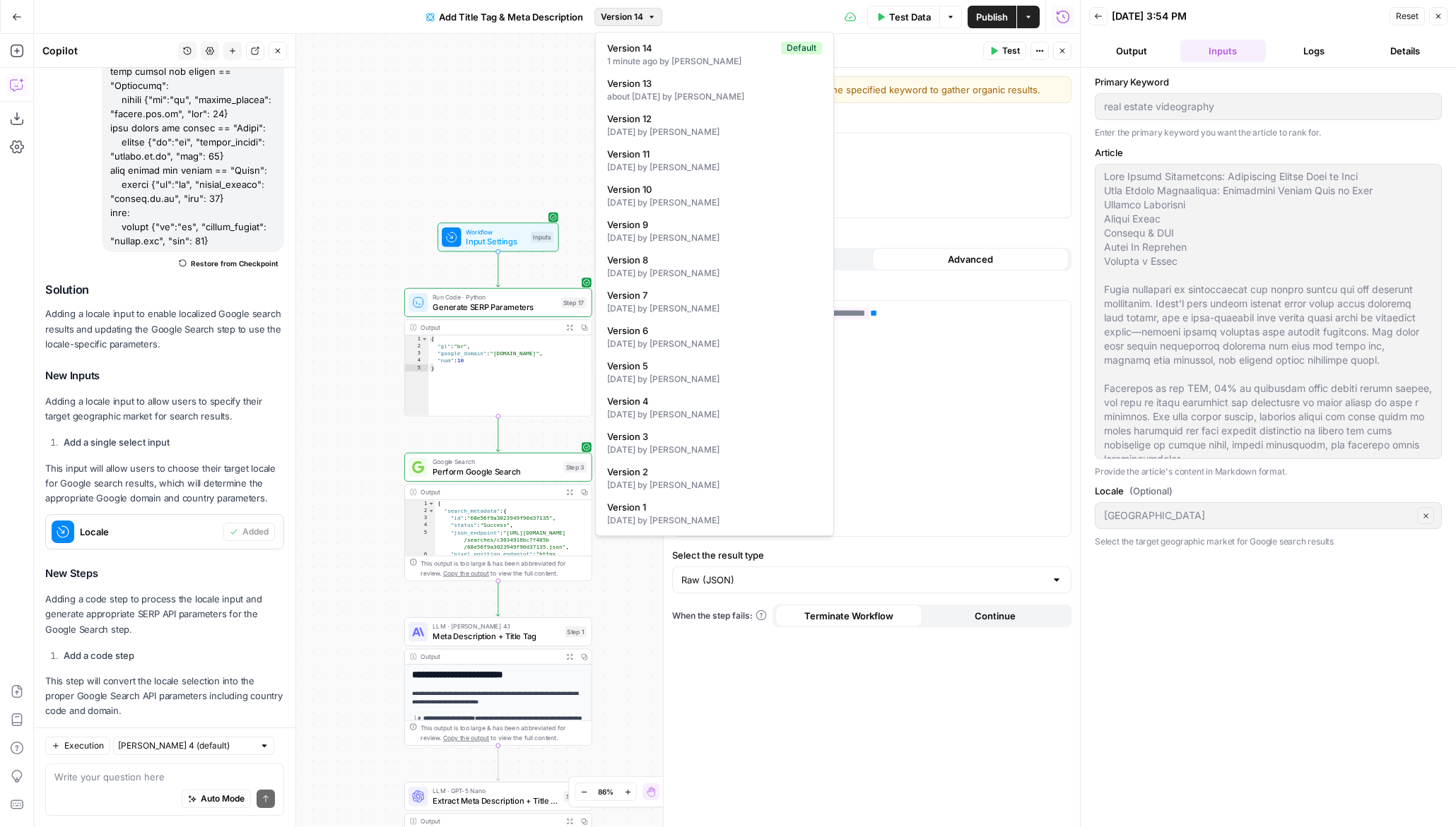
click at [645, 20] on button "Version 14" at bounding box center [629, 17] width 68 height 19
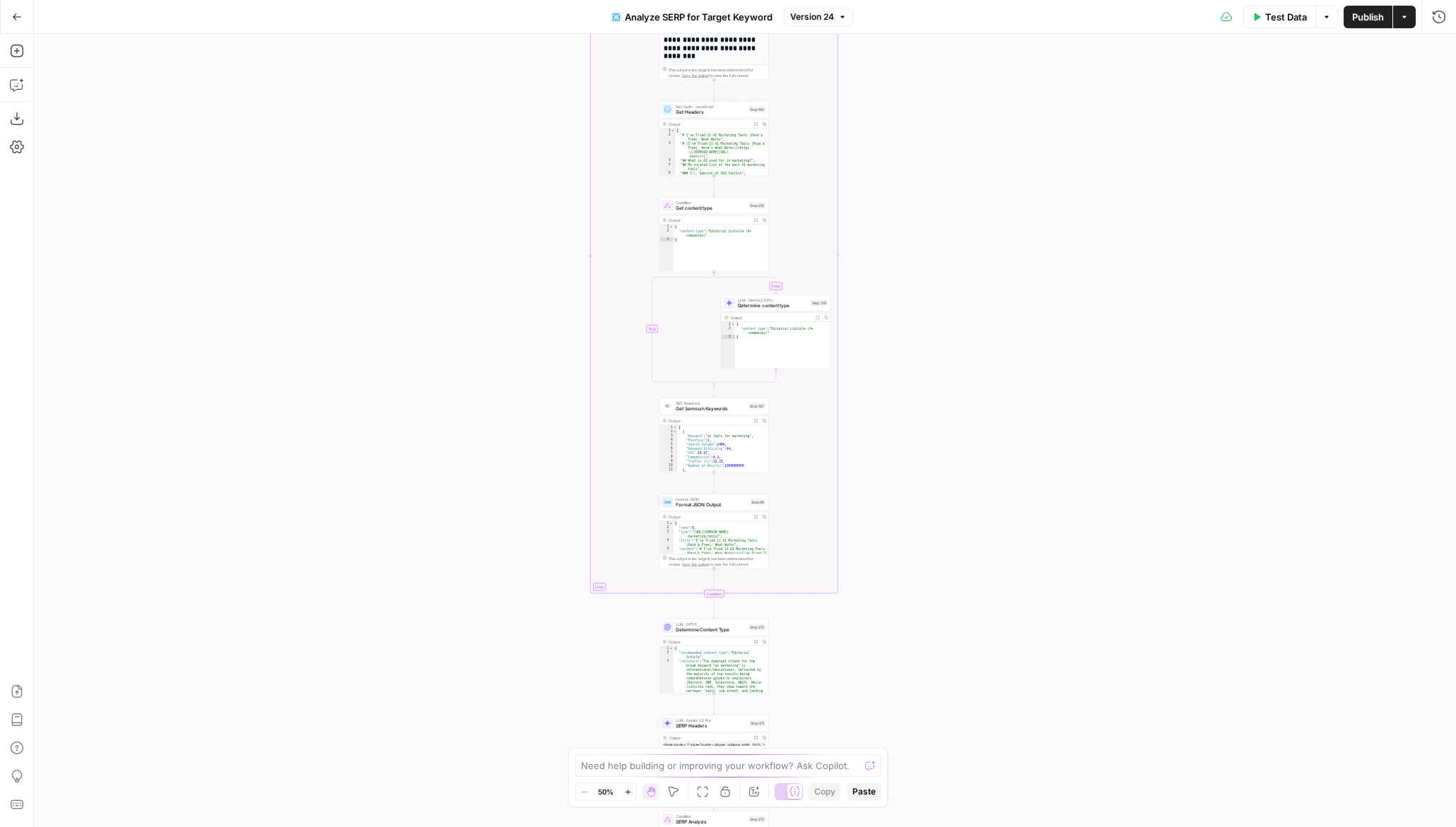
drag, startPoint x: 879, startPoint y: 83, endPoint x: 871, endPoint y: 554, distance: 471.1
click at [871, 554] on div "true false true false Workflow Input Settings Inputs Run Code · Python Get SERP…" at bounding box center [745, 430] width 1422 height 793
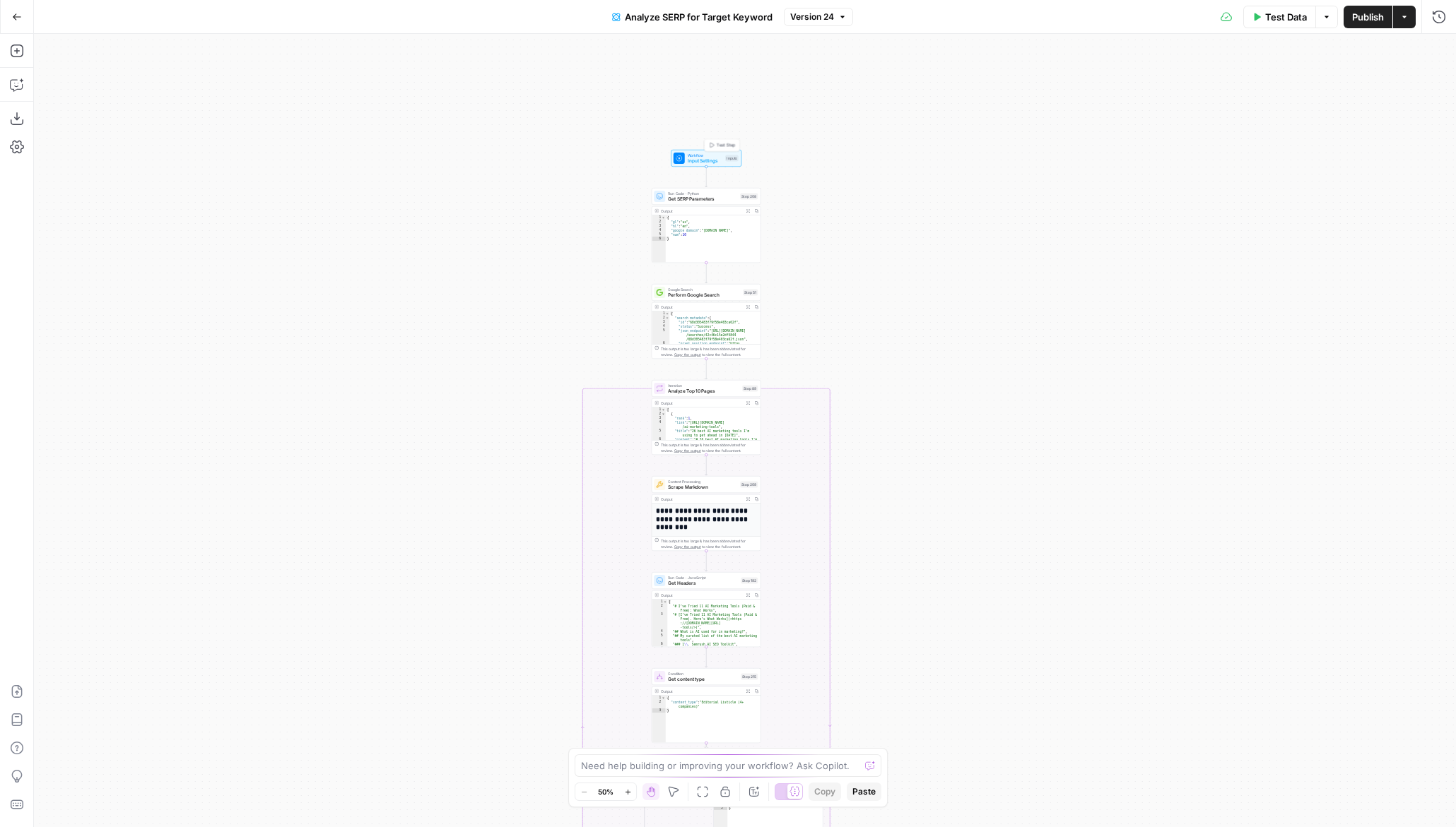
click at [682, 166] on div "Workflow Input Settings Inputs Test Step" at bounding box center [706, 158] width 71 height 17
click at [1376, 245] on span "edit field" at bounding box center [1379, 247] width 31 height 12
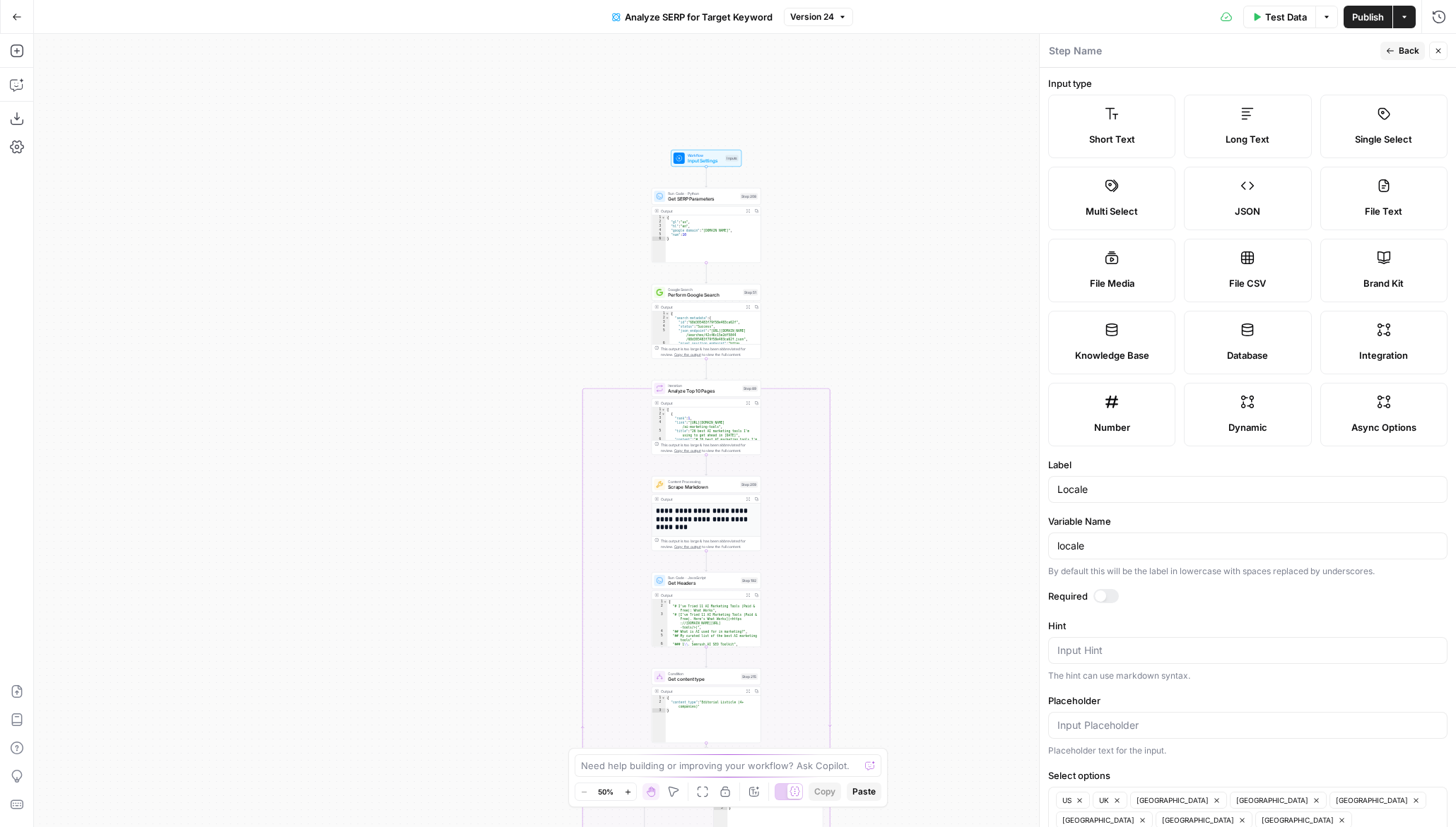
scroll to position [91, 0]
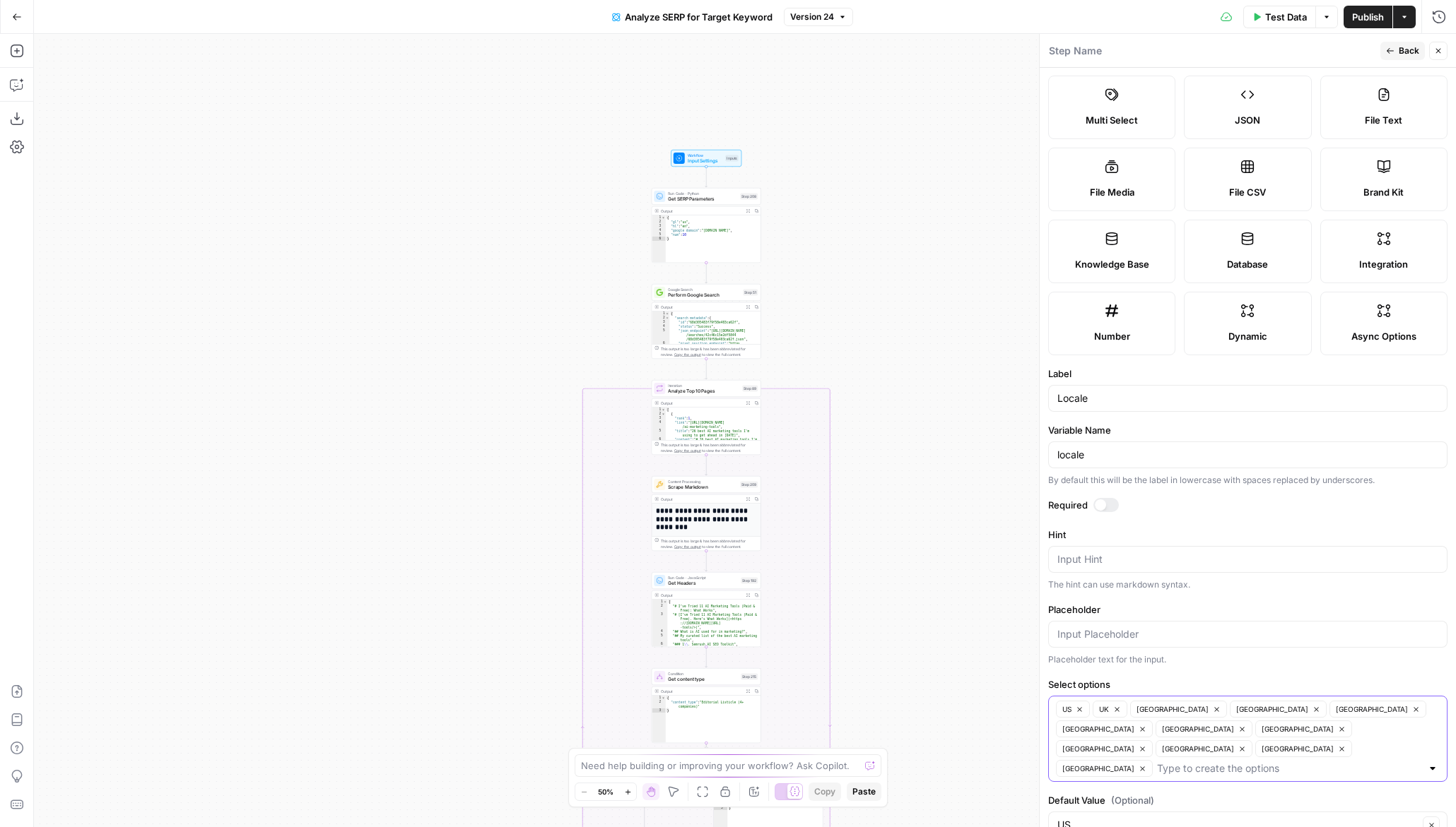
drag, startPoint x: 1271, startPoint y: 734, endPoint x: 1048, endPoint y: 707, distance: 224.6
click at [1048, 707] on div "US UK France Canada Australia Brazil Germany Italy Spain Mexico Japan India" at bounding box center [1248, 739] width 400 height 86
click at [674, 201] on span "Get SERP Parameters" at bounding box center [703, 199] width 69 height 7
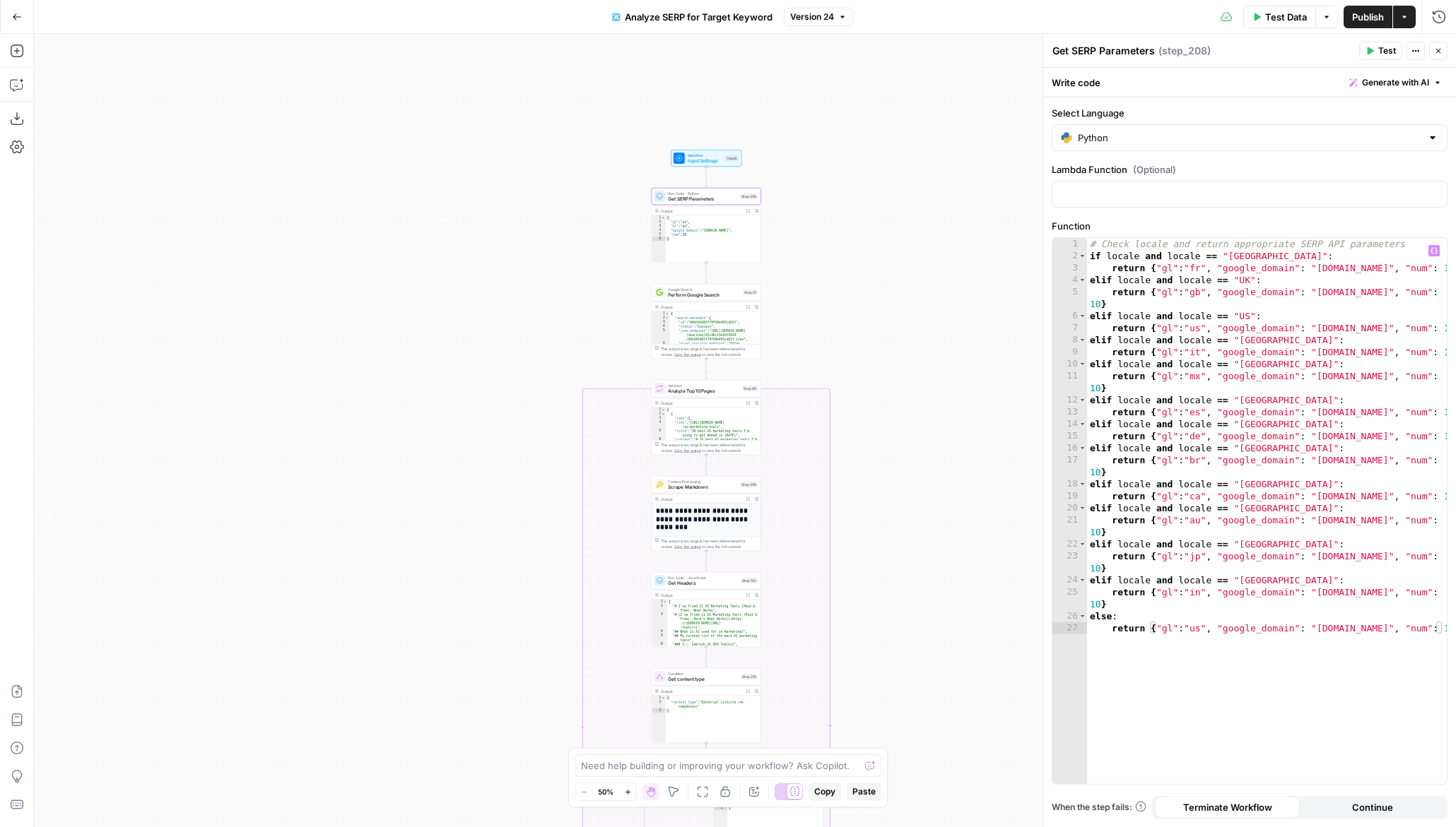
click at [1211, 417] on div "# Check locale and return appropriate SERP API parameters if locale and locale …" at bounding box center [1267, 523] width 360 height 570
type textarea "**********"
